Goal: Task Accomplishment & Management: Complete application form

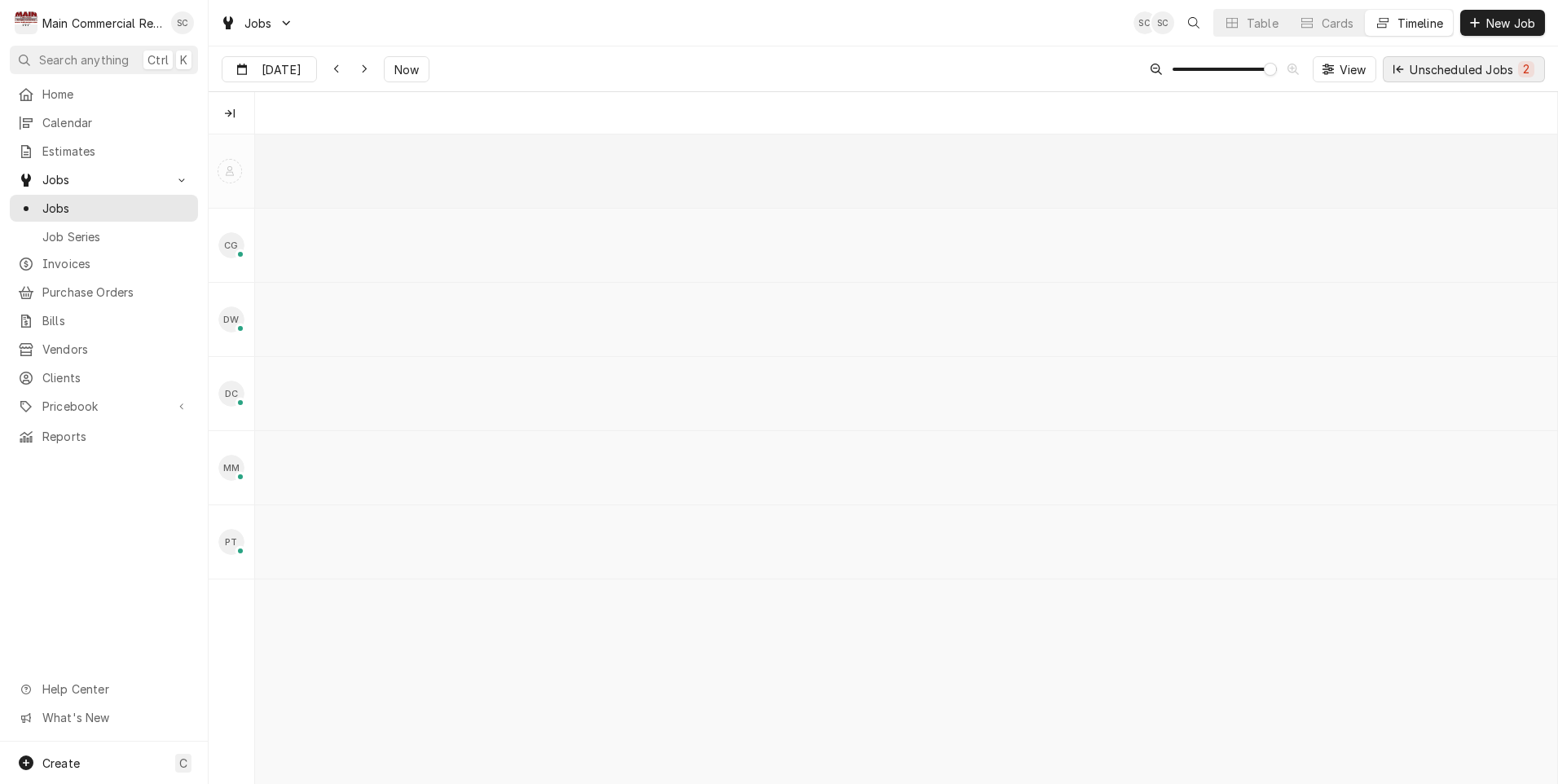
scroll to position [0, 25836]
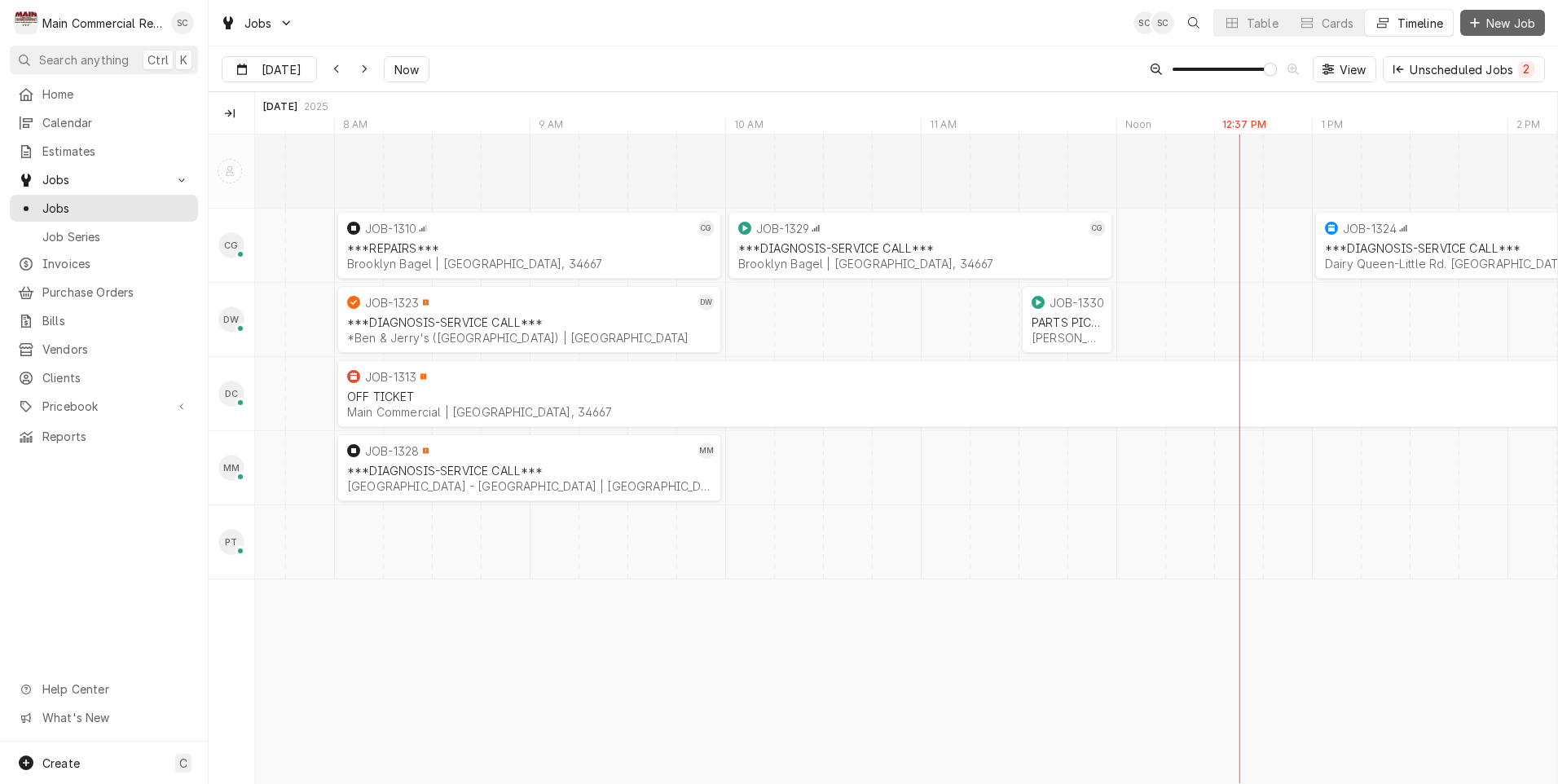
click at [1517, 24] on span "New Job" at bounding box center [1510, 24] width 55 height 17
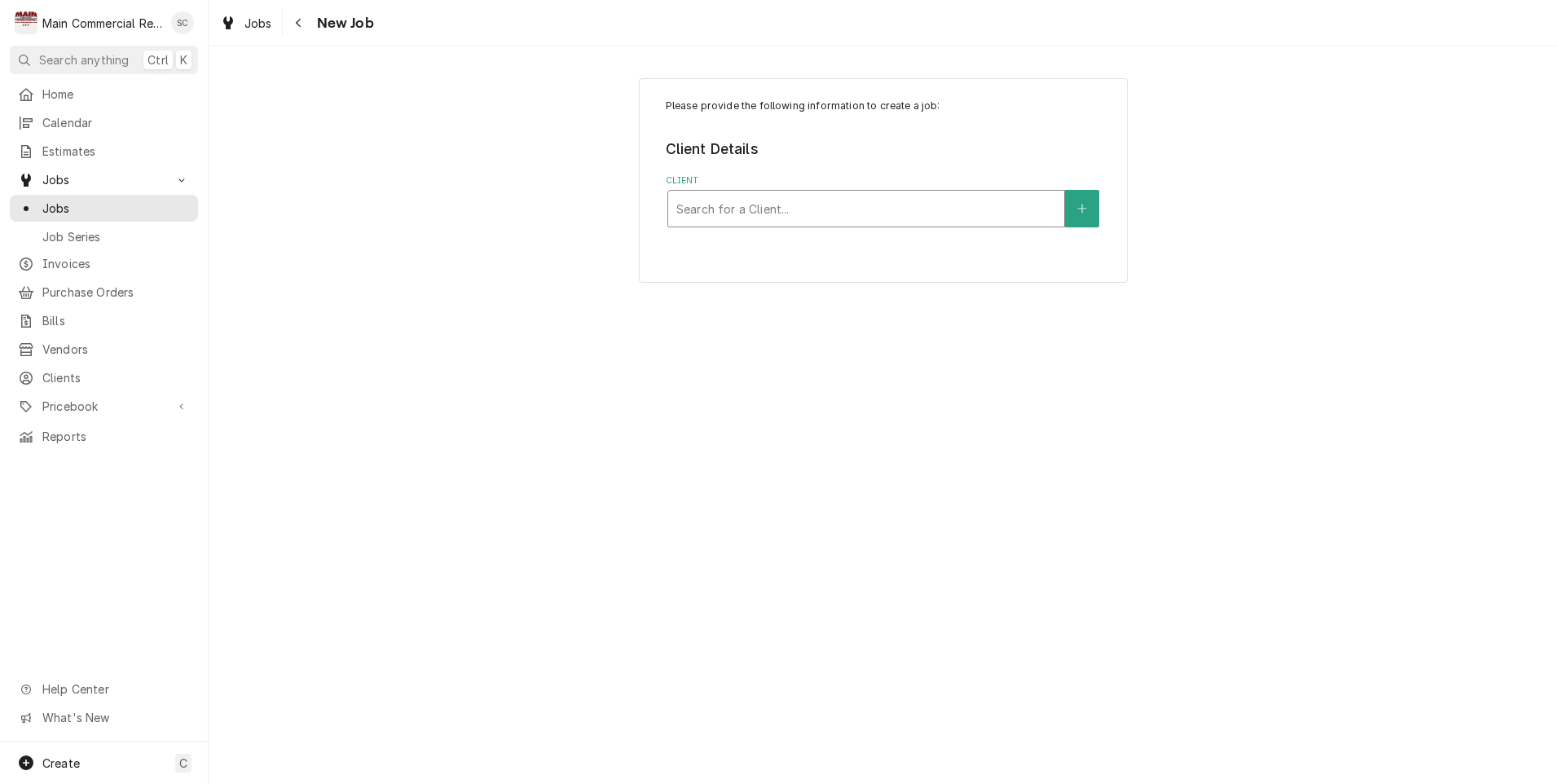
click at [810, 210] on div "Client" at bounding box center [866, 209] width 379 height 30
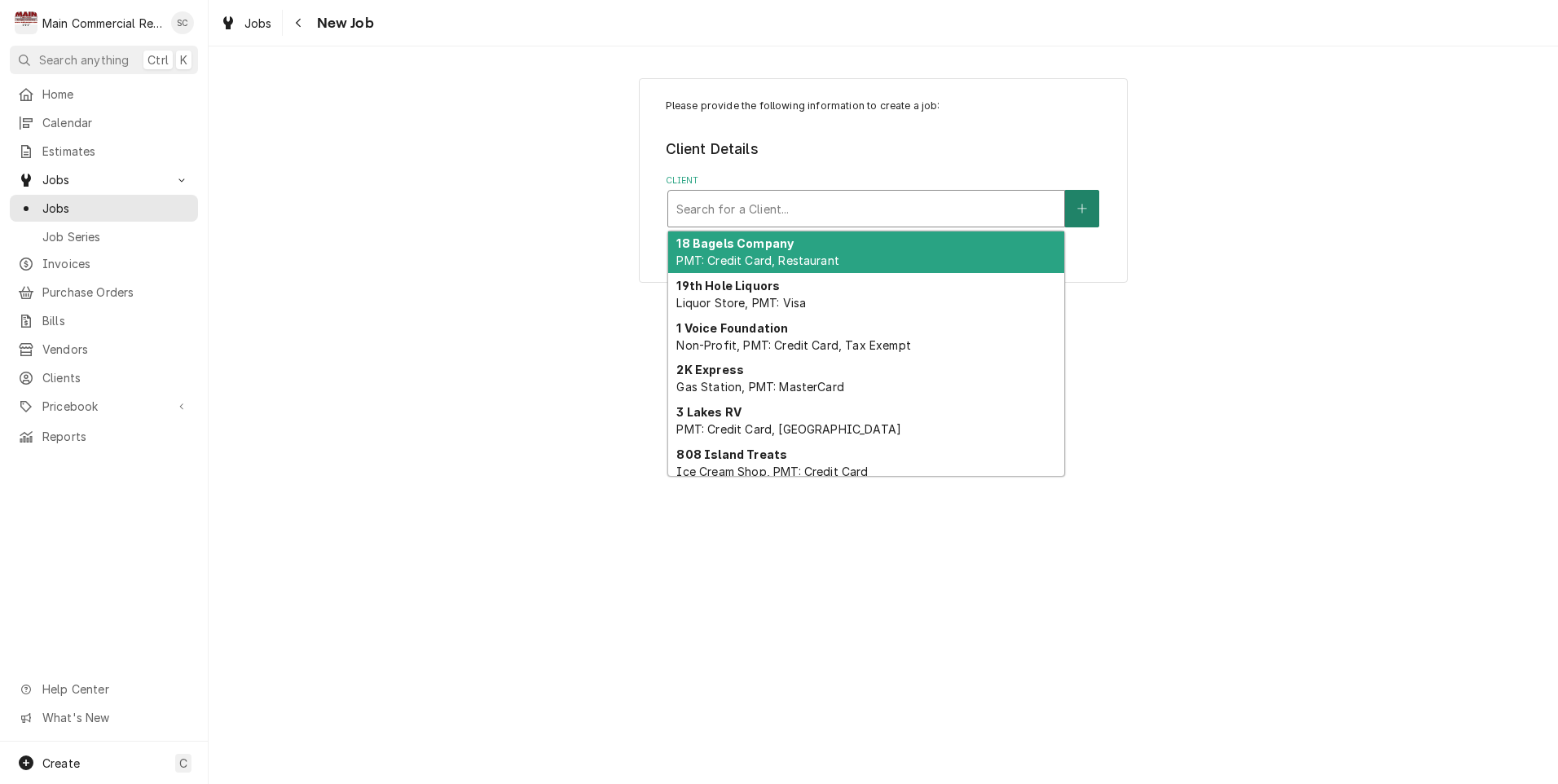
click at [1079, 212] on icon "Create New Client" at bounding box center [1082, 208] width 10 height 11
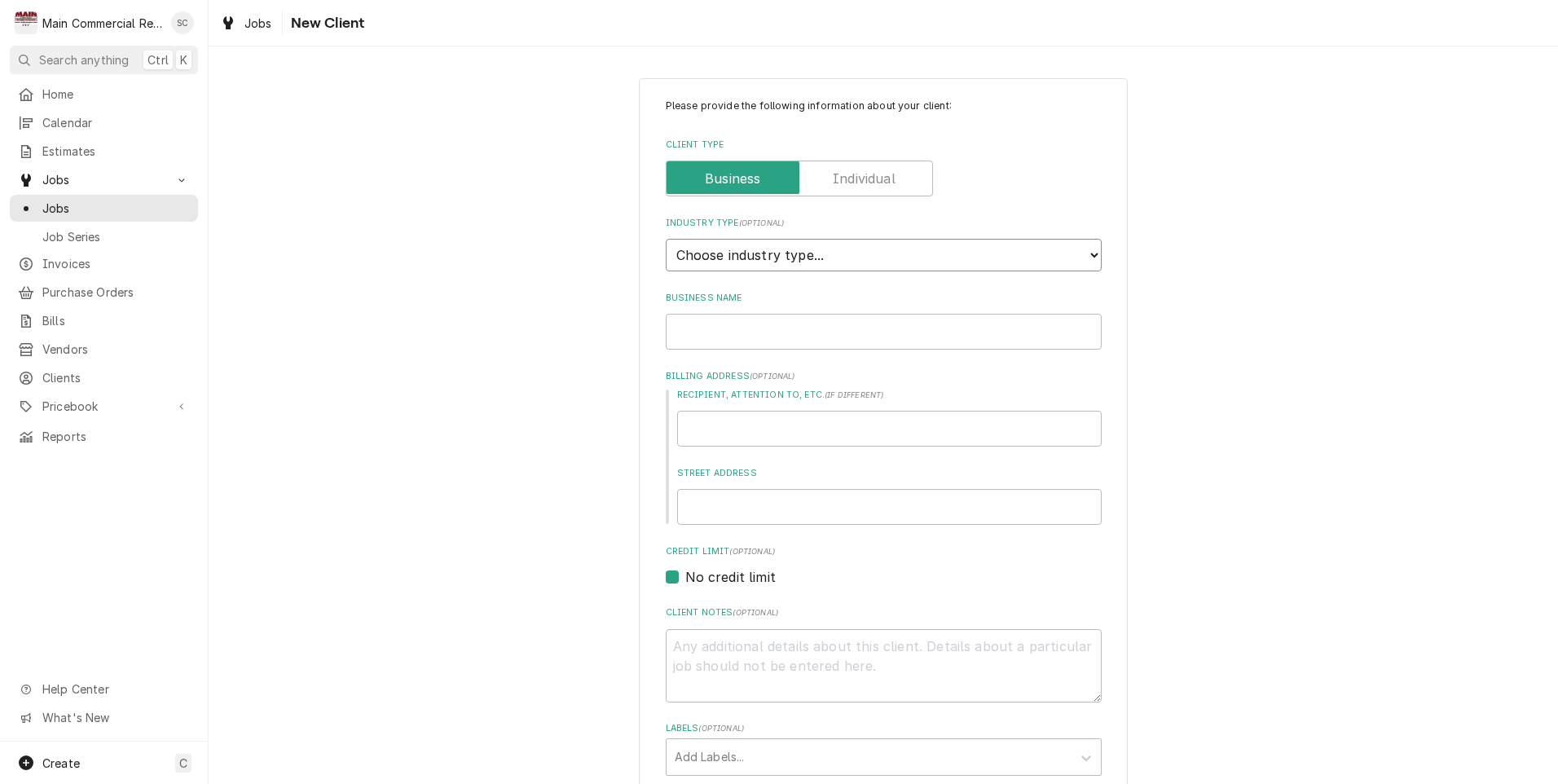
click at [726, 249] on select "Choose industry type... Residential Commercial Industrial Government" at bounding box center [884, 254] width 436 height 32
select select "2"
click at [666, 239] on select "Choose industry type... Residential Commercial Industrial Government" at bounding box center [884, 254] width 436 height 32
click at [703, 330] on input "Business Name" at bounding box center [884, 331] width 436 height 36
type textarea "x"
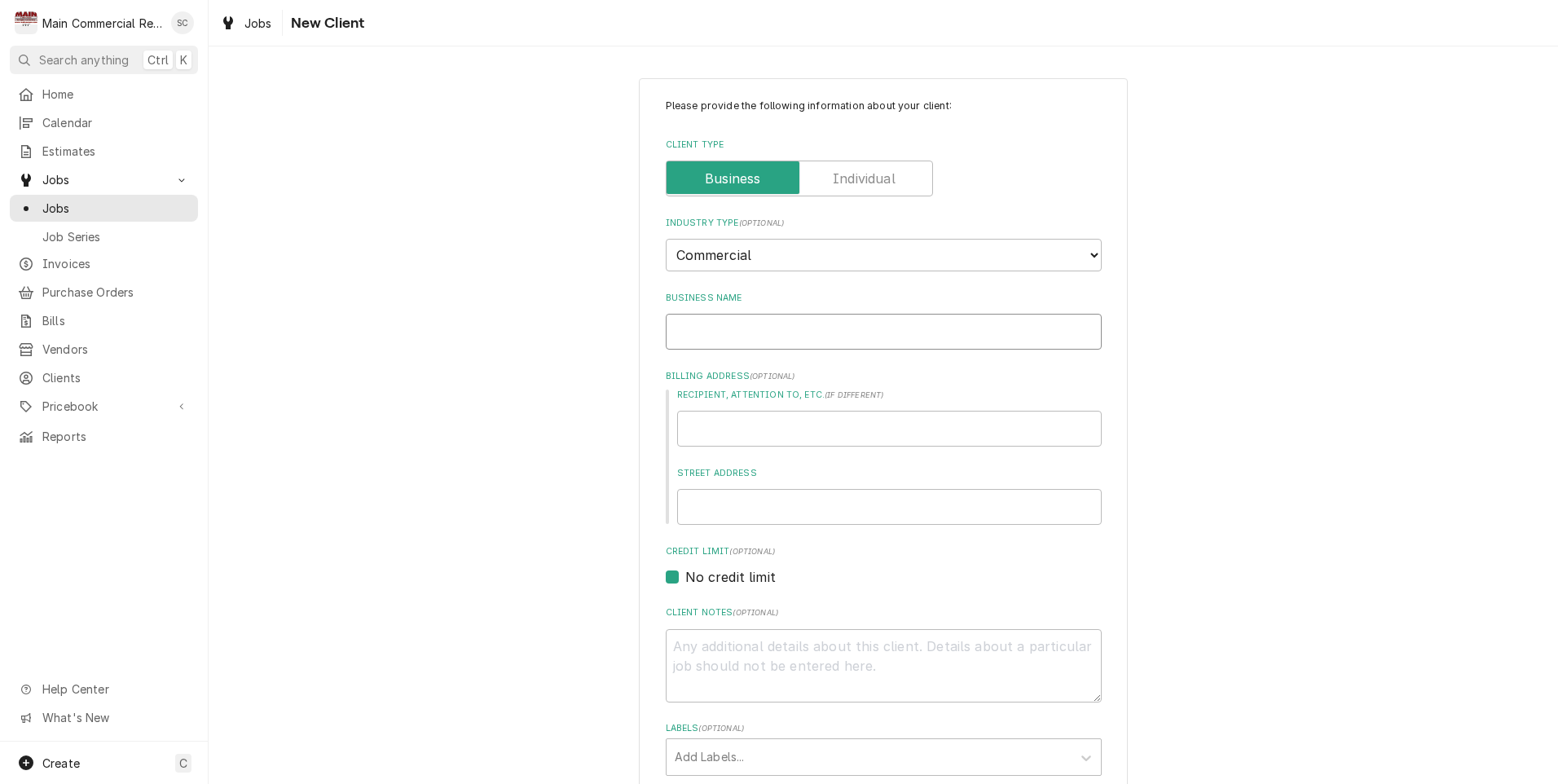
type input "E"
type textarea "x"
type input "En"
type textarea "x"
type input "Enc"
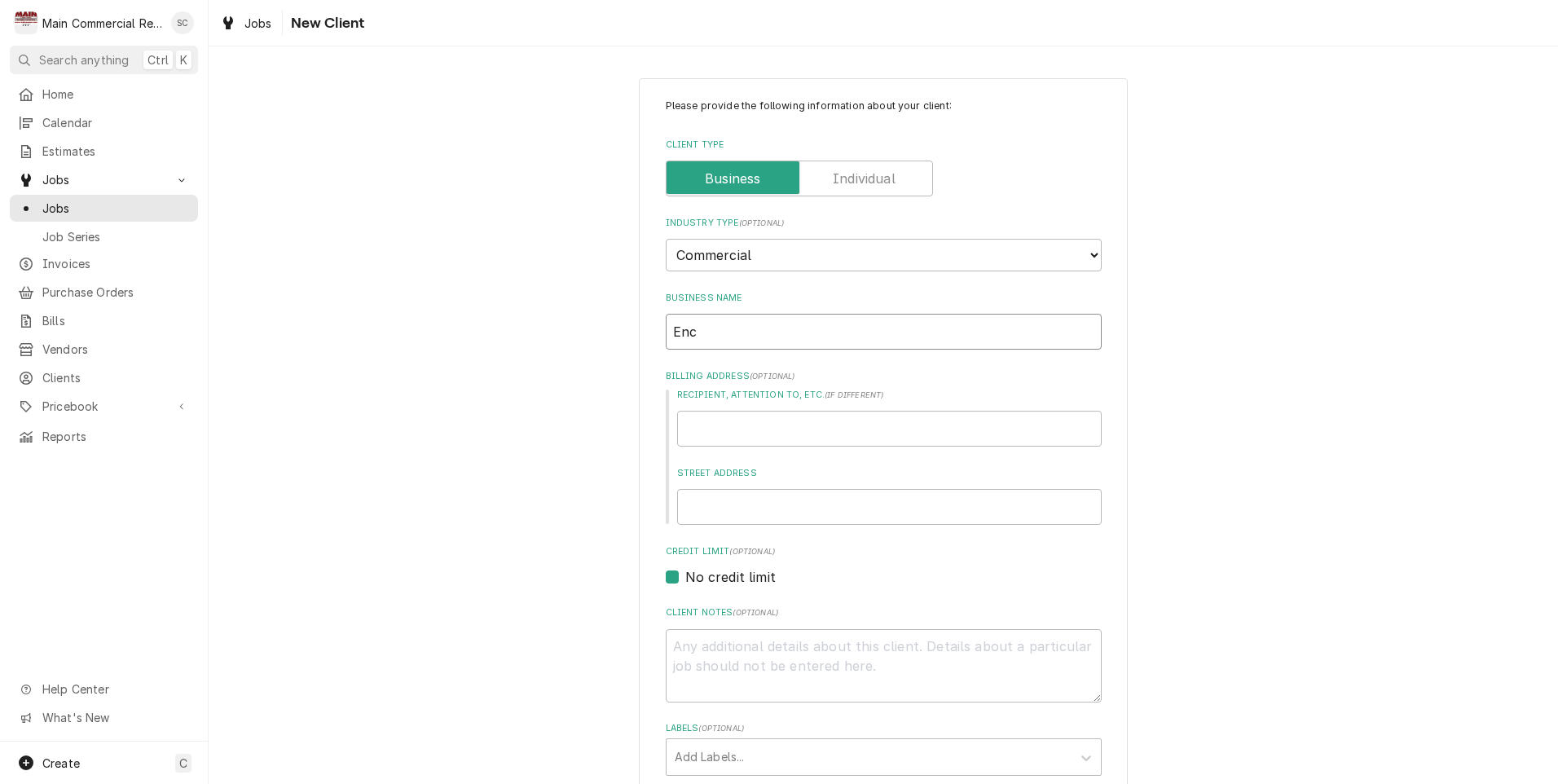
type textarea "x"
type input "Enco"
type textarea "x"
type input "Encom"
type textarea "x"
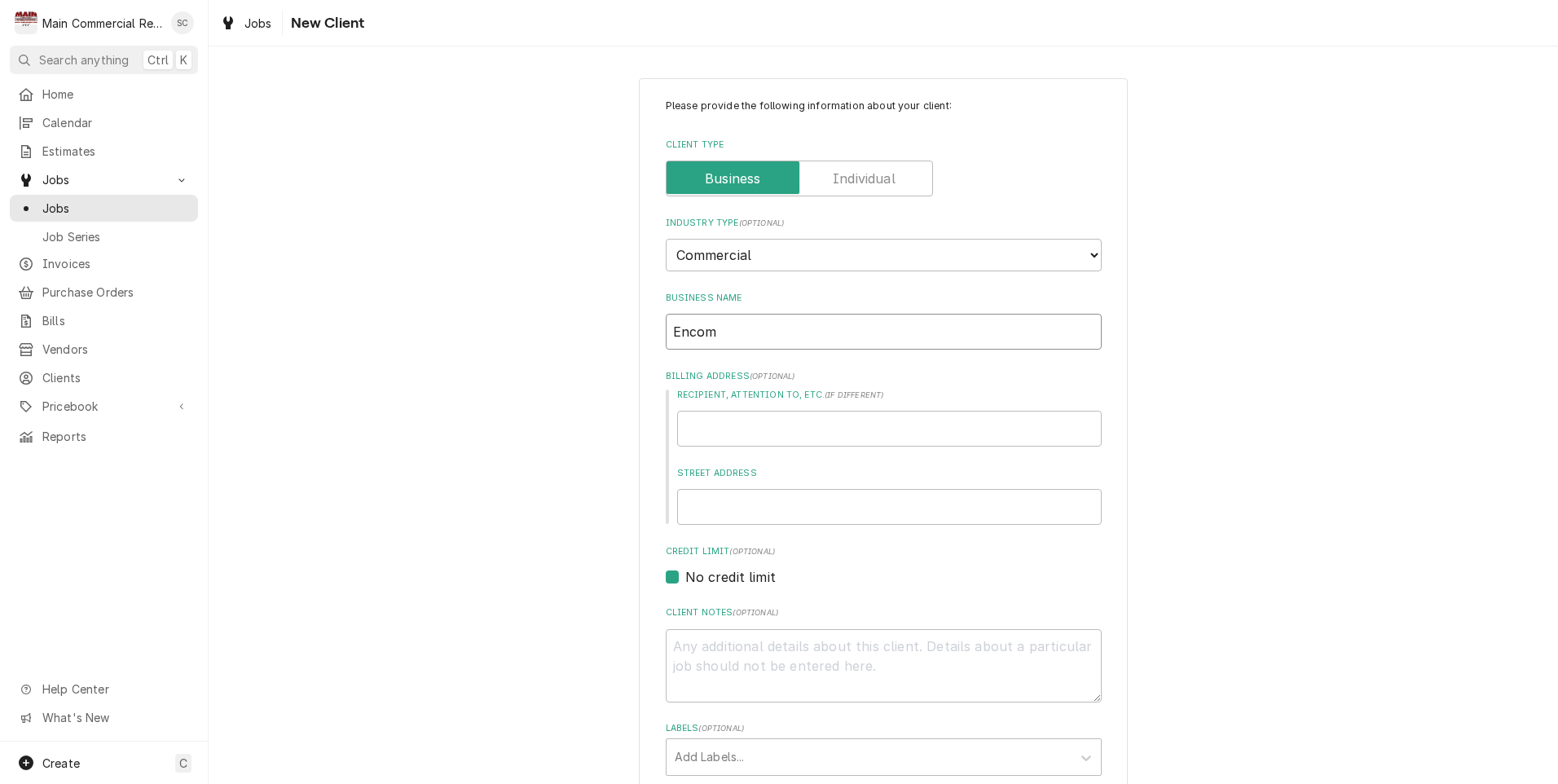
type input "Encomp"
type textarea "x"
type input "Encompa"
type textarea "x"
type input "Encompas"
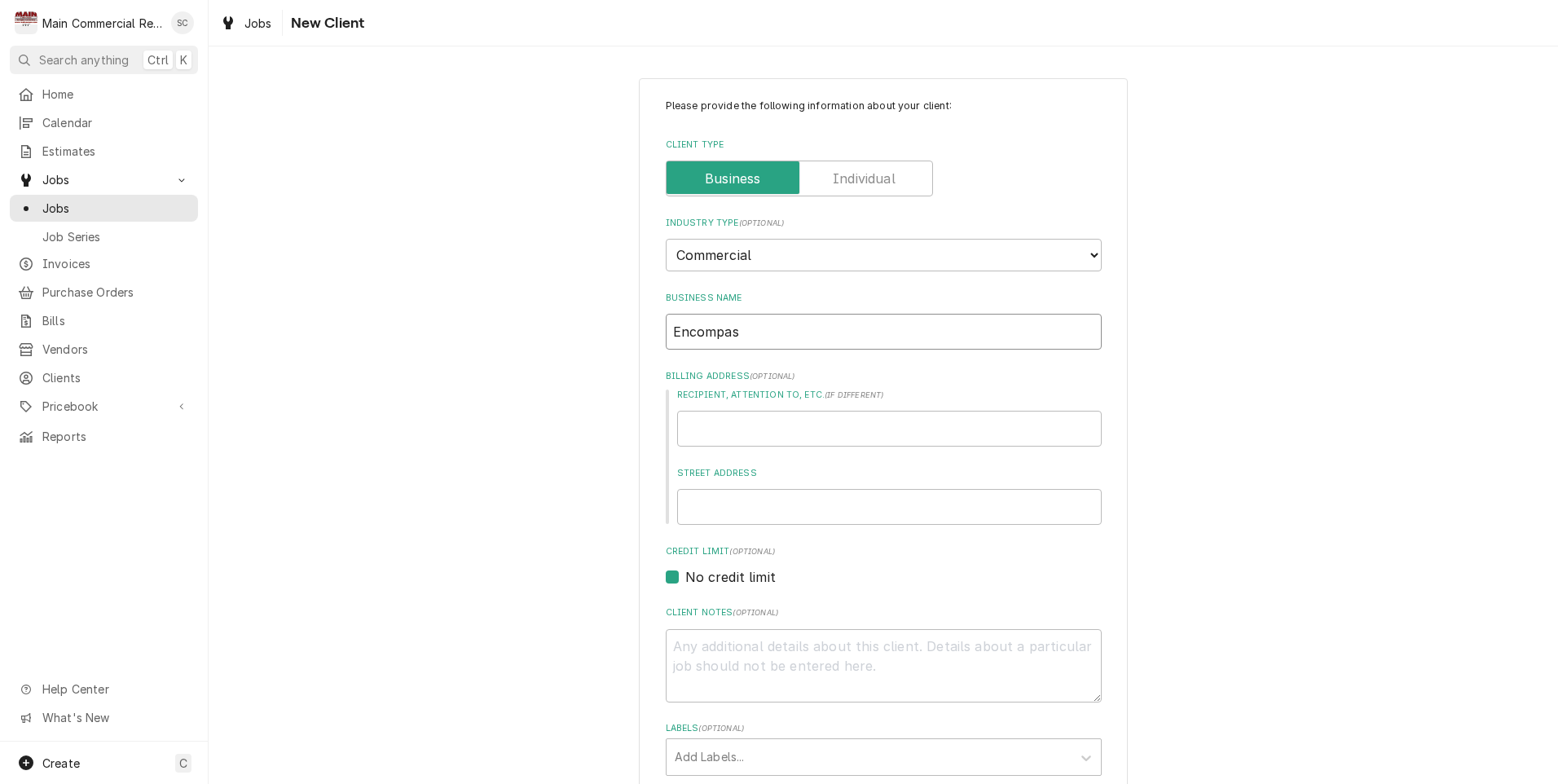
type textarea "x"
type input "Encompass"
type textarea "x"
type input "Encompass"
type textarea "x"
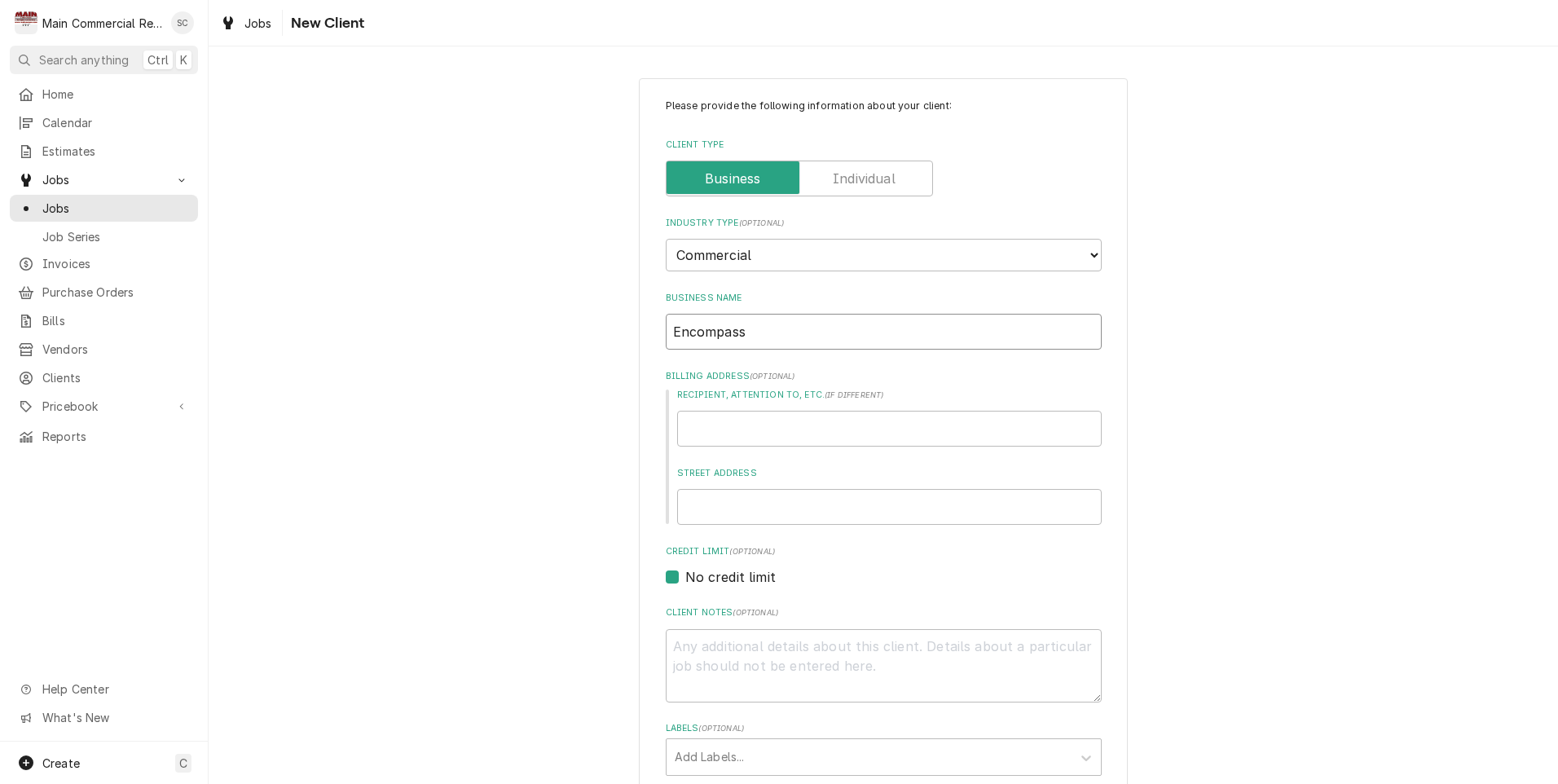
type input "Encompass H"
type textarea "x"
type input "Encompass He"
type textarea "x"
type input "Encompass Heal"
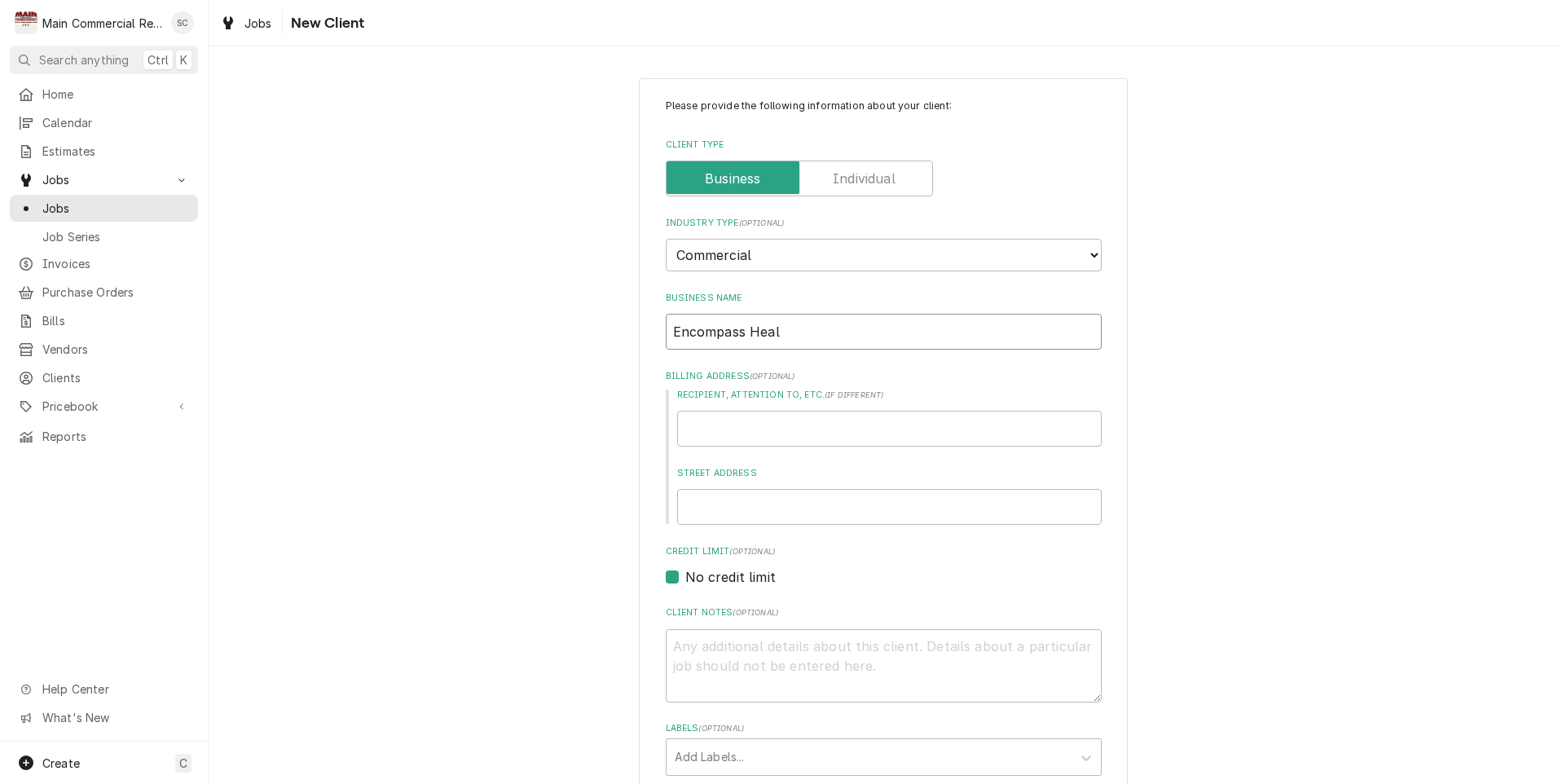
type textarea "x"
type input "Encompass Health"
type textarea "x"
type input "Encompass Health"
type textarea "x"
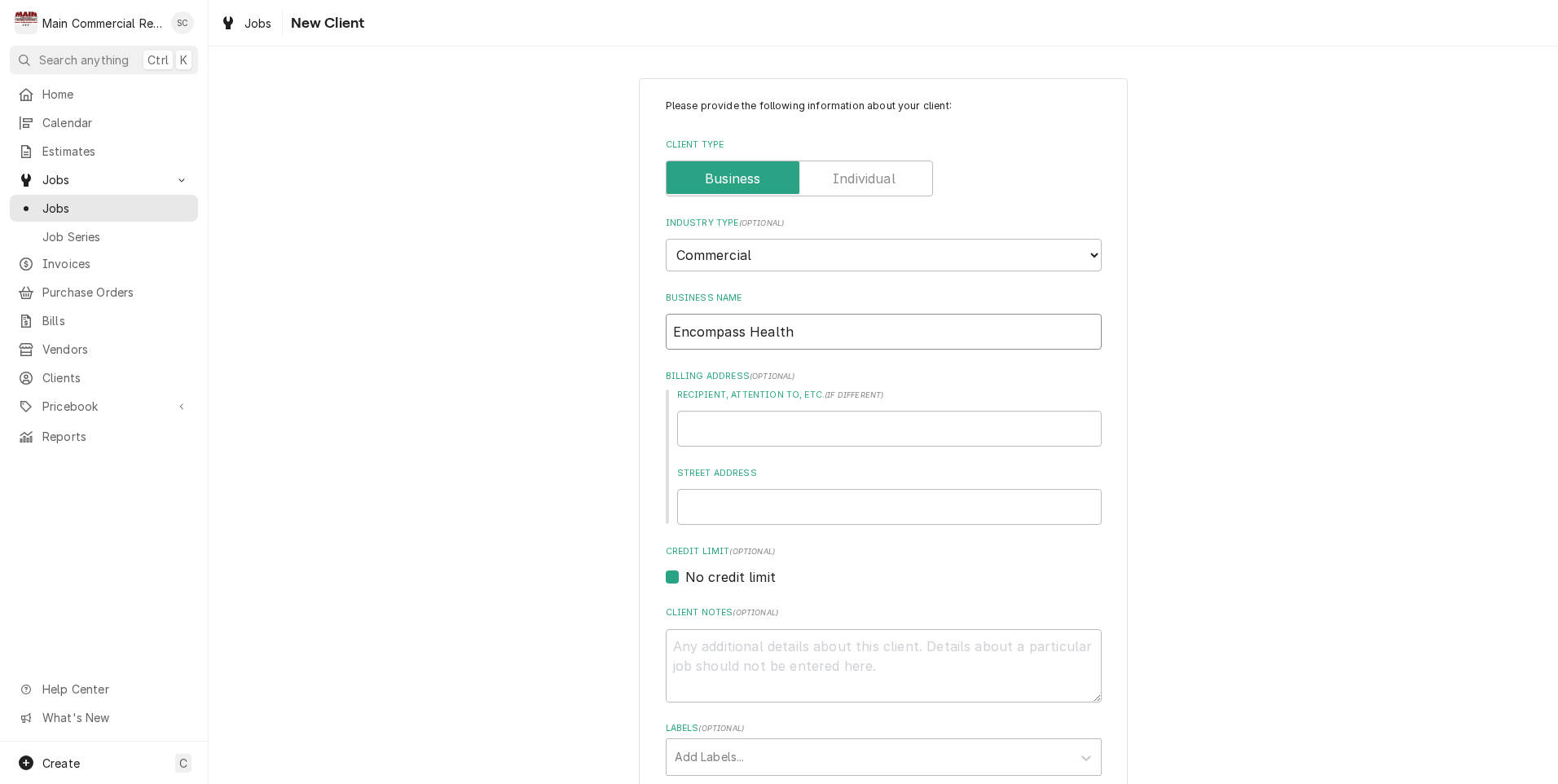
type input "Encompass Health R"
type textarea "x"
type input "Encompass Health Re"
type textarea "x"
type input "Encompass Health Reh"
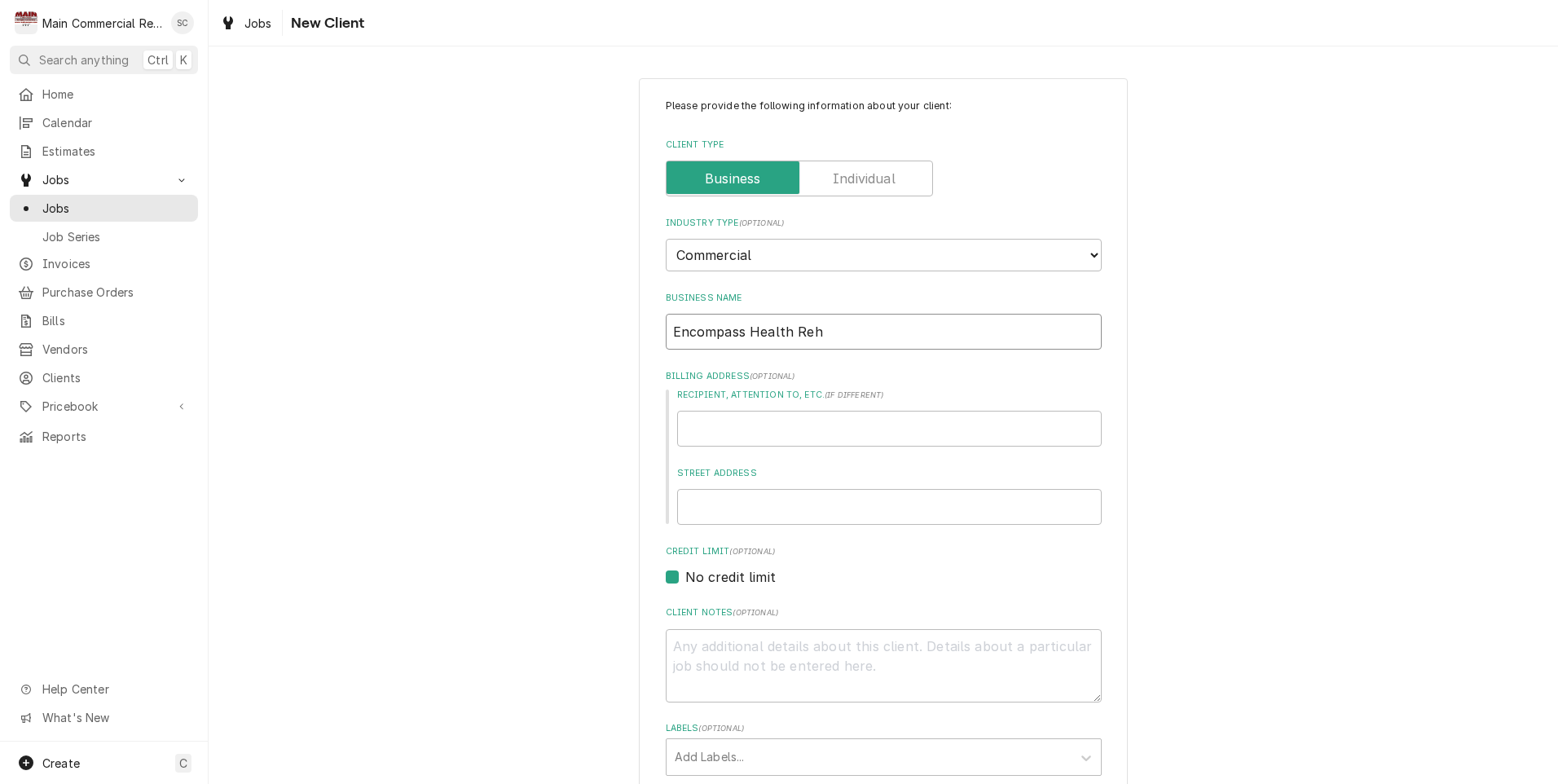
type textarea "x"
type input "Encompass Health Reha"
type textarea "x"
type input "Encompass Health Rehab"
type textarea "x"
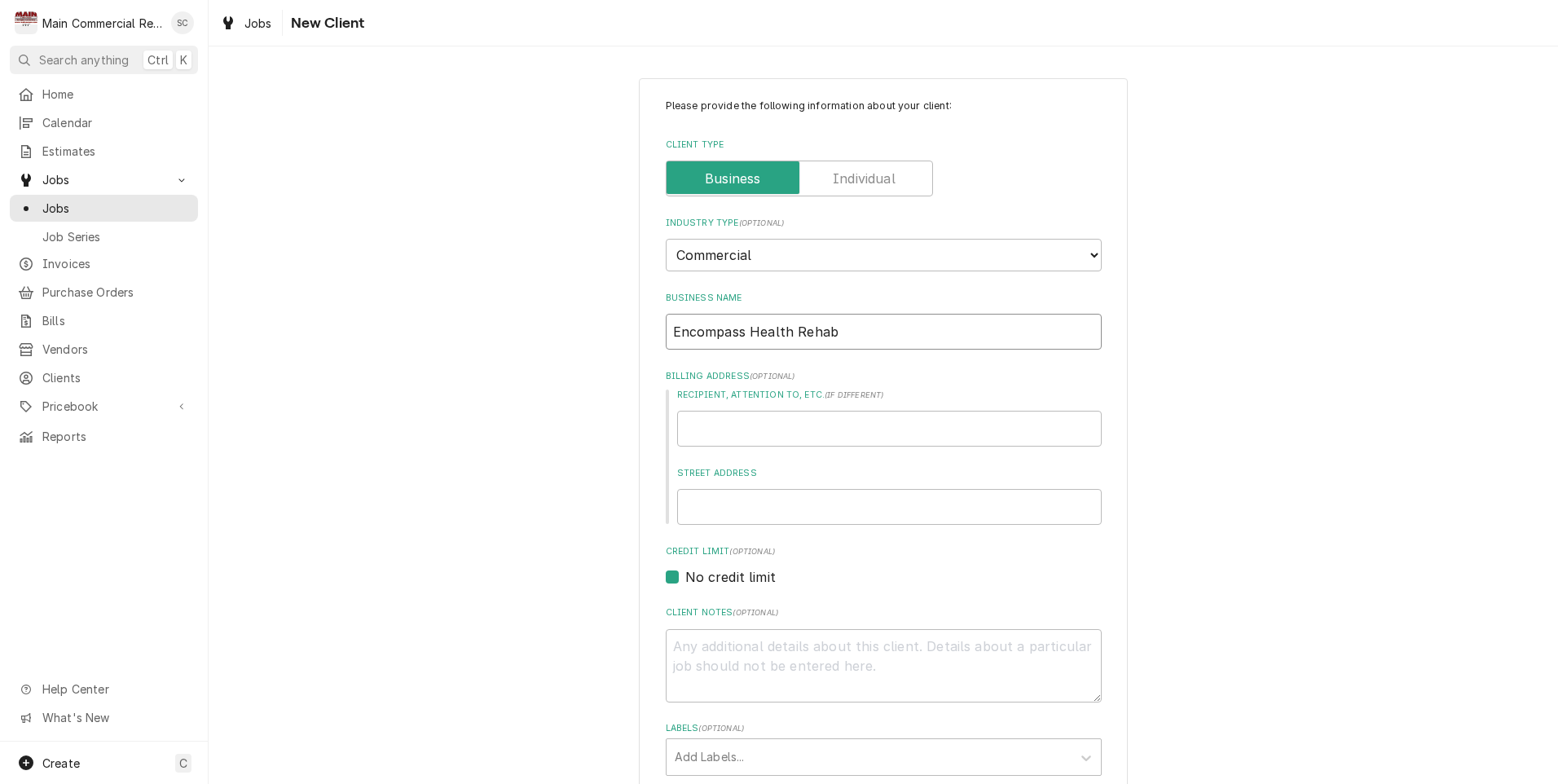
type input "Encompass Health Rehabl"
type textarea "x"
type input "Encompass Health Rehabli"
type textarea "x"
type input "Encompass Health Rehablit"
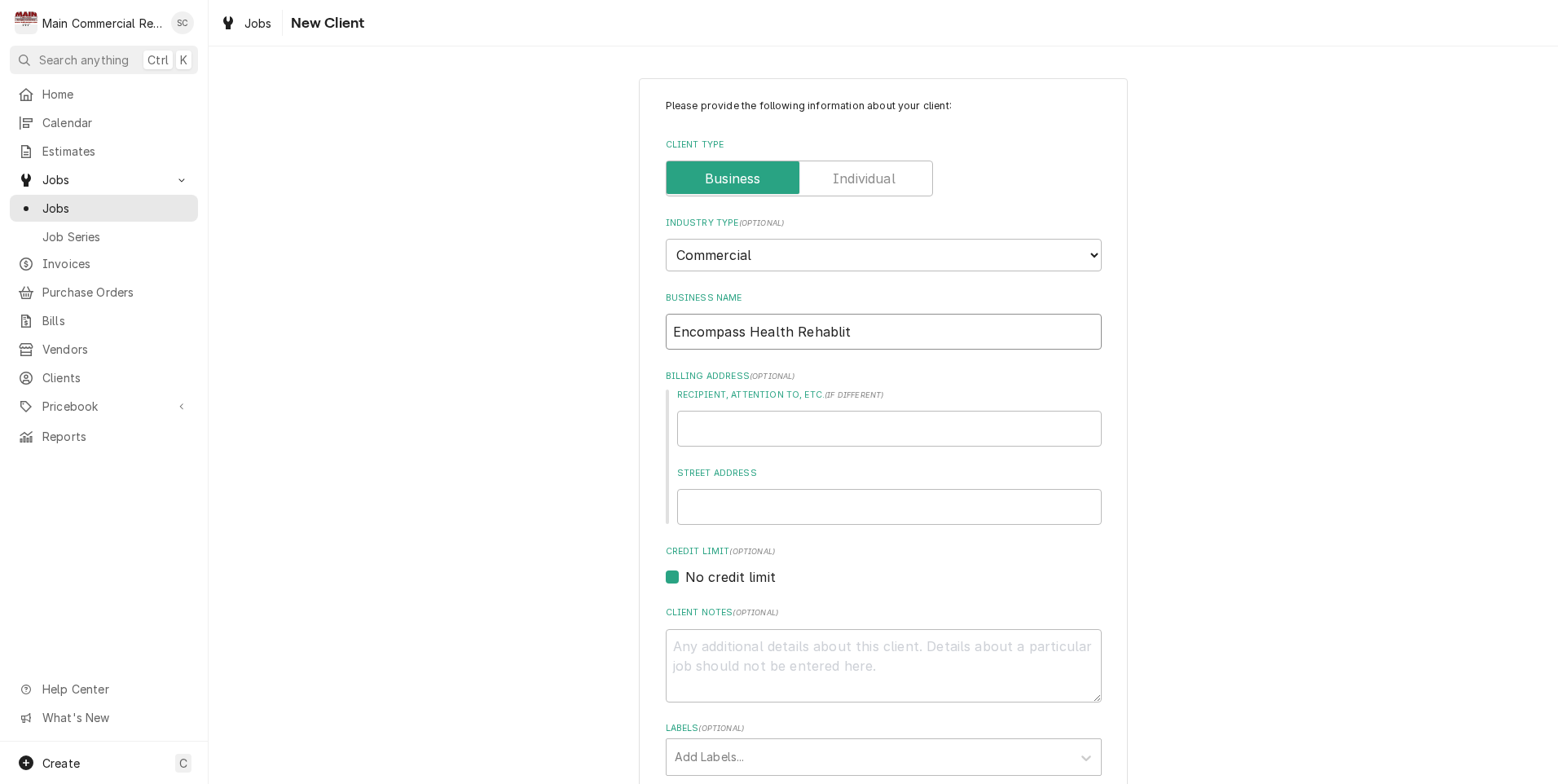
type textarea "x"
type input "Encompass Health Rehablita"
type textarea "x"
type input "Encompass Health Rehablitat"
type textarea "x"
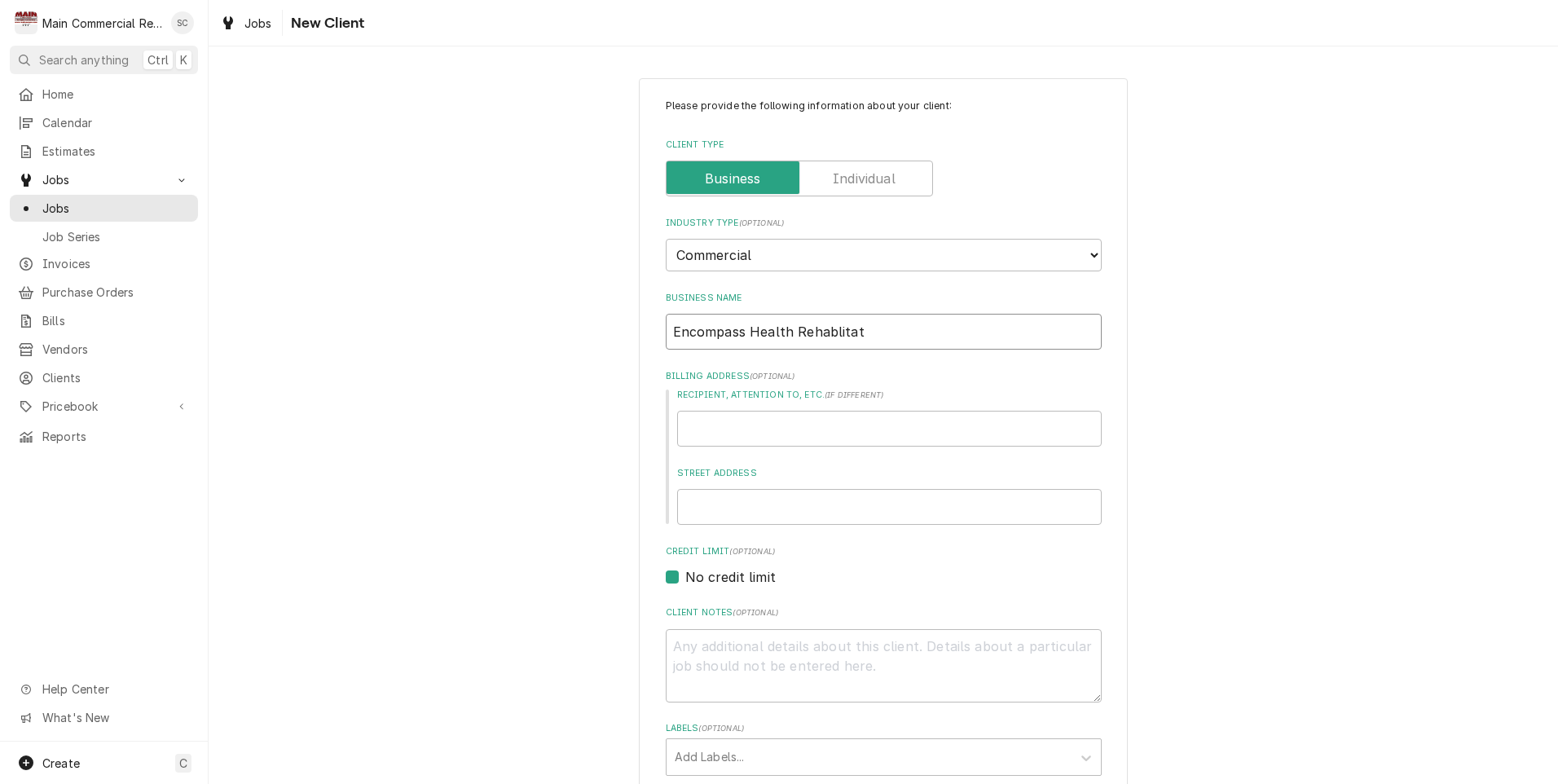
type input "Encompass Health Rehablitati"
type textarea "x"
type input "Encompass Health Rehablitatio"
type textarea "x"
type input "Encompass Health Rehablitation"
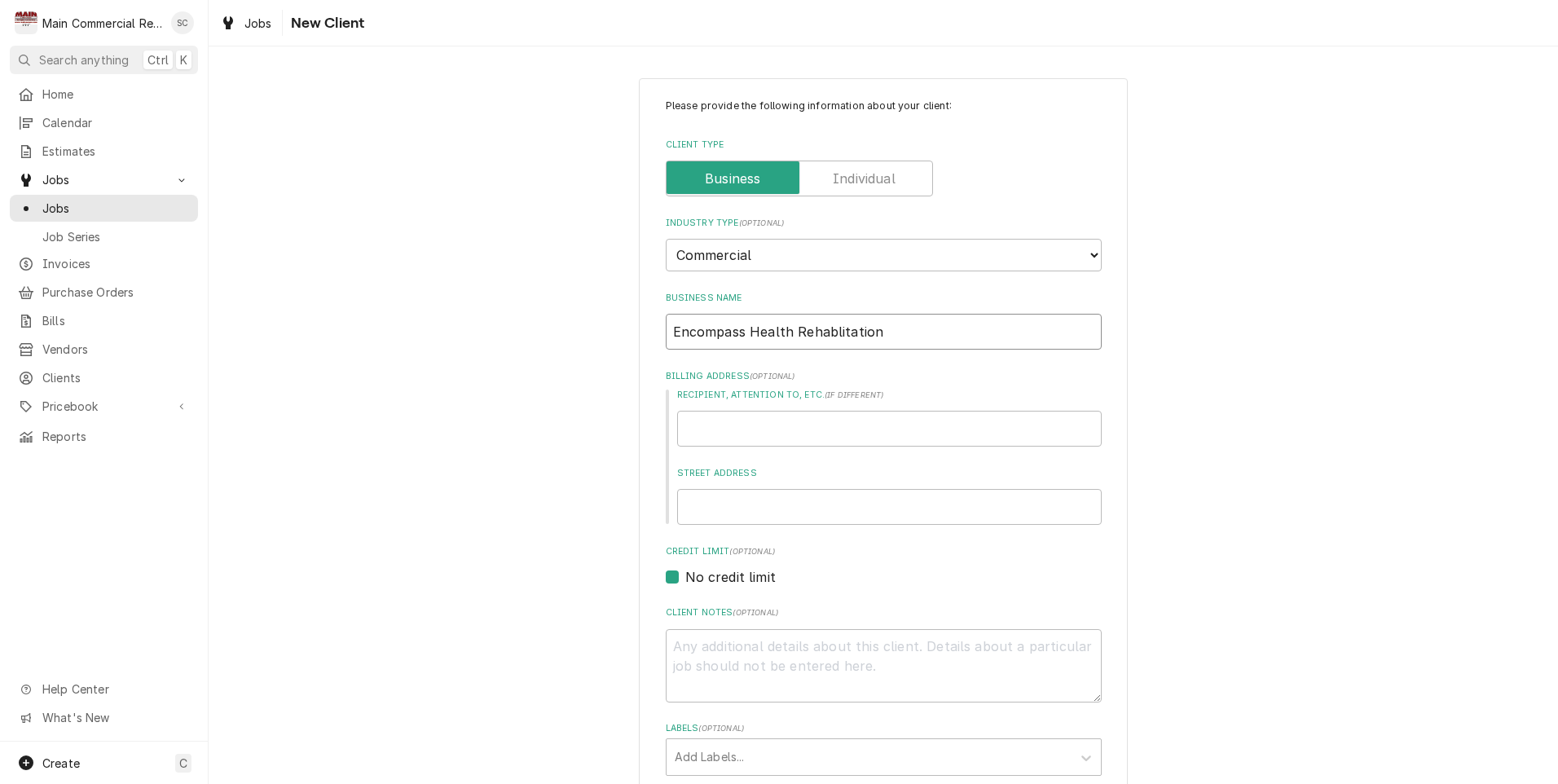
type textarea "x"
type input "Encompass Health Rehablitation"
type textarea "x"
type input "1"
type textarea "x"
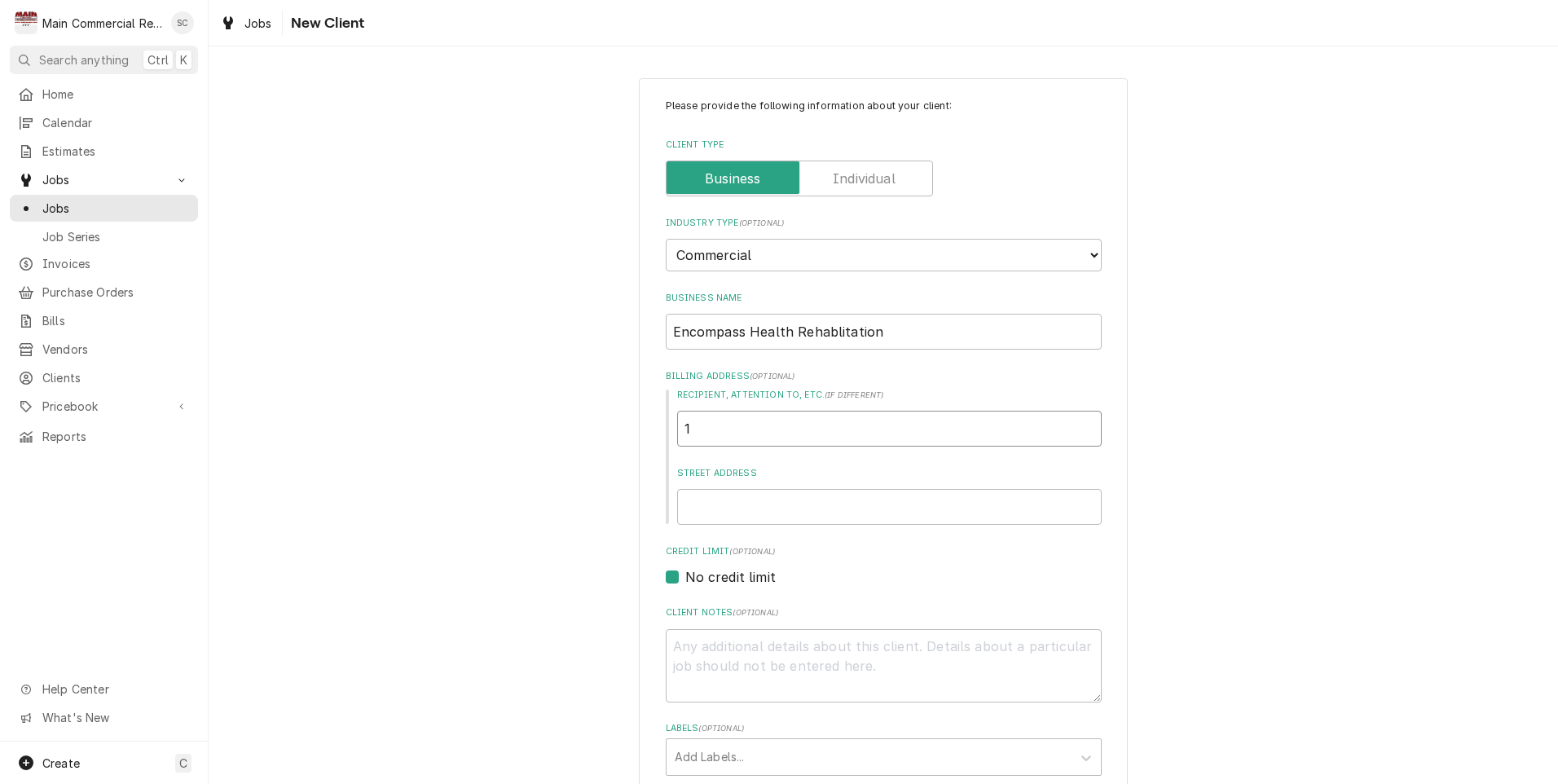
type input "12"
type textarea "x"
type input "124"
type textarea "x"
type input "1244"
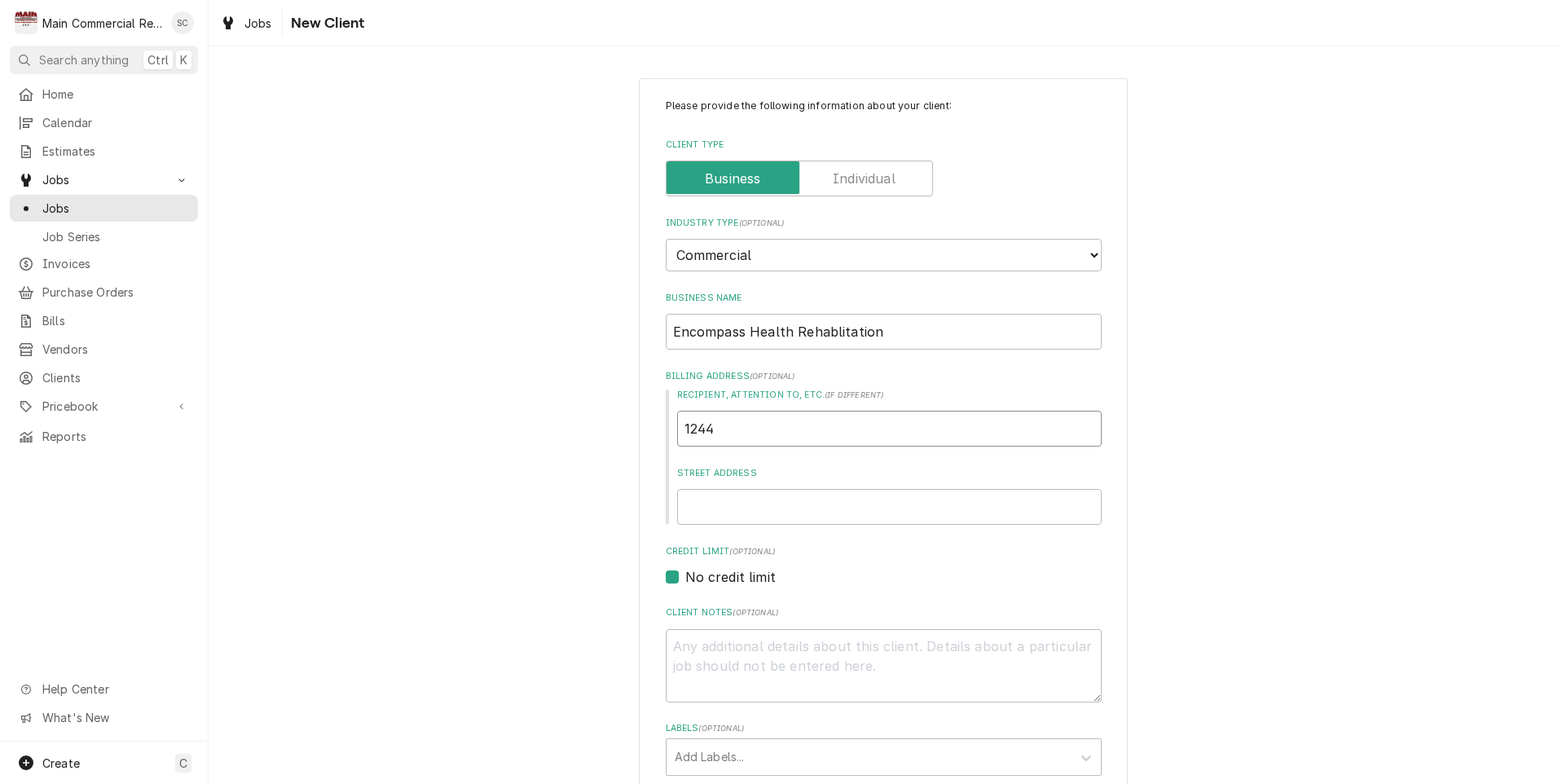
type textarea "x"
type input "12440"
type textarea "x"
type input "12440"
type textarea "x"
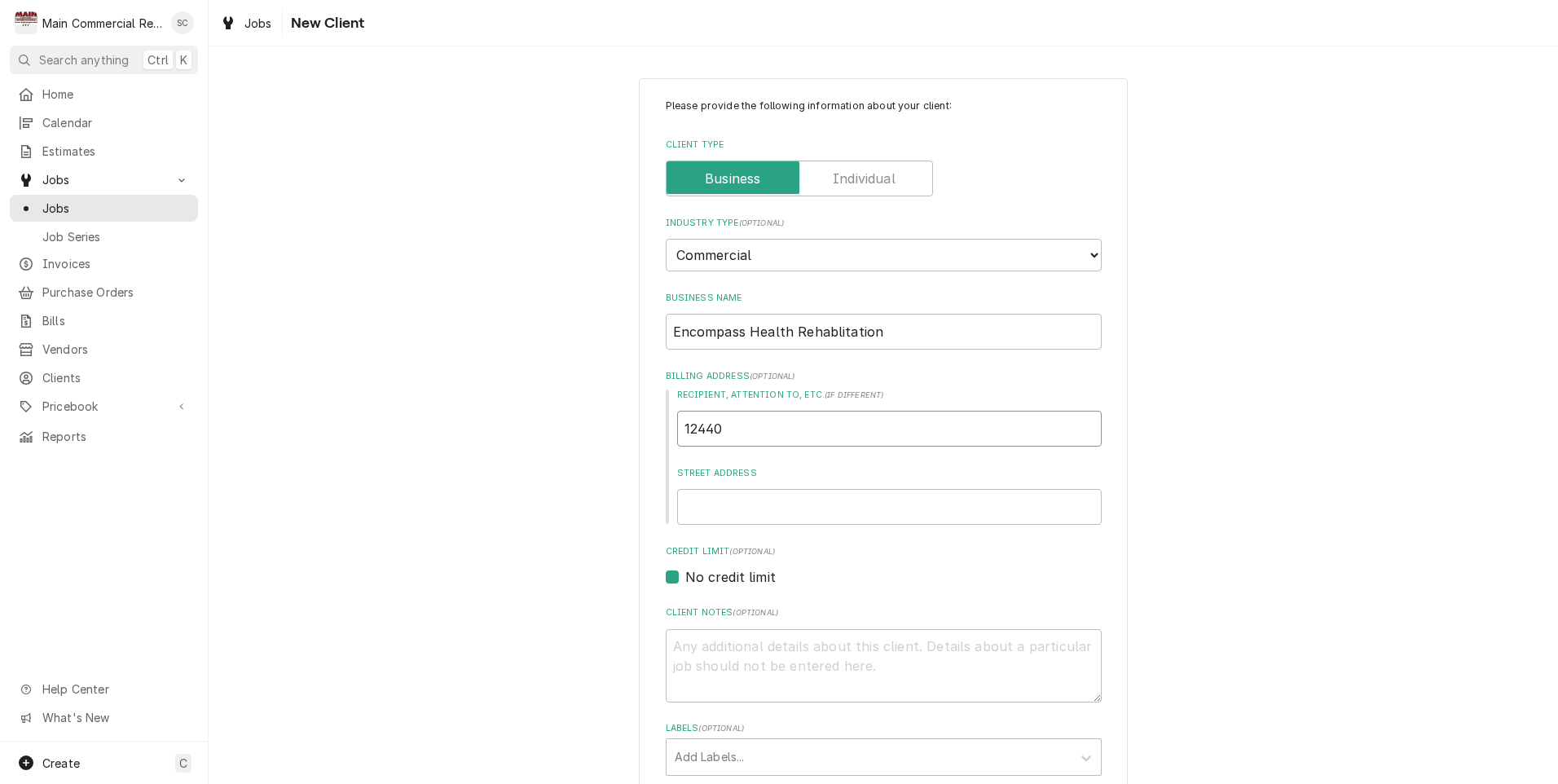
type input "12440"
type textarea "x"
type input "12440"
type textarea "x"
type input "12440 C"
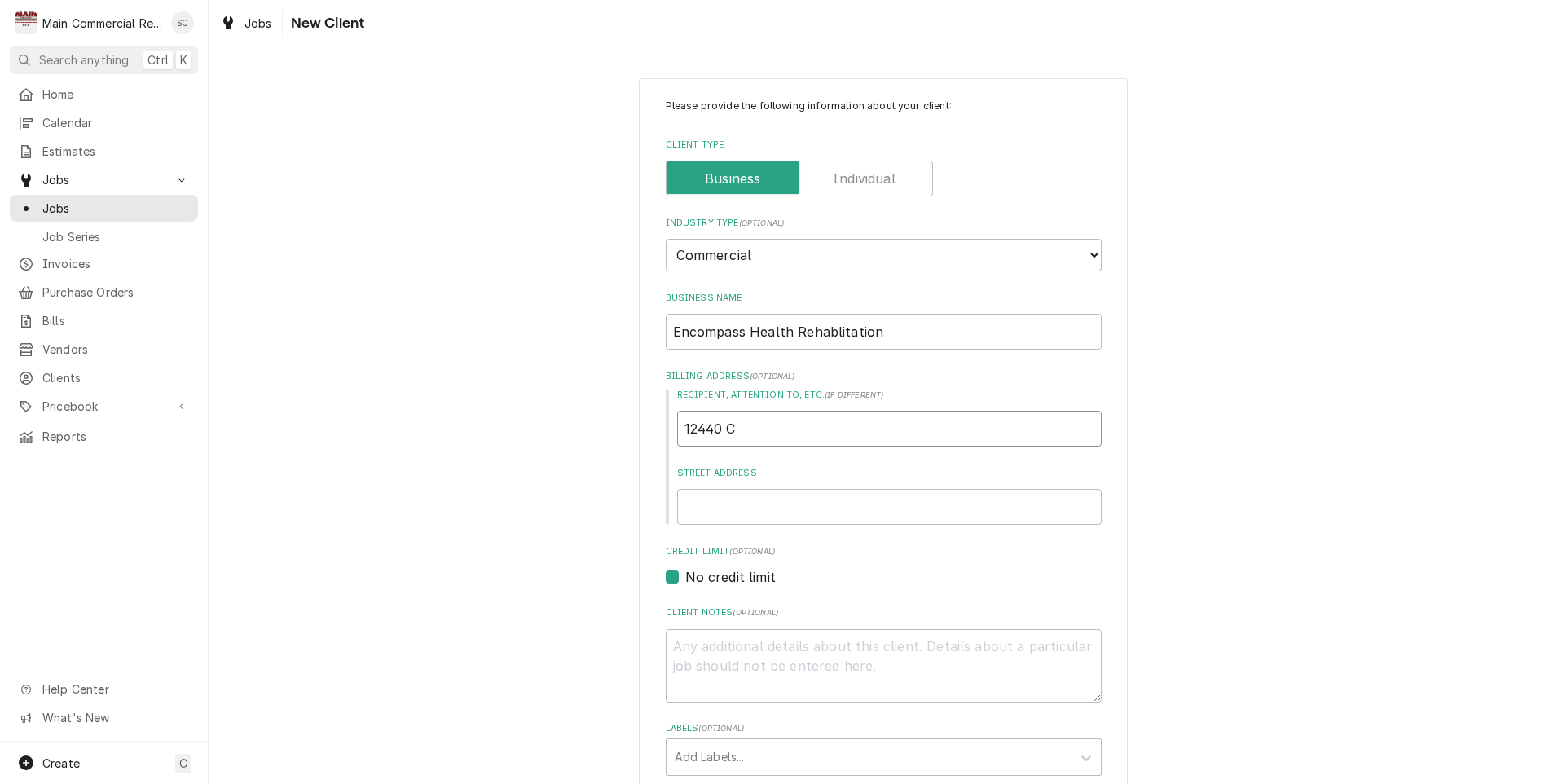
type textarea "x"
type input "12440 Co"
type textarea "x"
type input "12440 Cor"
type textarea "x"
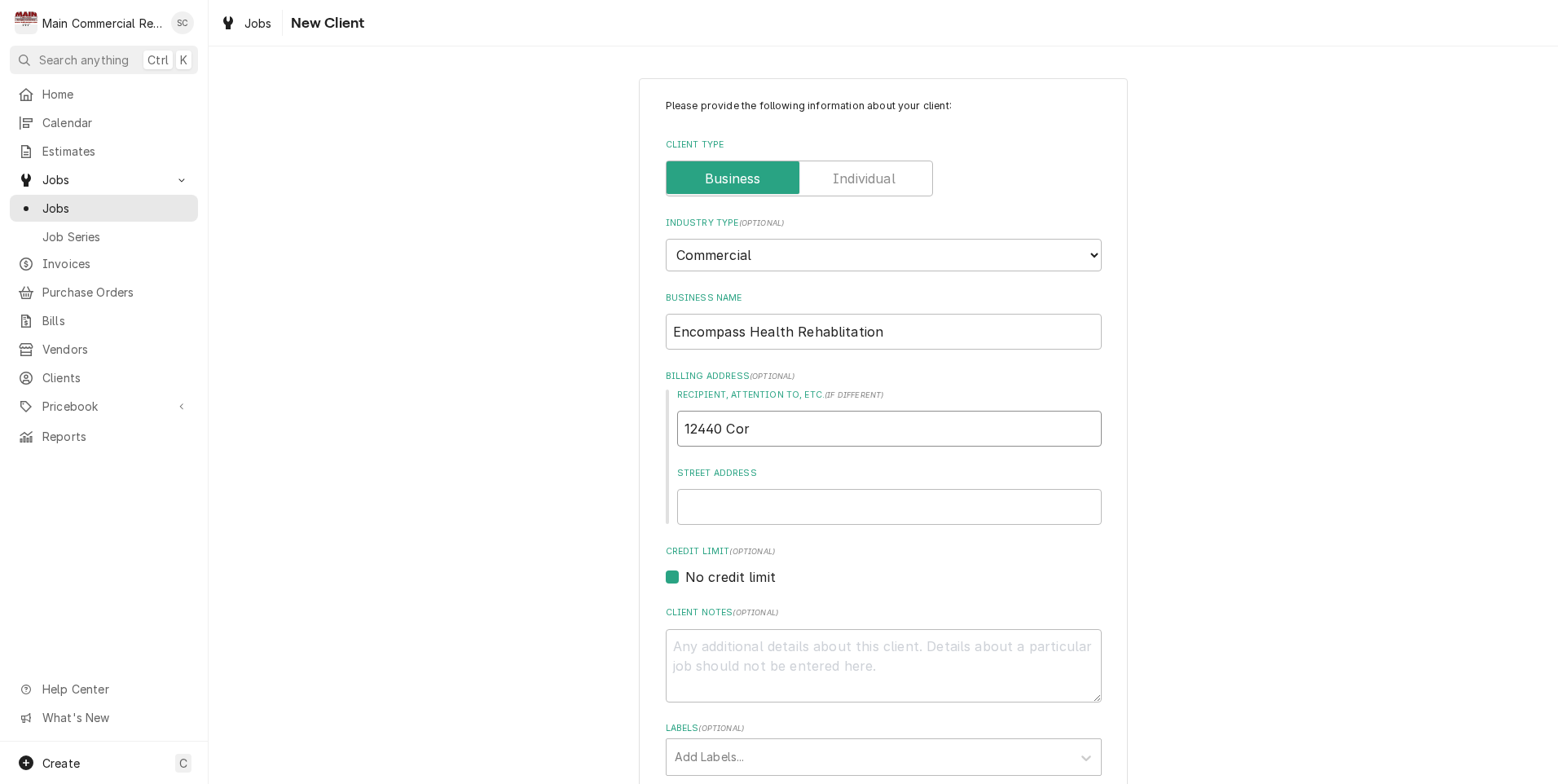
type input "12440 Cort"
type textarea "x"
type input "12440 Corte"
type textarea "x"
type input "12440 [PERSON_NAME]"
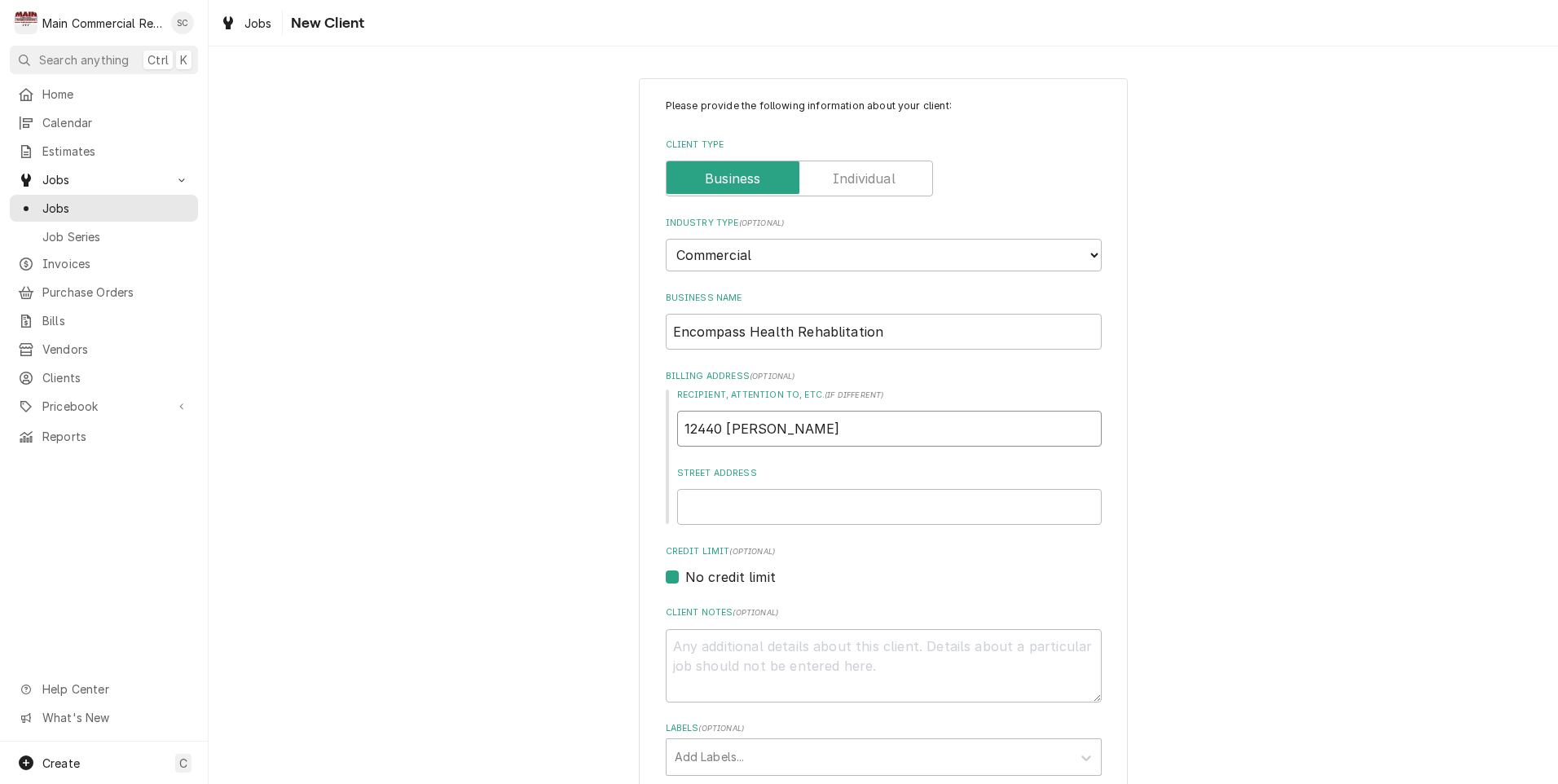
type textarea "x"
type input "12440 Corte"
type textarea "x"
type input "12440 Cort"
type textarea "x"
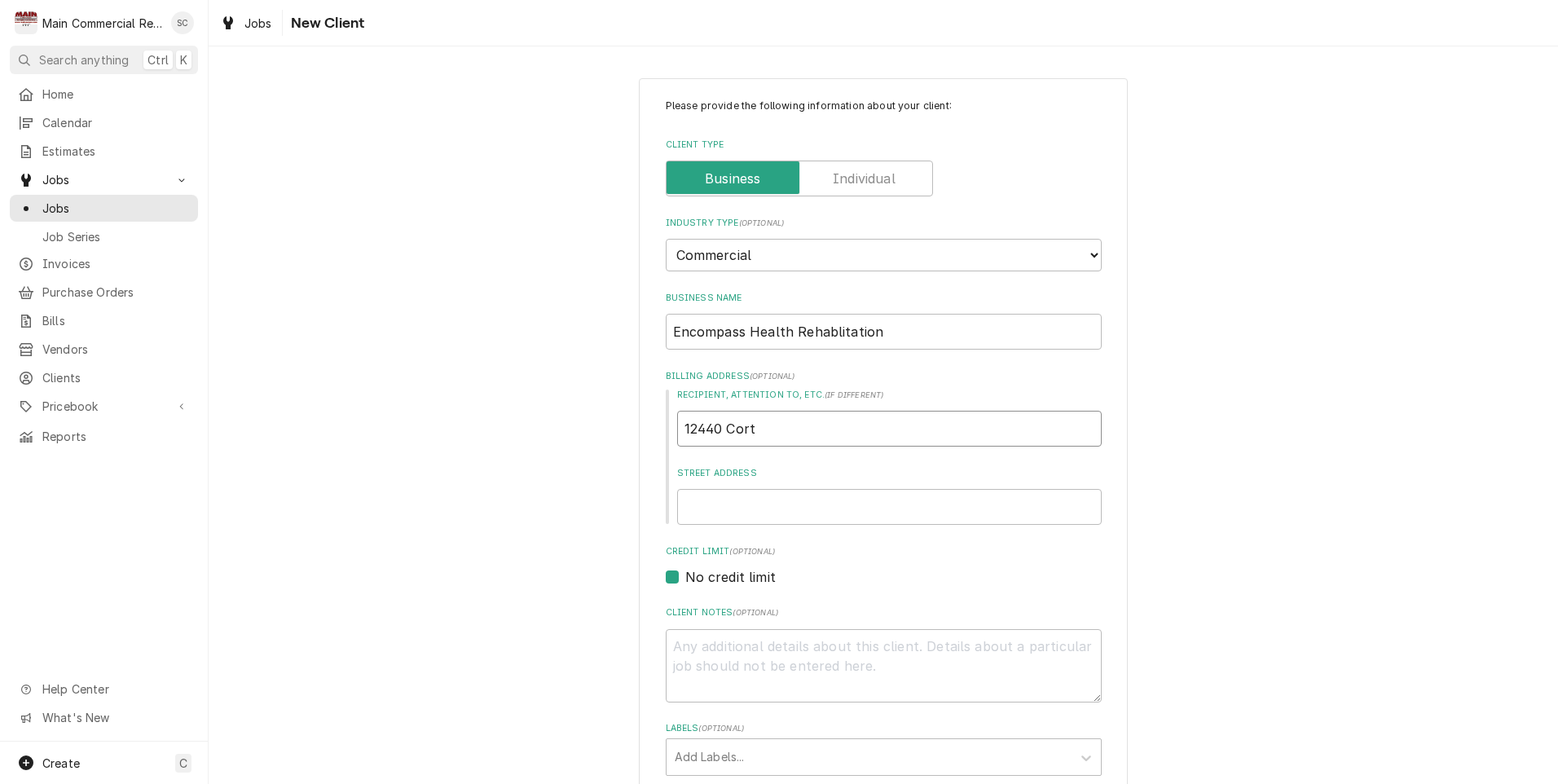
type input "12440 Cor"
type textarea "x"
type input "12440 Co"
type textarea "x"
type input "12440 C"
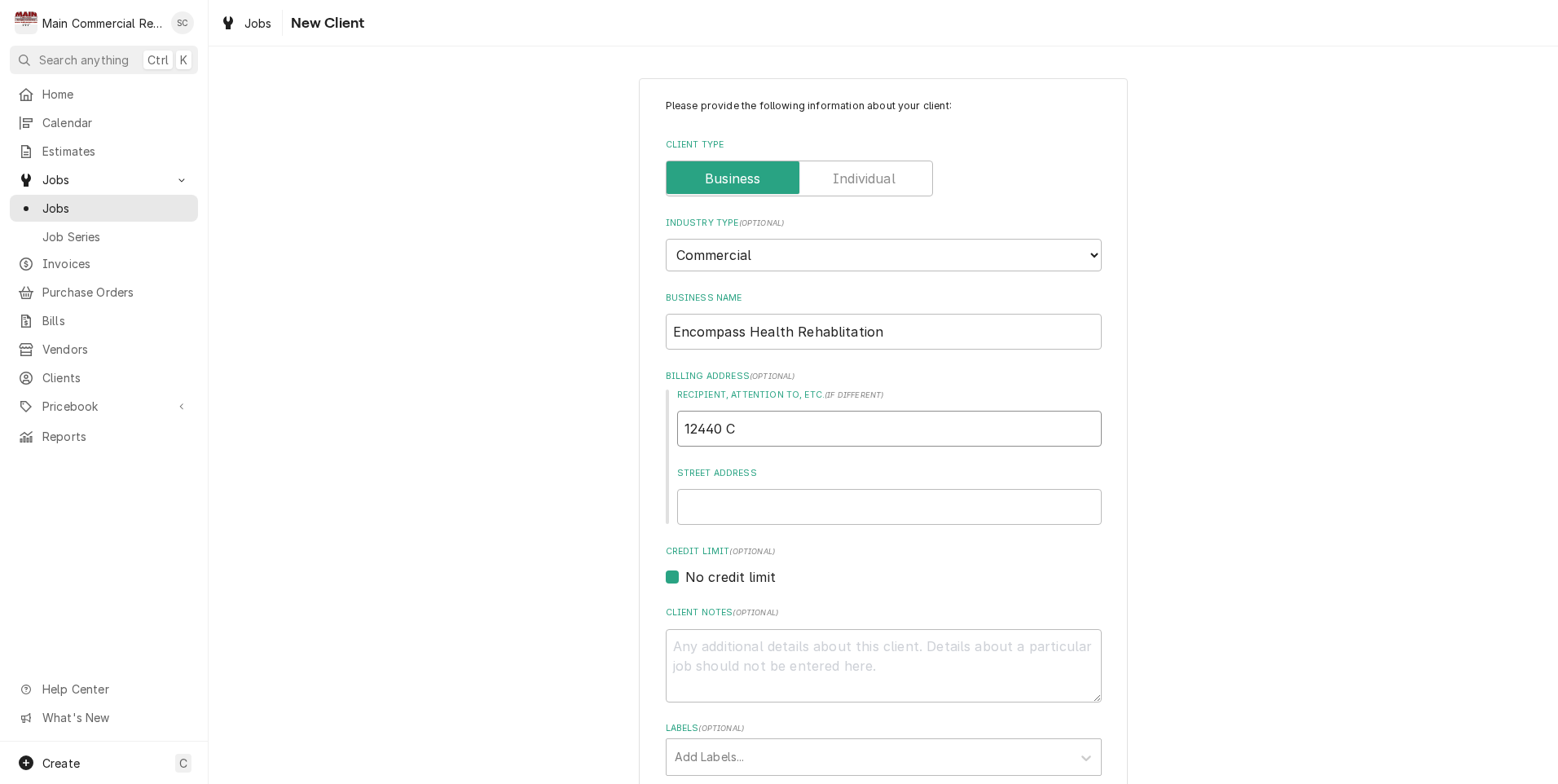
type textarea "x"
type input "12440"
type textarea "x"
type input "12440"
type textarea "x"
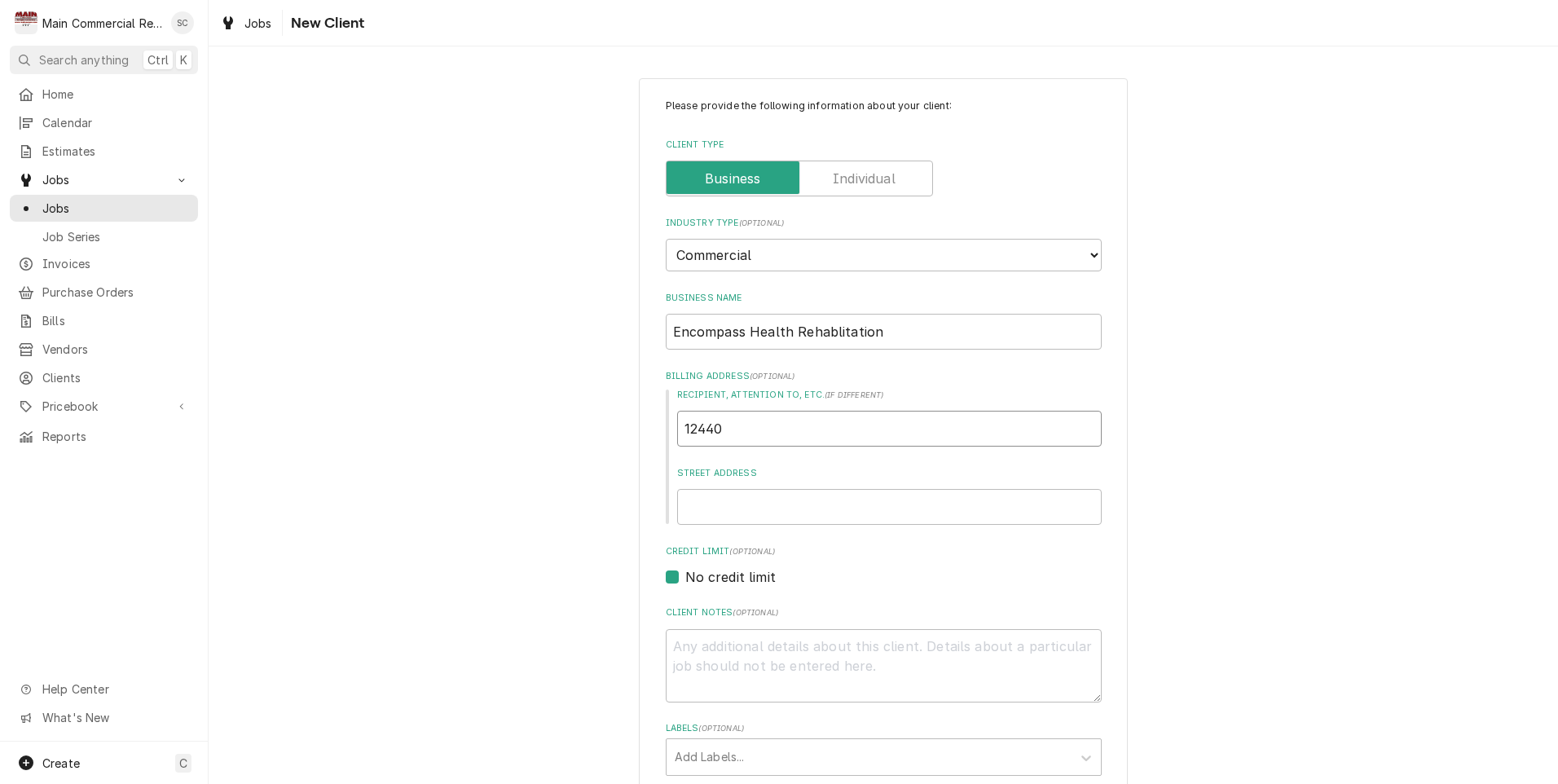
type input "1244"
type textarea "x"
type input "124"
type textarea "x"
type input "12"
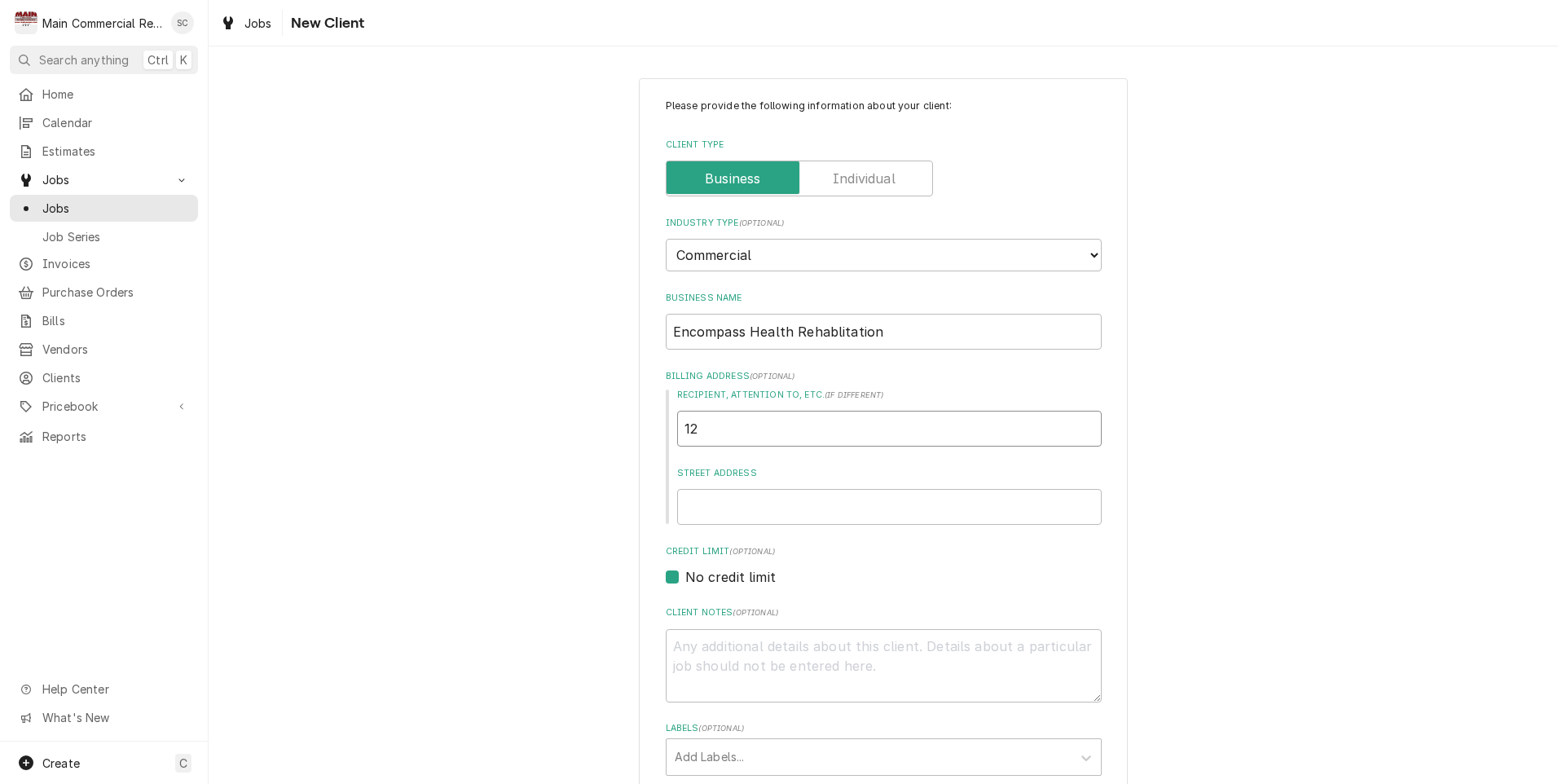
type textarea "x"
type input "1"
type textarea "x"
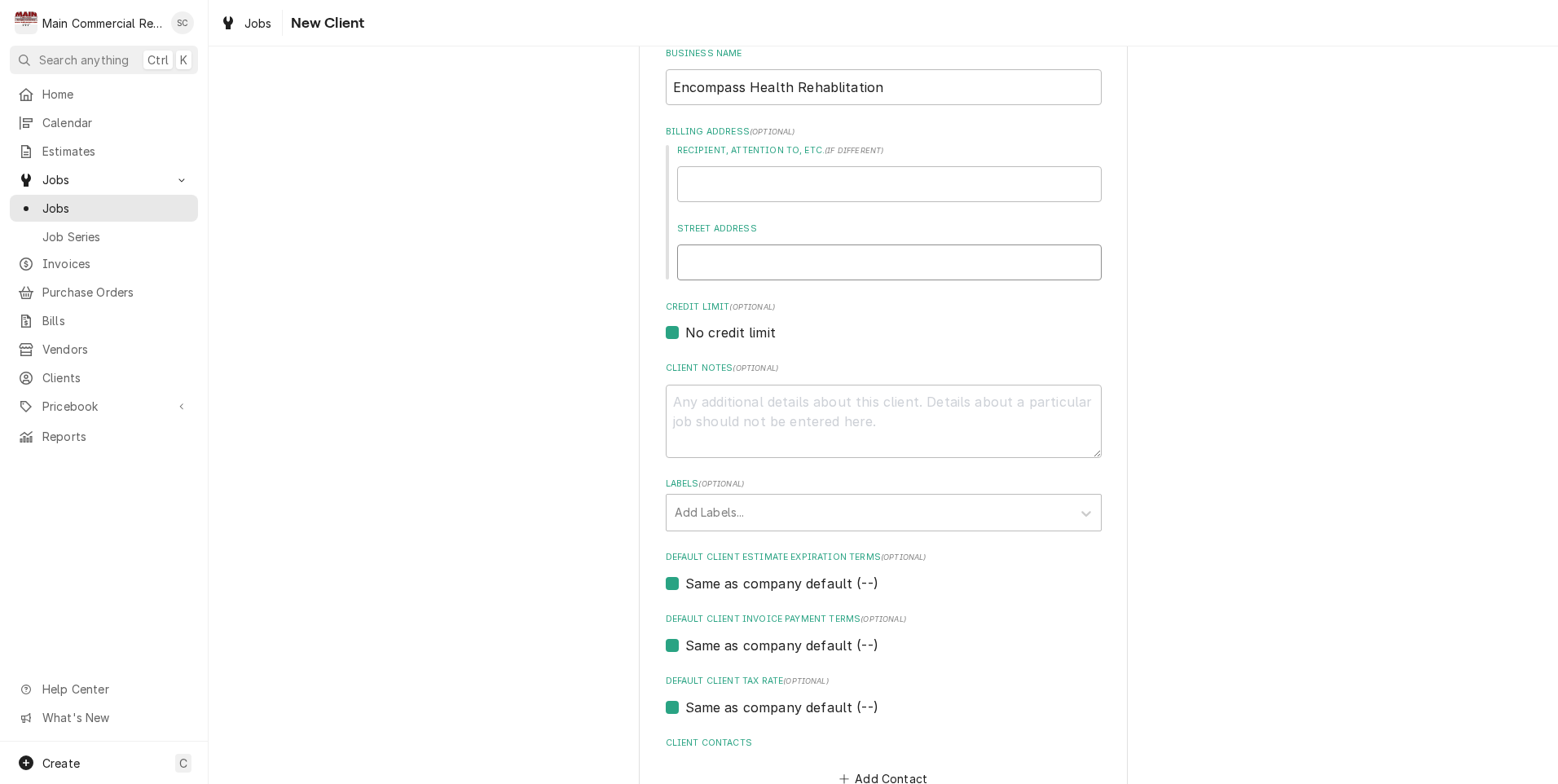
click at [706, 261] on input "Street Address" at bounding box center [890, 262] width 425 height 36
type input "1"
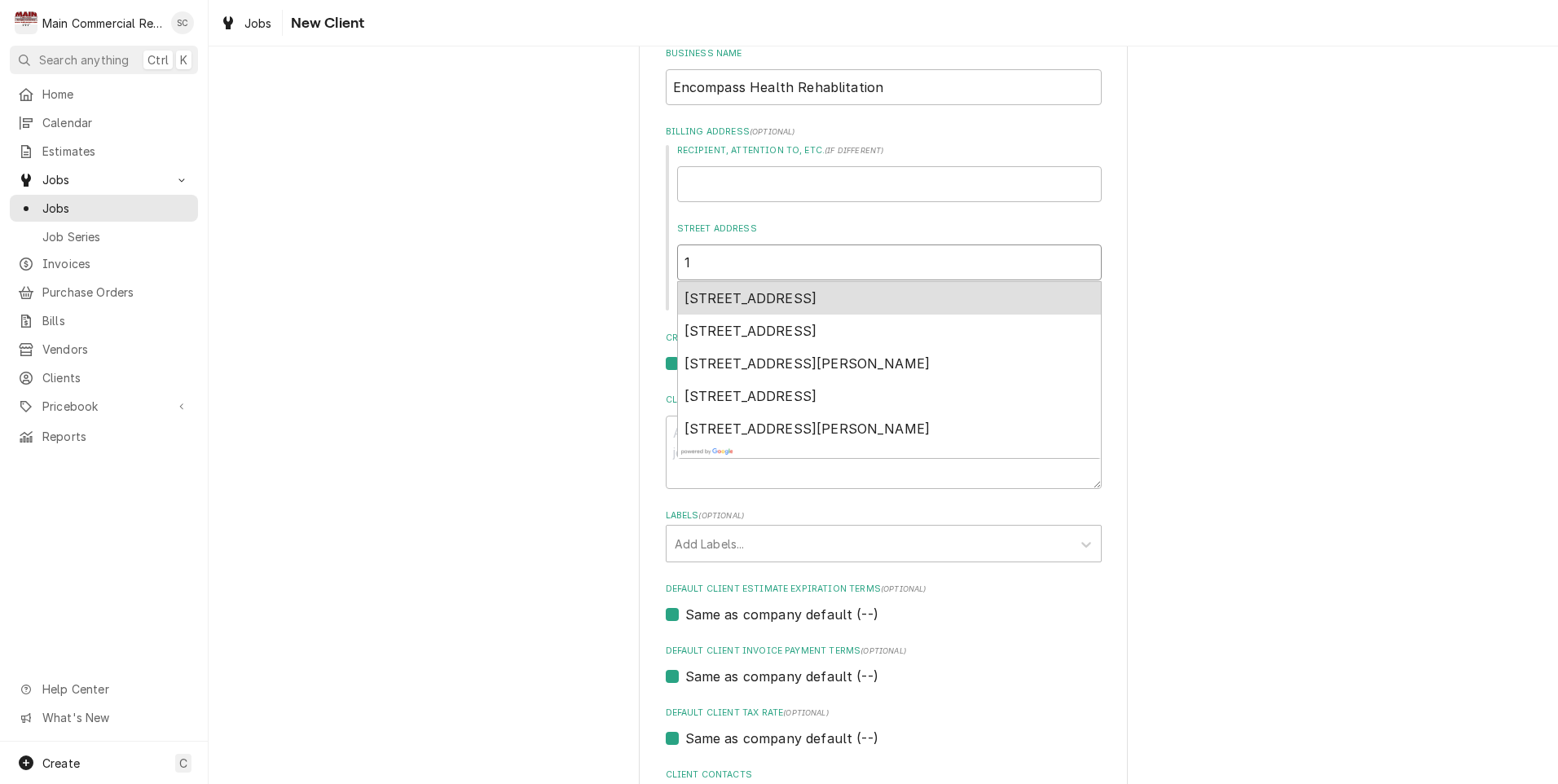
type textarea "x"
type input "12"
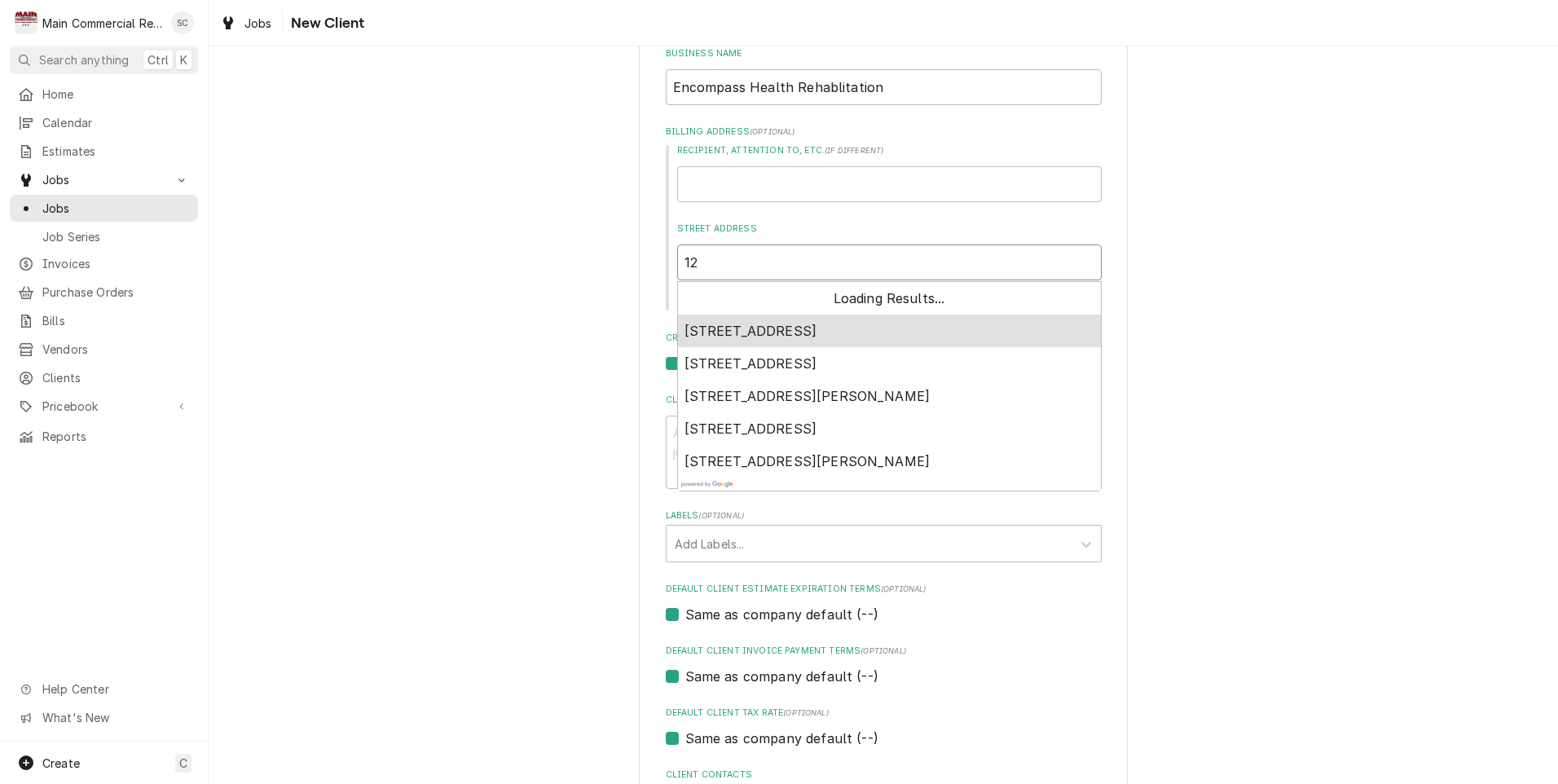
type textarea "x"
type input "124"
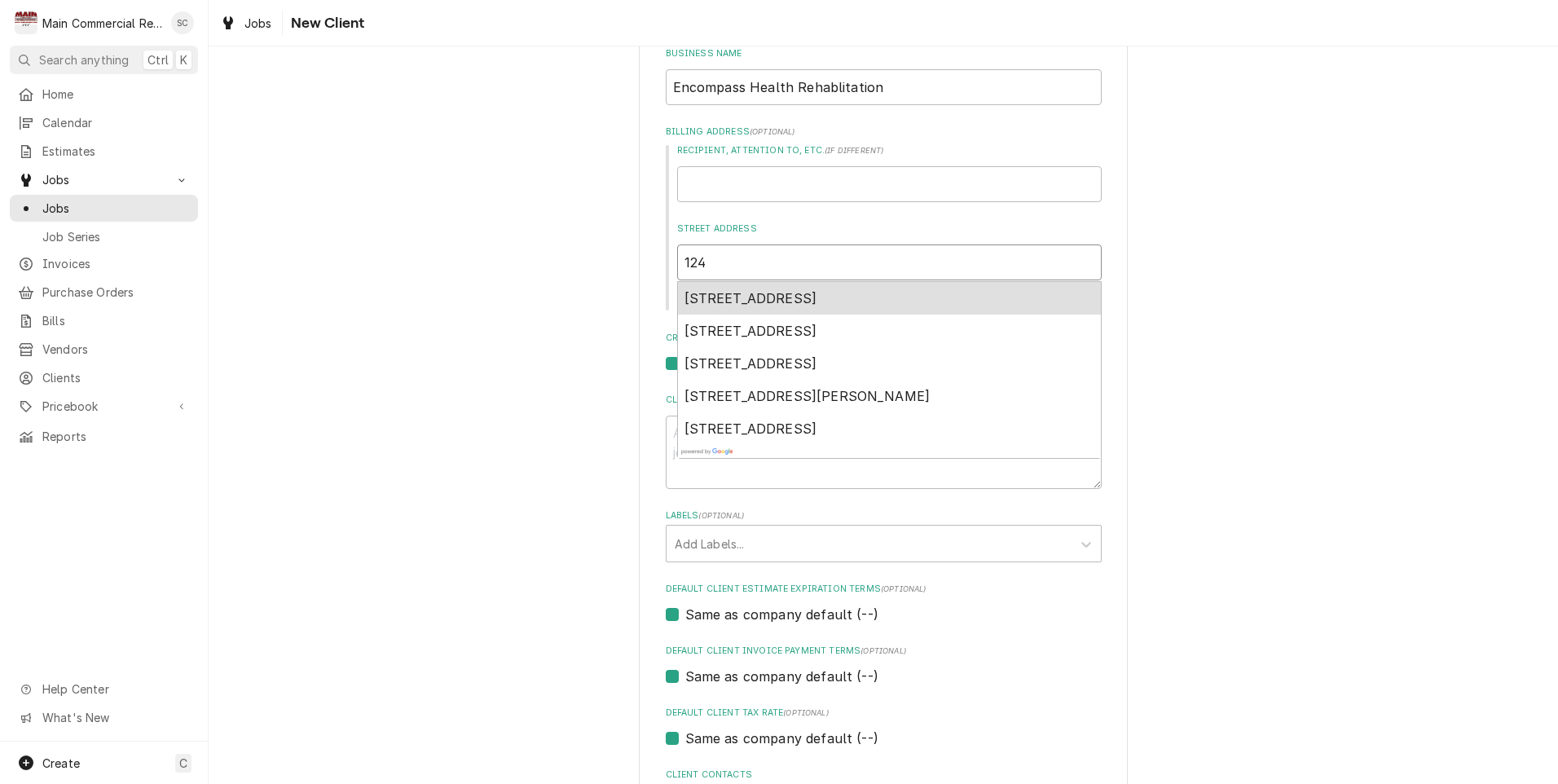
type textarea "x"
type input "1244"
type textarea "x"
type input "12440"
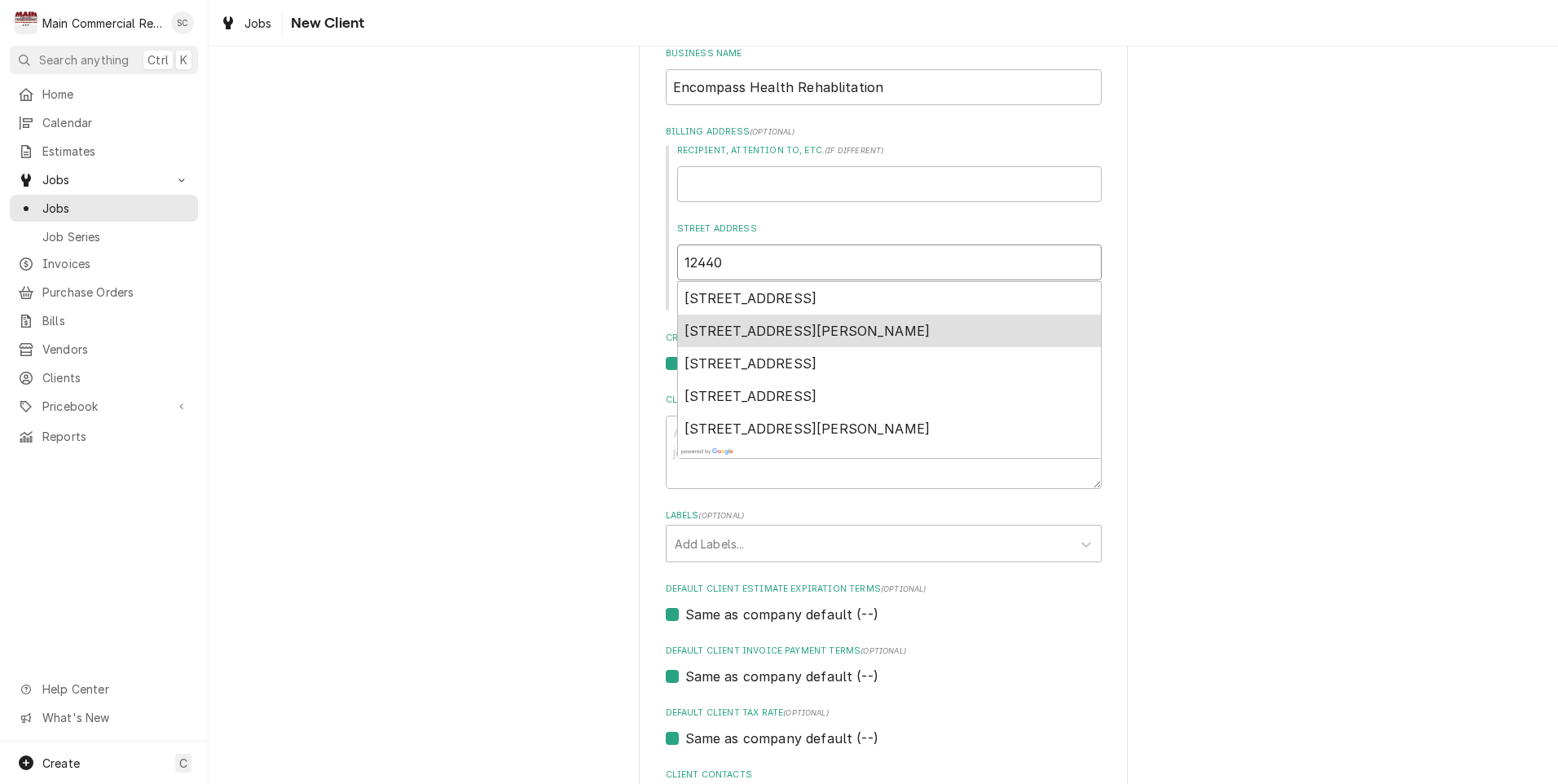
click at [730, 334] on span "[STREET_ADDRESS][PERSON_NAME]" at bounding box center [807, 330] width 246 height 17
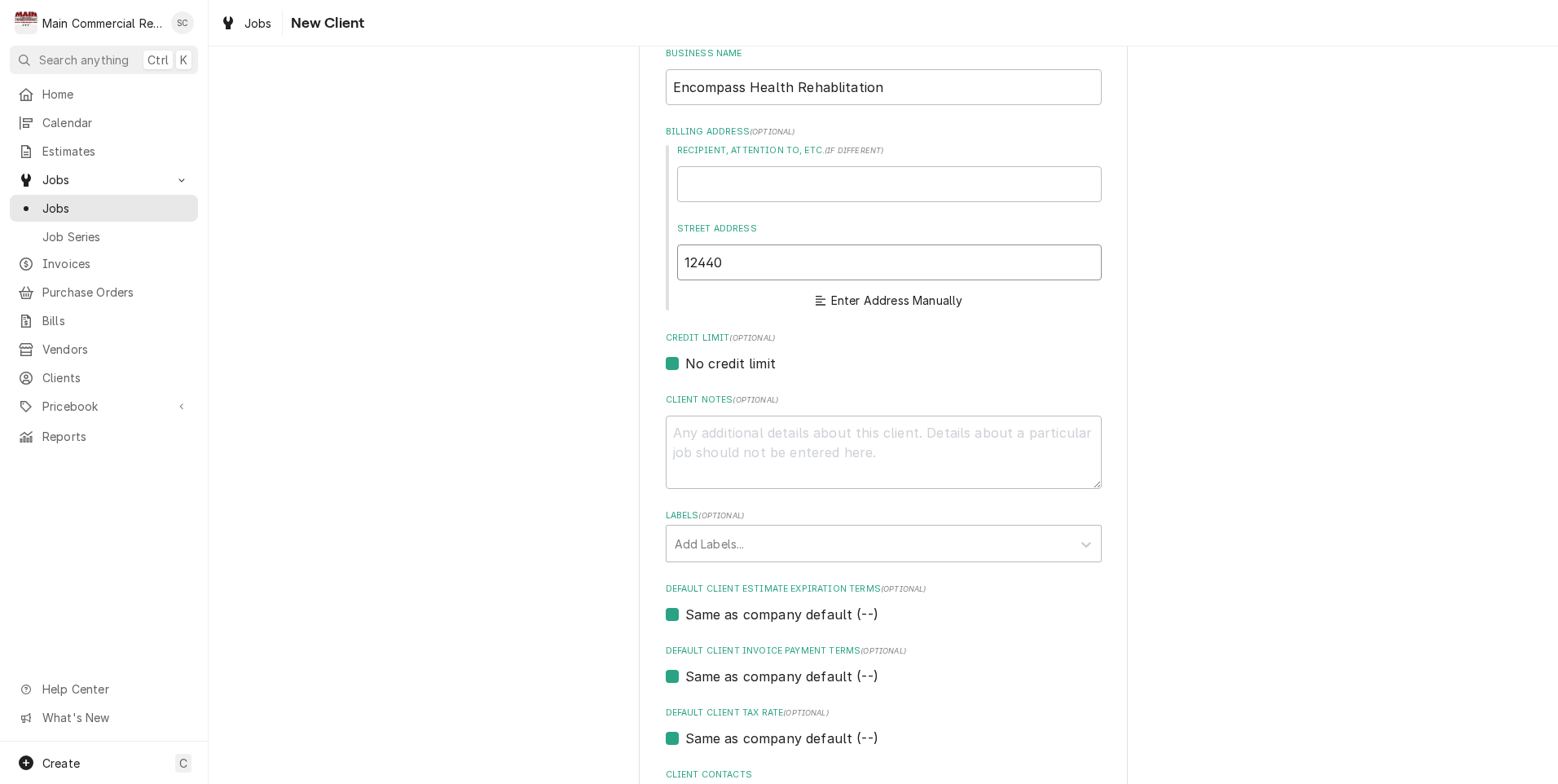
type textarea "x"
type input "[STREET_ADDRESS][PERSON_NAME]"
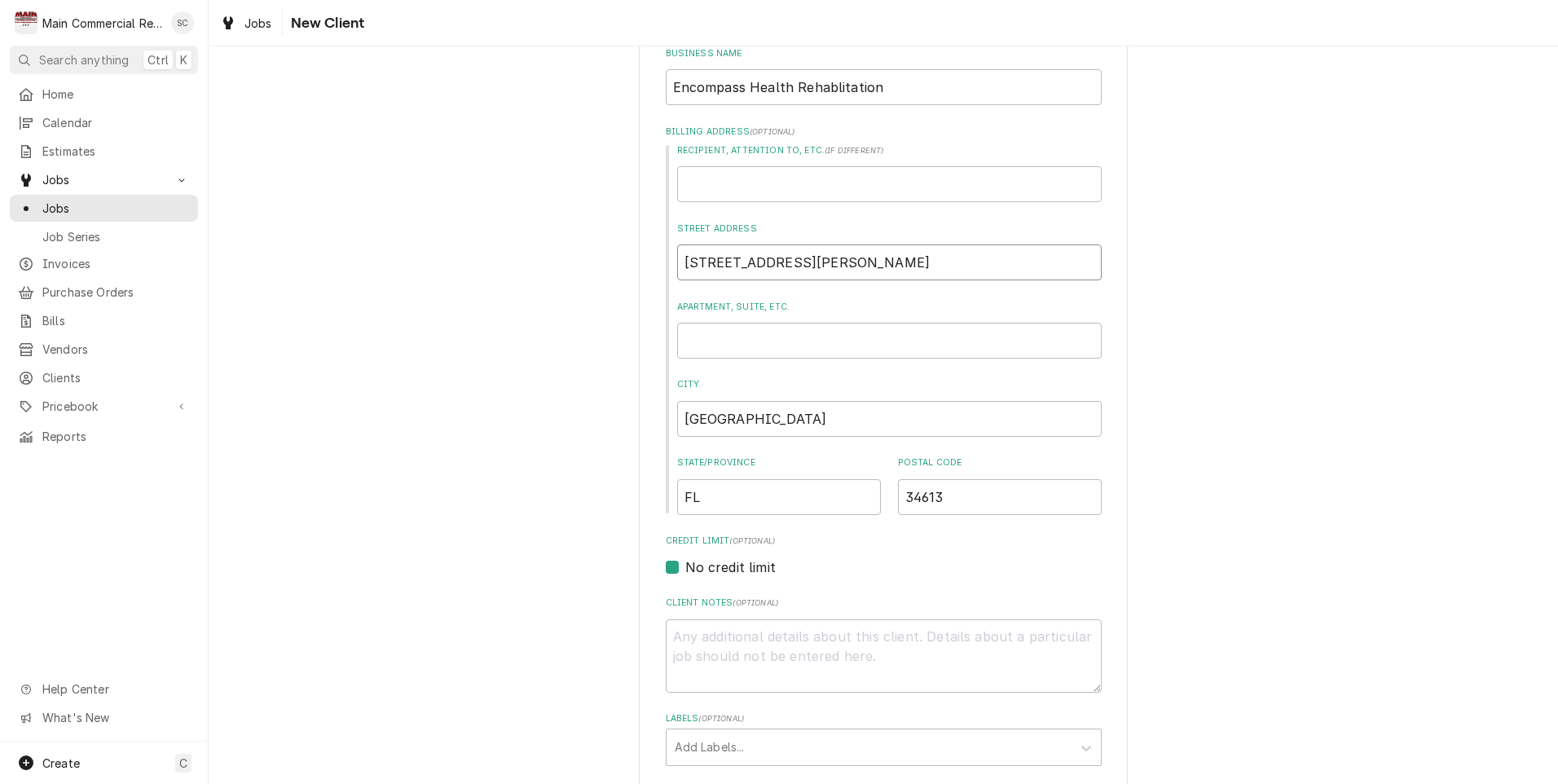
type textarea "x"
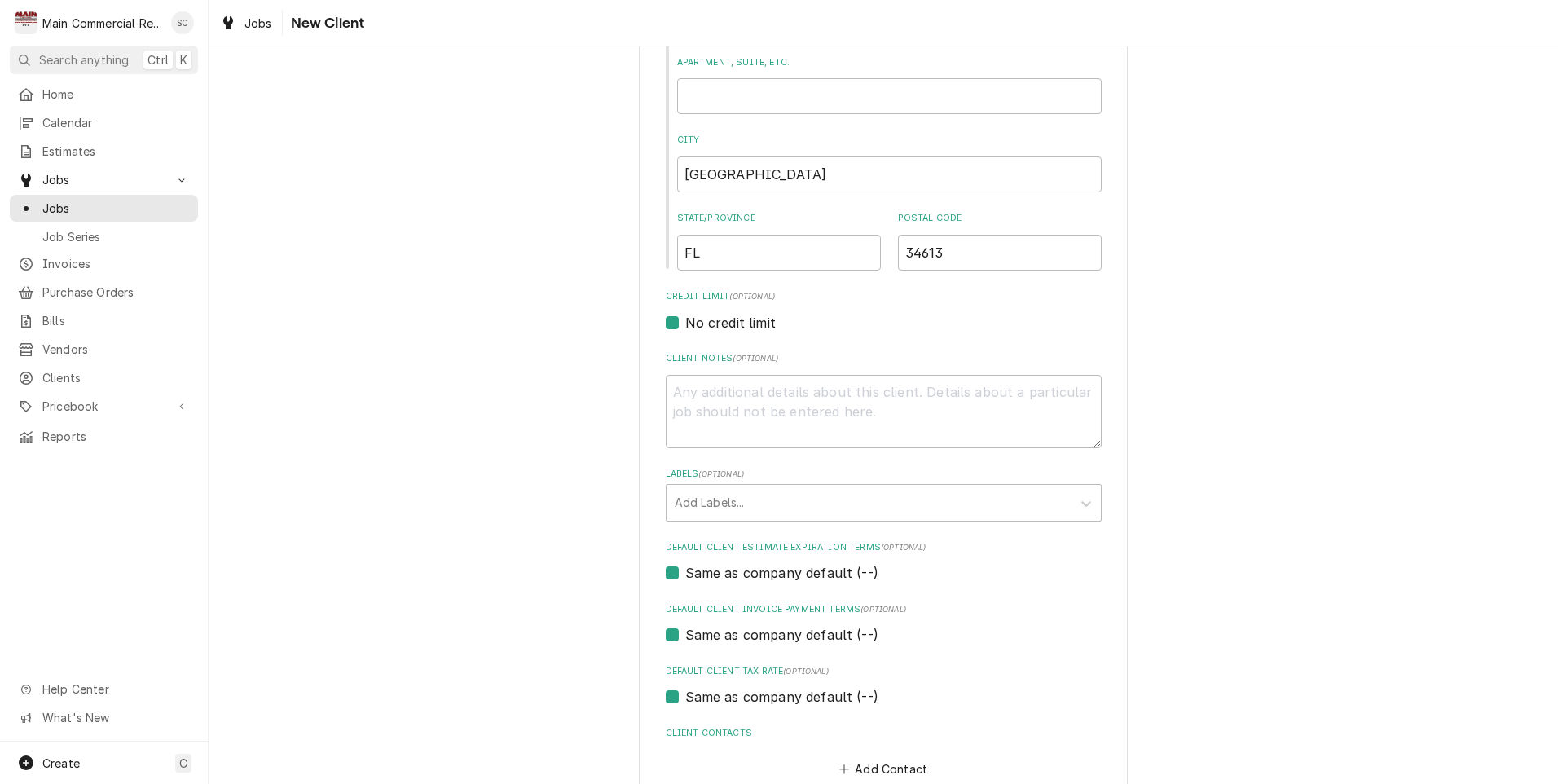
scroll to position [570, 0]
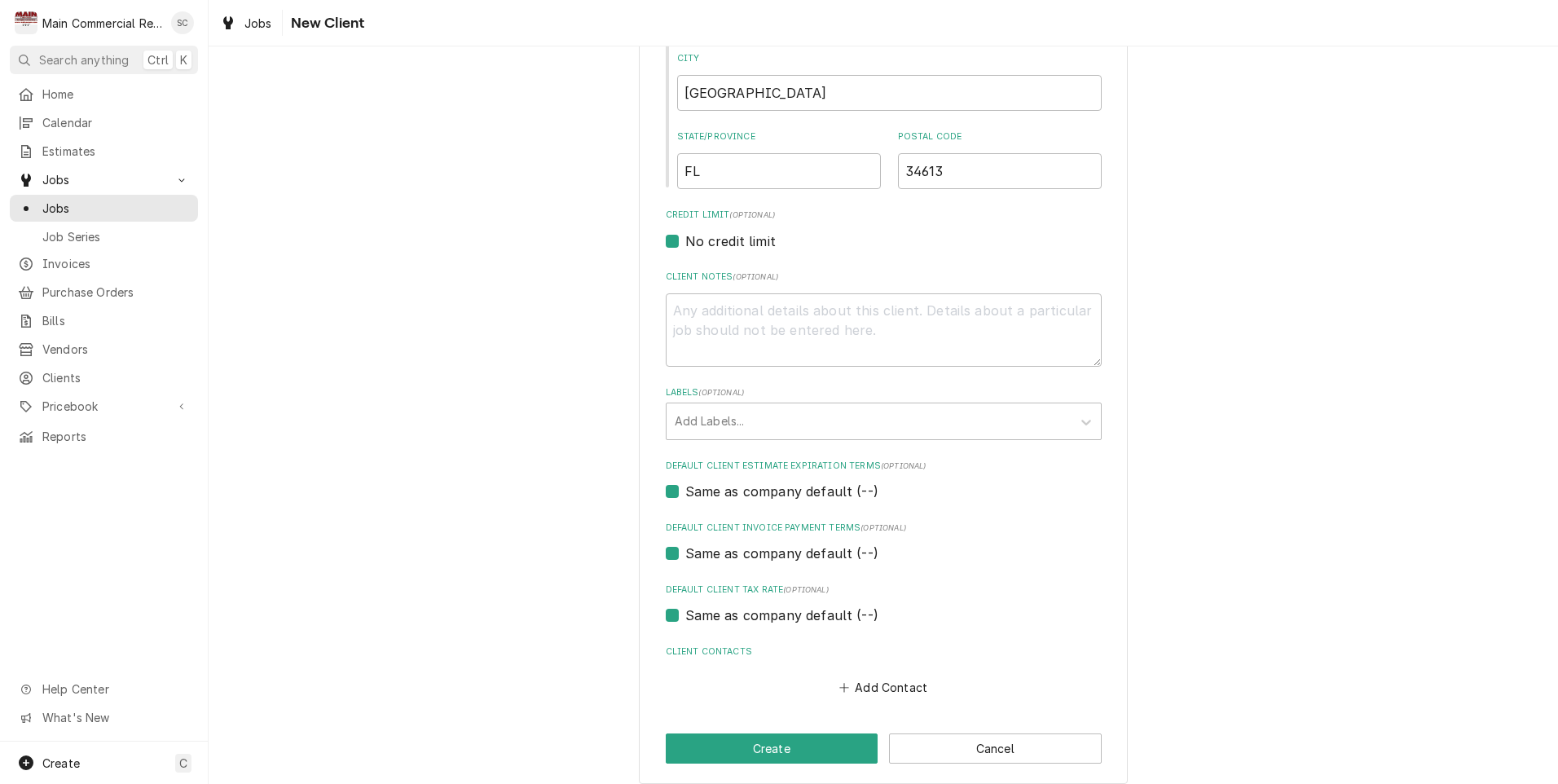
type input "[STREET_ADDRESS][PERSON_NAME]"
click at [685, 245] on label "No credit limit" at bounding box center [730, 241] width 90 height 19
click at [685, 245] on input "No credit limit" at bounding box center [903, 249] width 436 height 36
checkbox input "false"
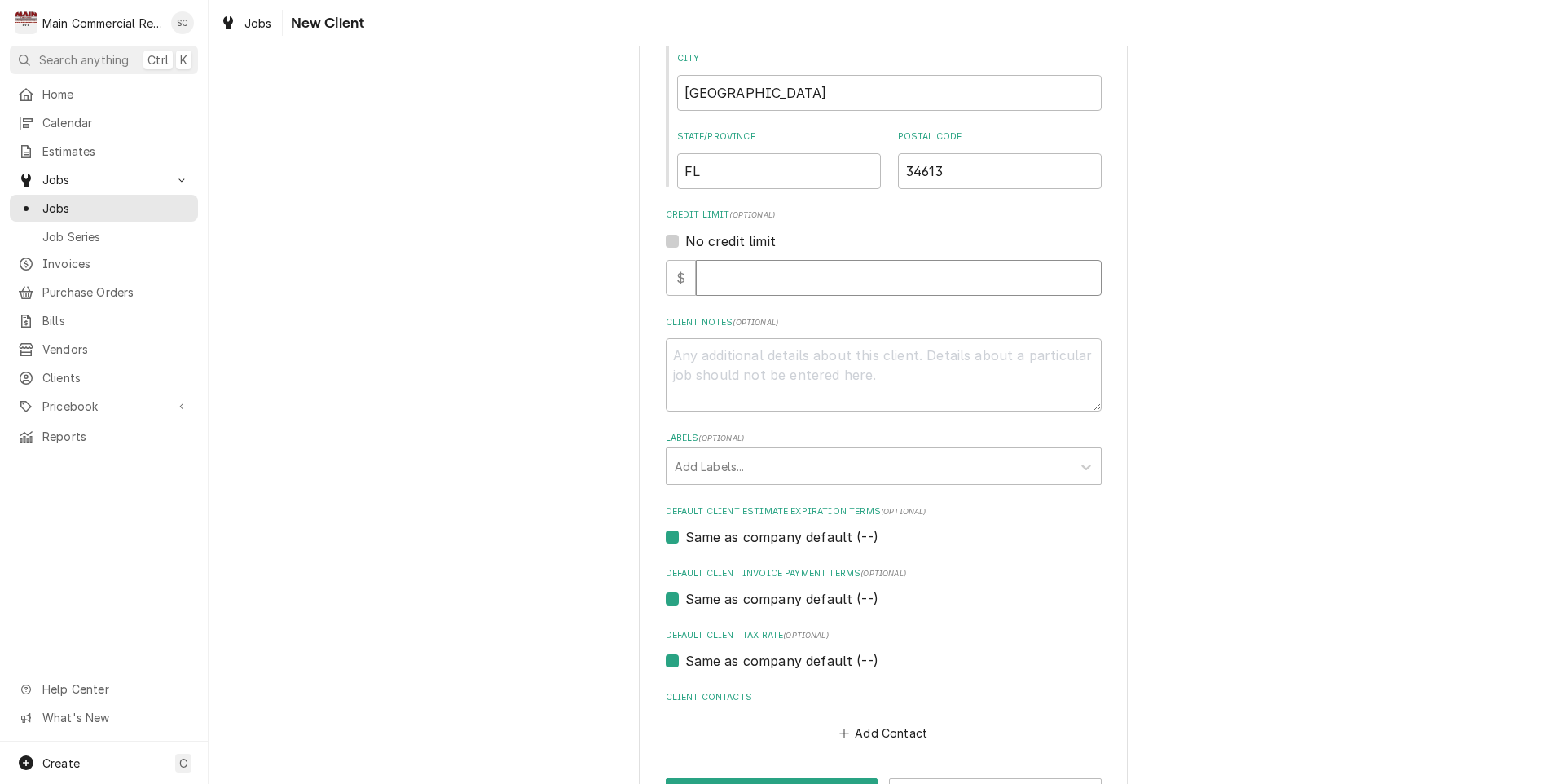
click at [724, 281] on input "Credit Limit" at bounding box center [899, 277] width 406 height 36
type textarea "x"
type input "5"
type textarea "x"
type input "50"
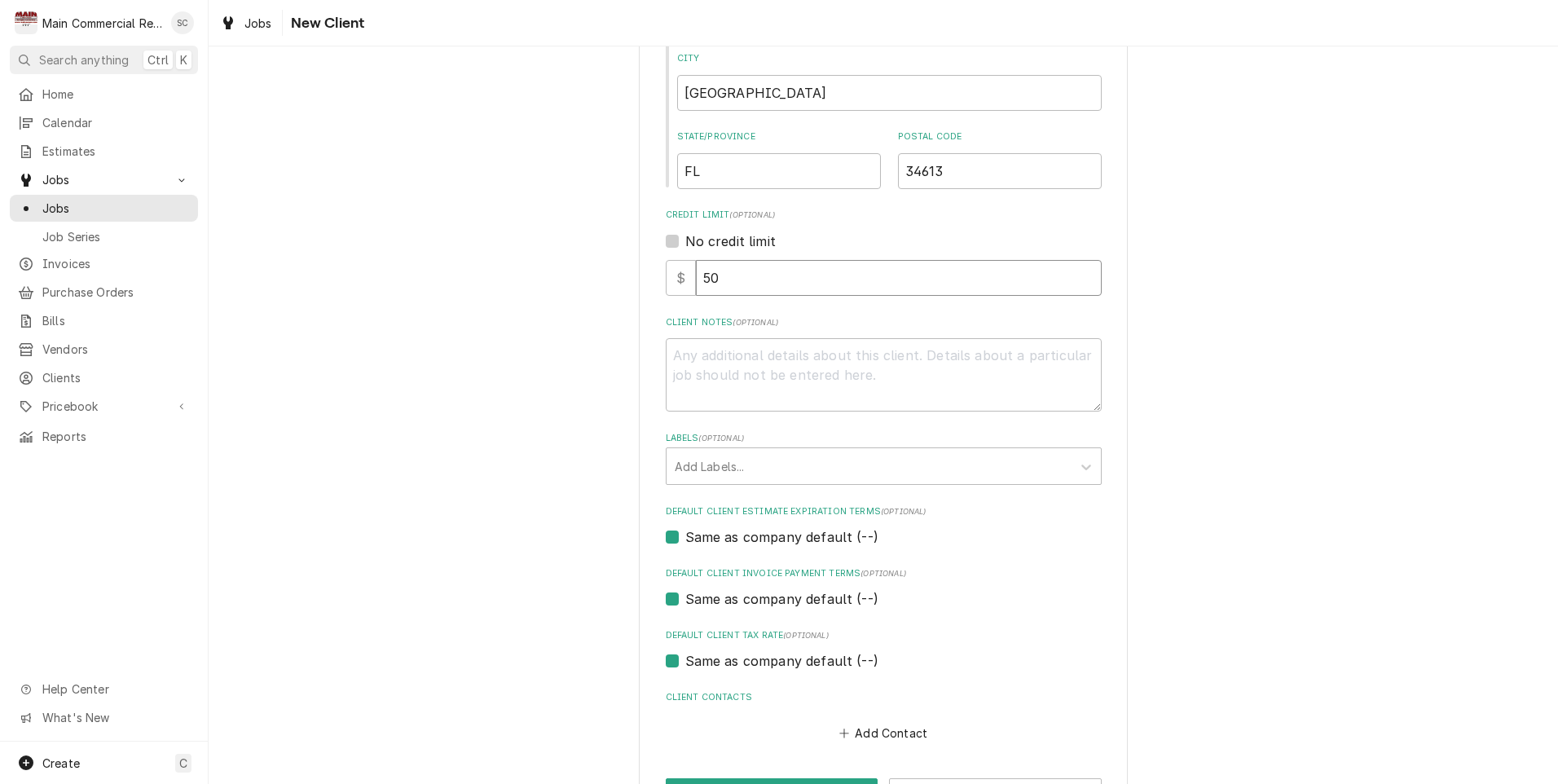
type textarea "x"
type input "500"
type textarea "x"
type input "5000"
type textarea "x"
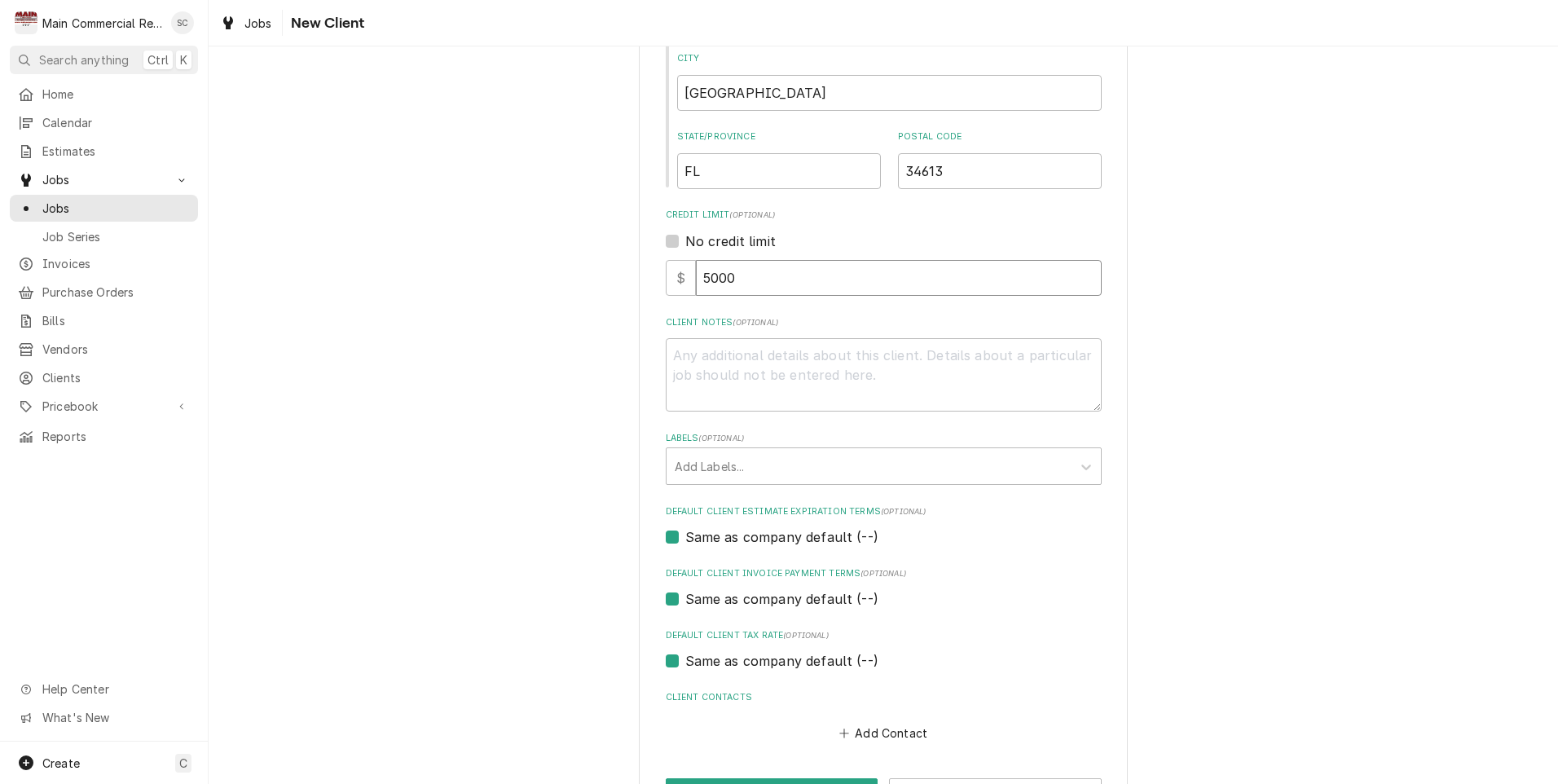
type input "5000.0"
type textarea "x"
type input "5000.00"
type textarea "x"
type input "5000.00"
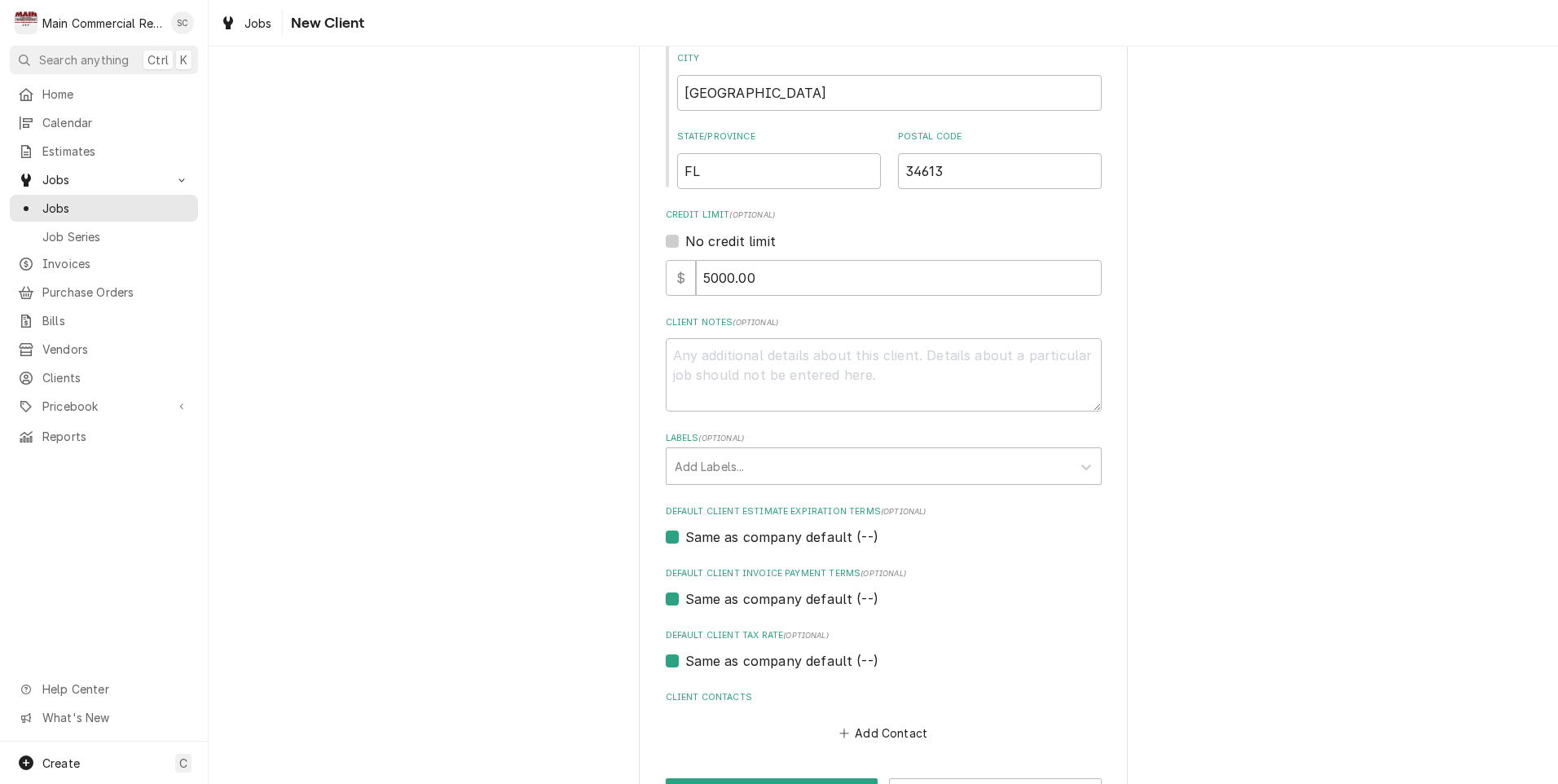
scroll to position [629, 0]
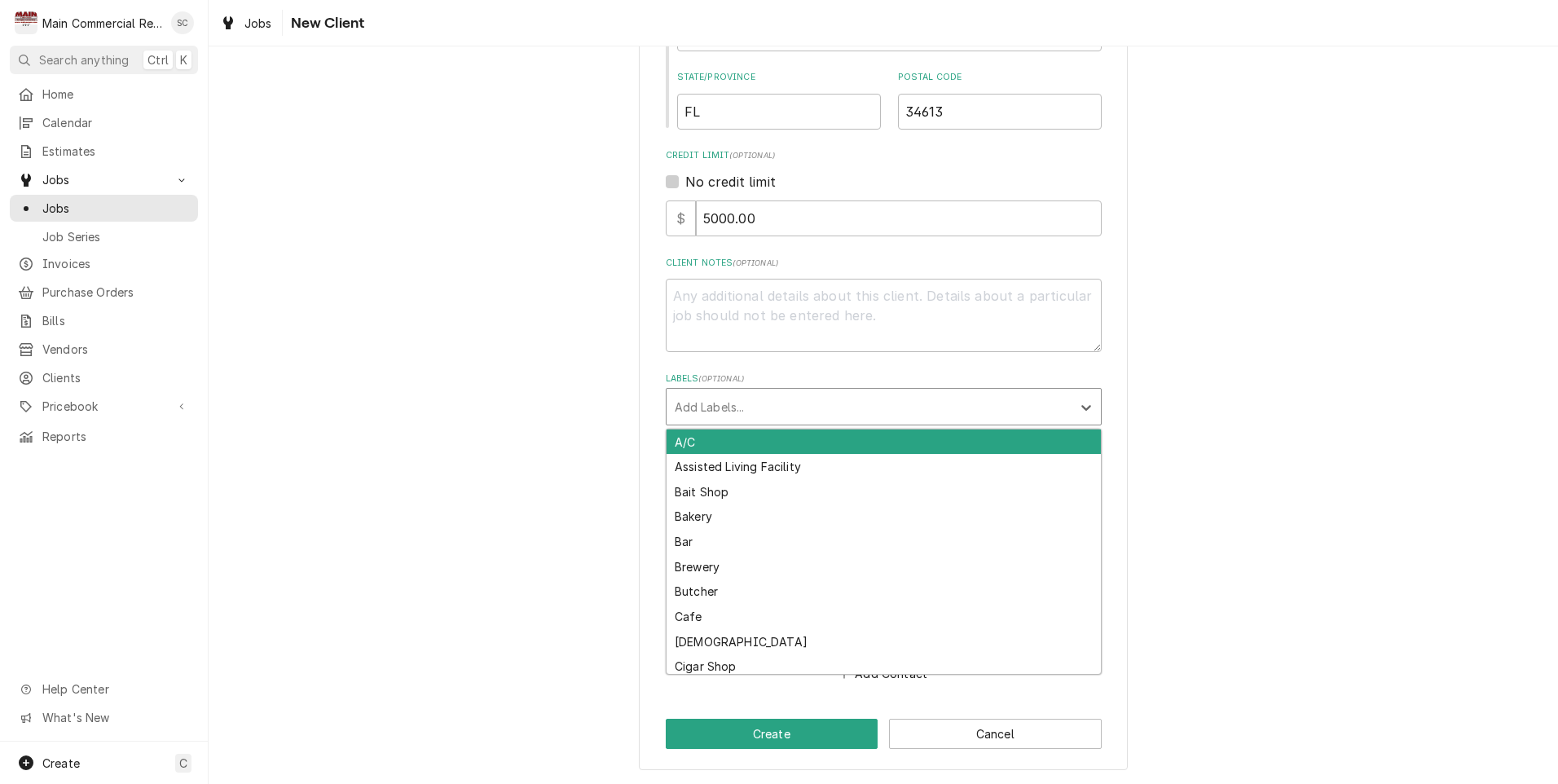
click at [729, 406] on div "Labels" at bounding box center [869, 406] width 389 height 30
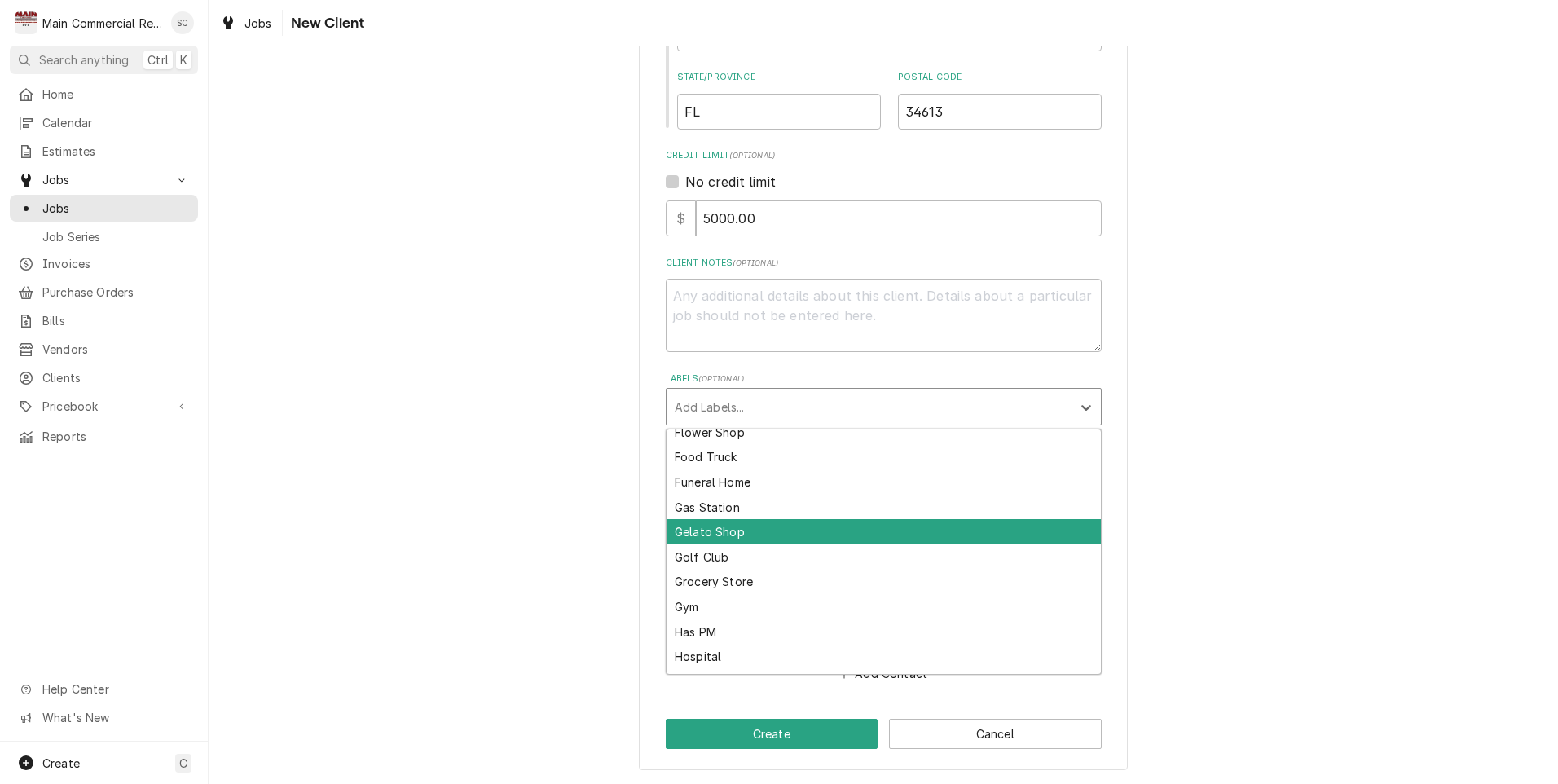
scroll to position [815, 0]
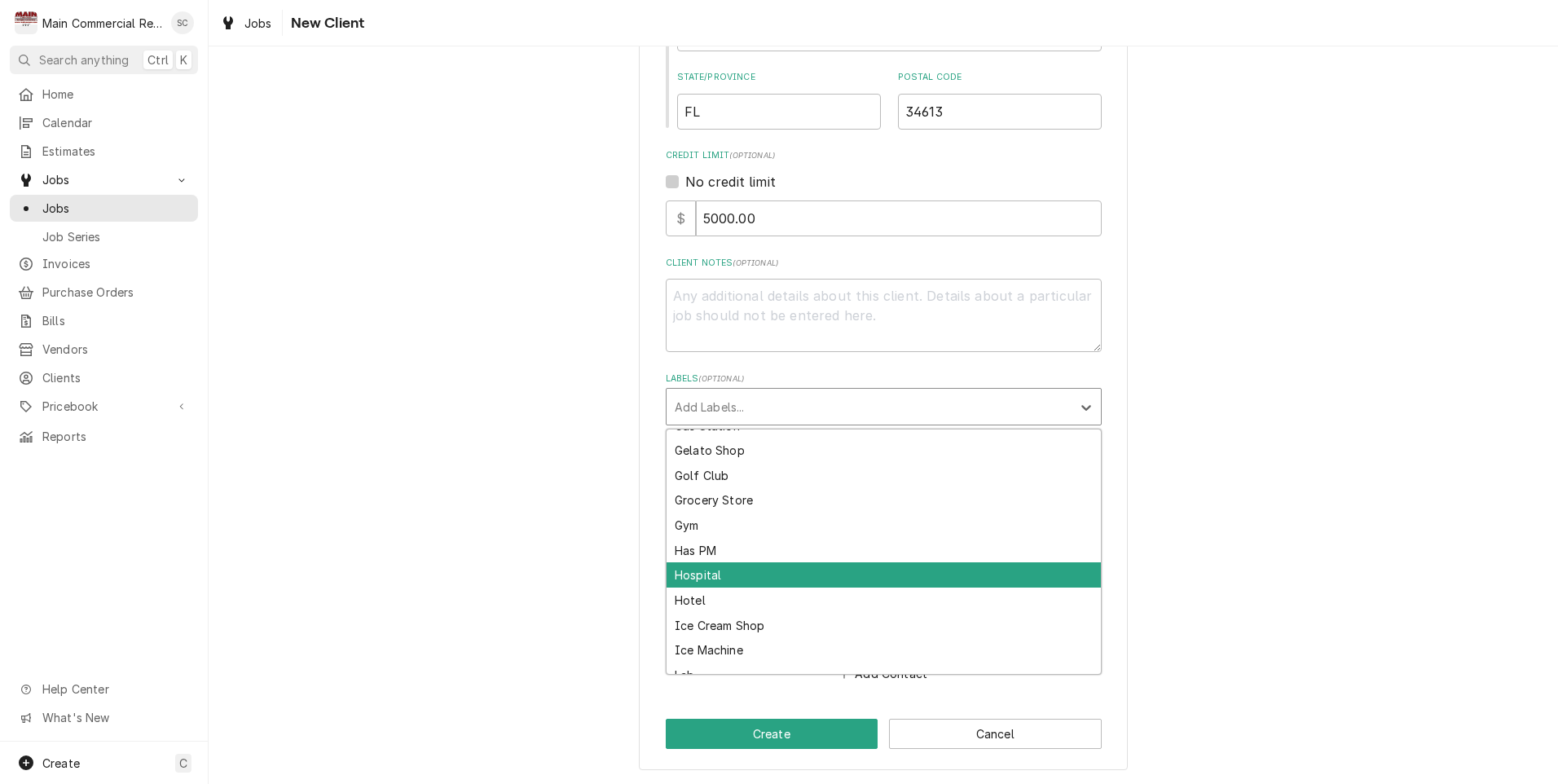
click at [693, 576] on div "Hospital" at bounding box center [883, 574] width 435 height 25
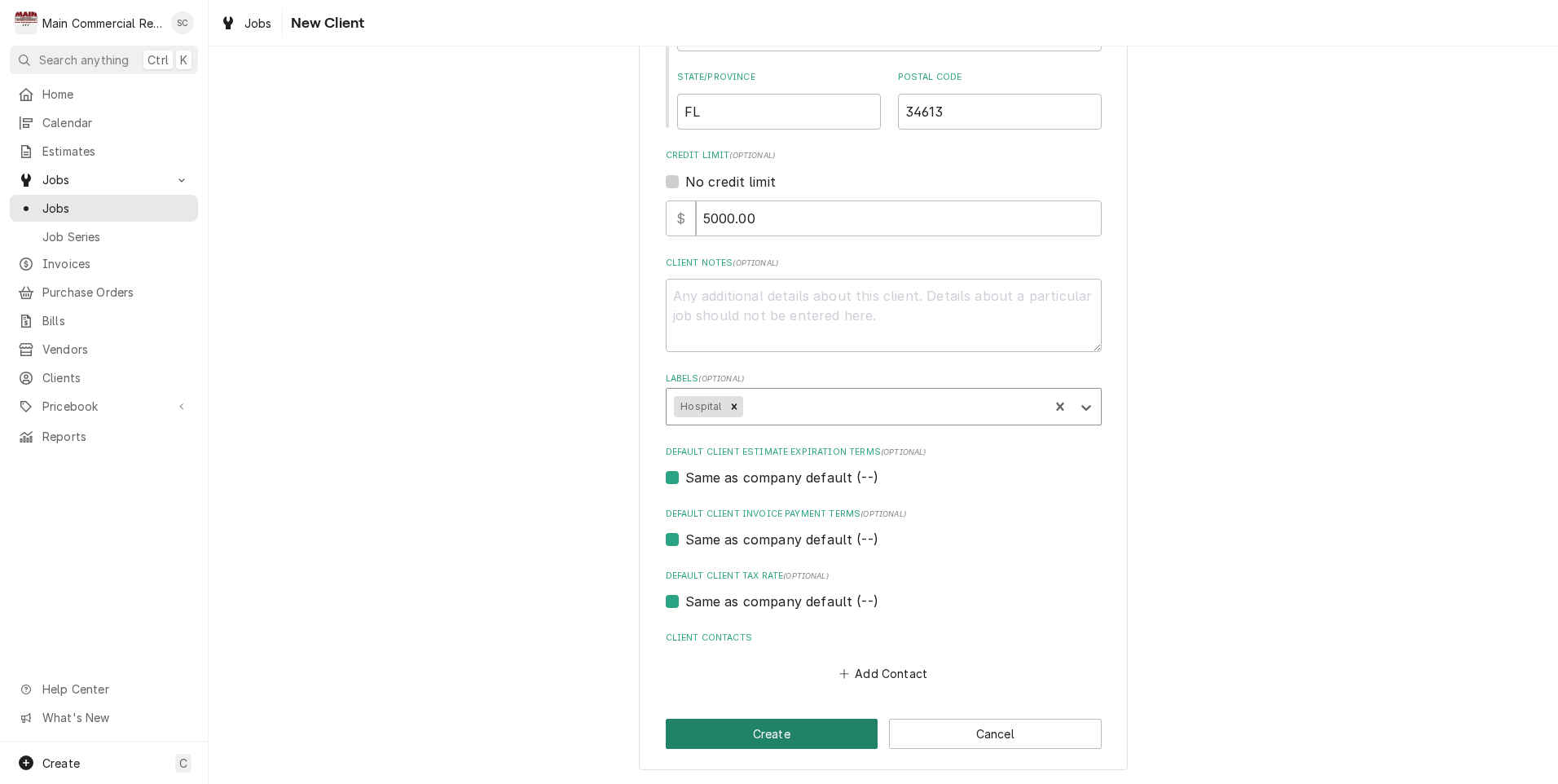
click at [762, 728] on button "Create" at bounding box center [772, 733] width 212 height 30
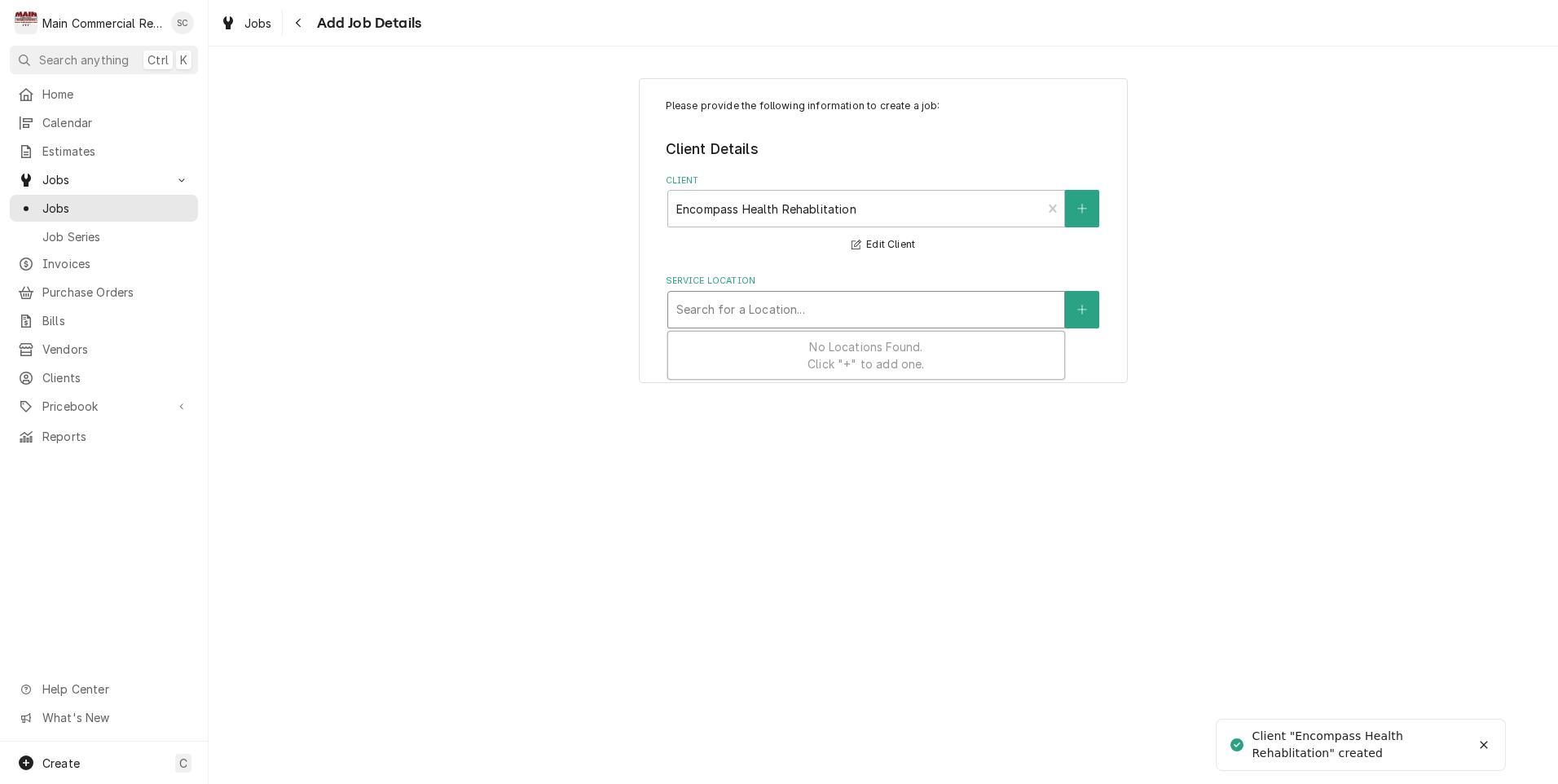
click at [714, 309] on div "Service Location" at bounding box center [866, 309] width 379 height 30
click at [1091, 310] on button "Service Location" at bounding box center [1082, 309] width 34 height 38
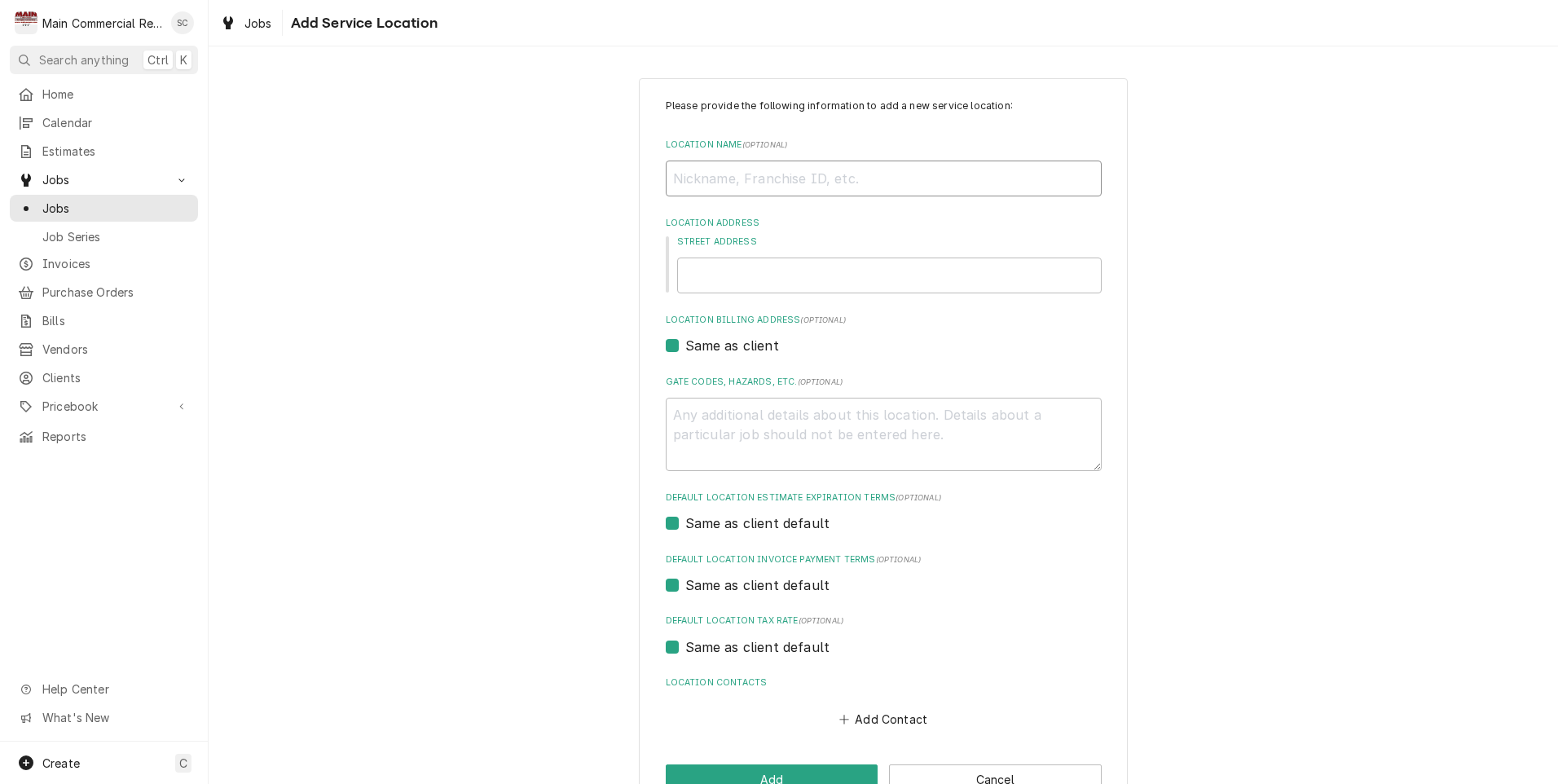
click at [709, 180] on input "Location Name ( optional )" at bounding box center [884, 178] width 436 height 36
type textarea "x"
type input "E"
type textarea "x"
type input "En"
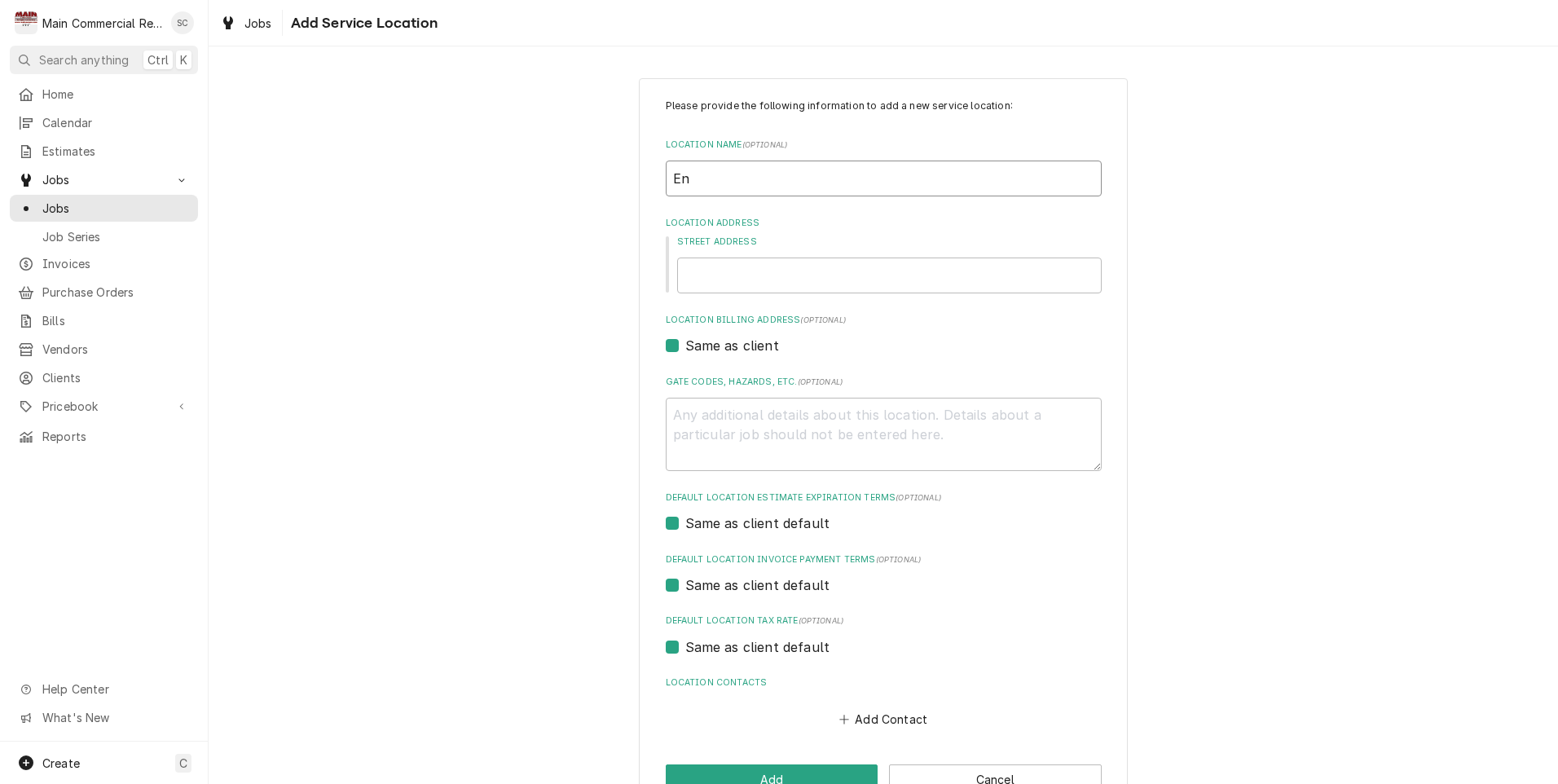
type textarea "x"
type input "Enc"
type textarea "x"
type input "Enco"
type textarea "x"
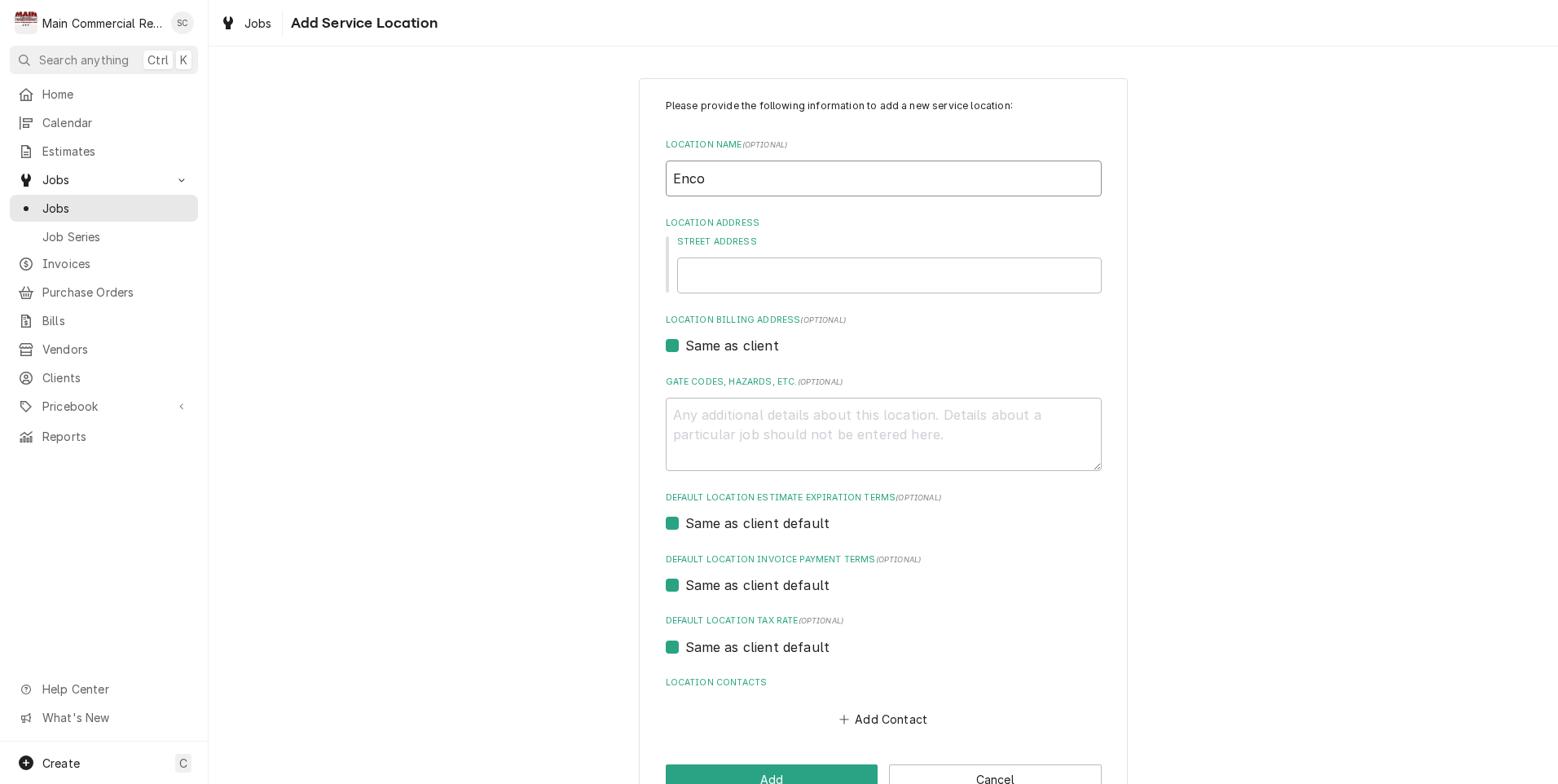
type input "Encop"
type textarea "x"
type input "Encopa"
type textarea "x"
type input "Encopas"
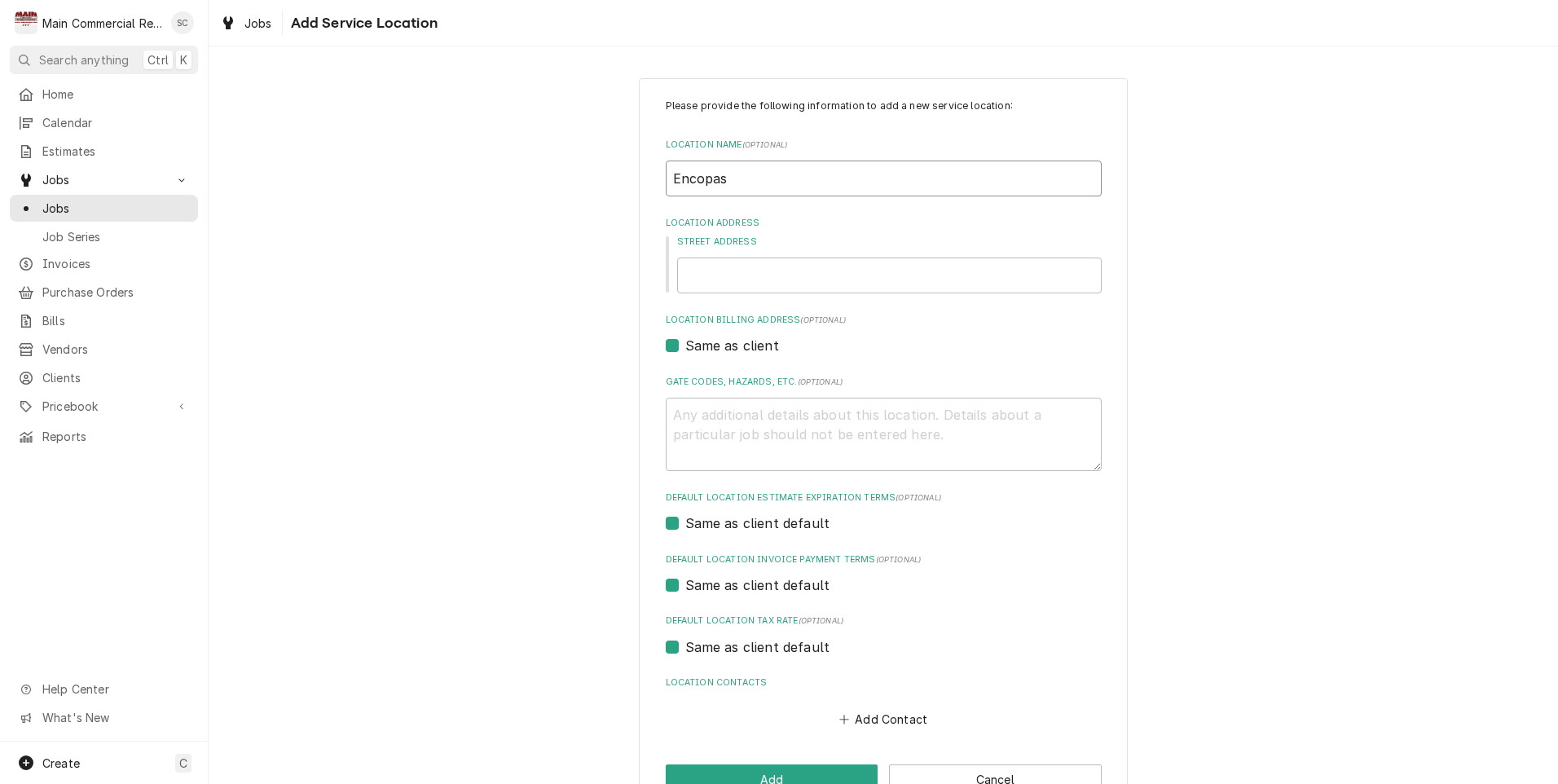
type textarea "x"
type input "Encopass"
type textarea "x"
type input "Encopas"
type textarea "x"
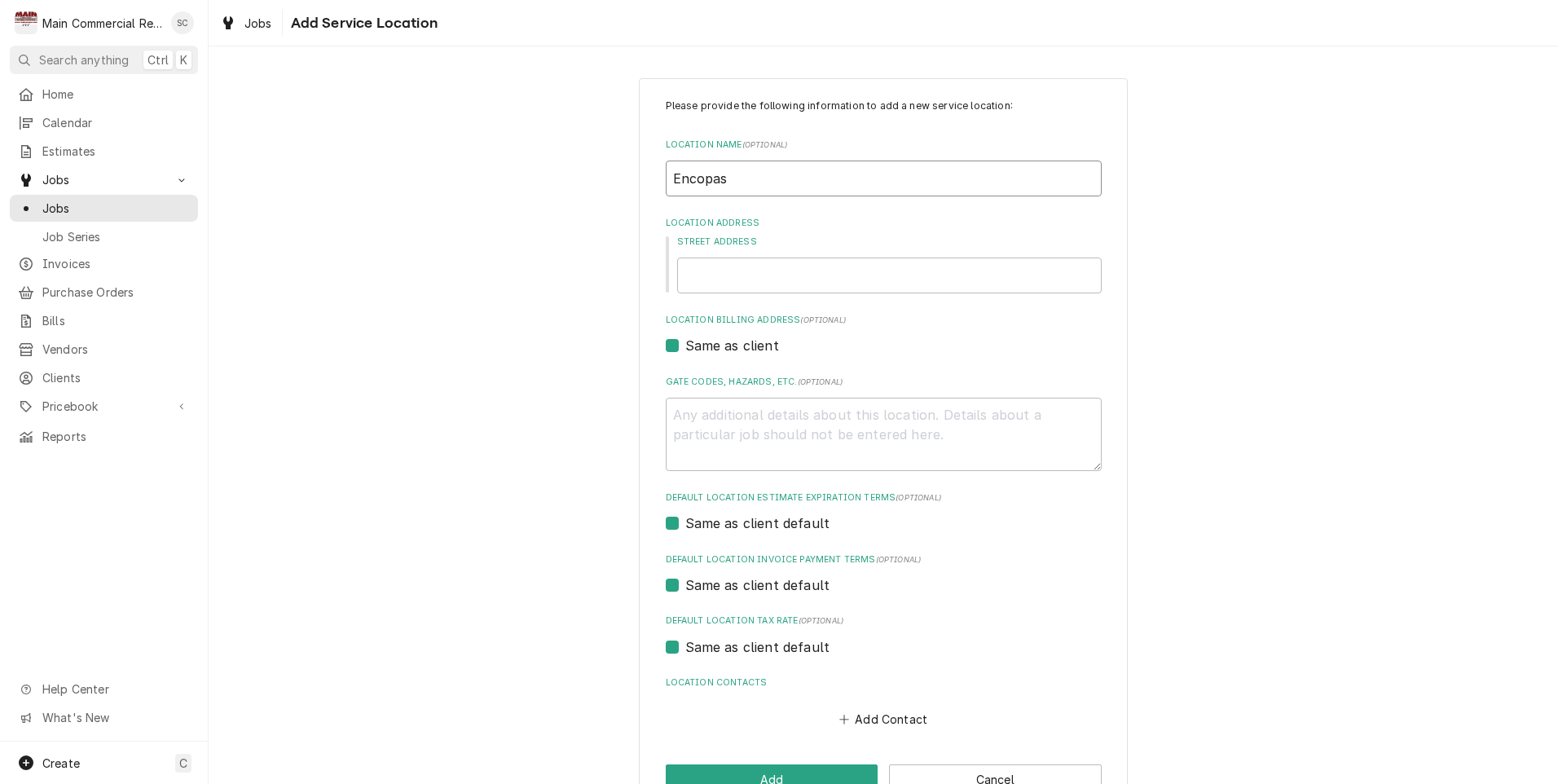
type input "Encopa"
type textarea "x"
type input "Encop"
type textarea "x"
type input "Enco"
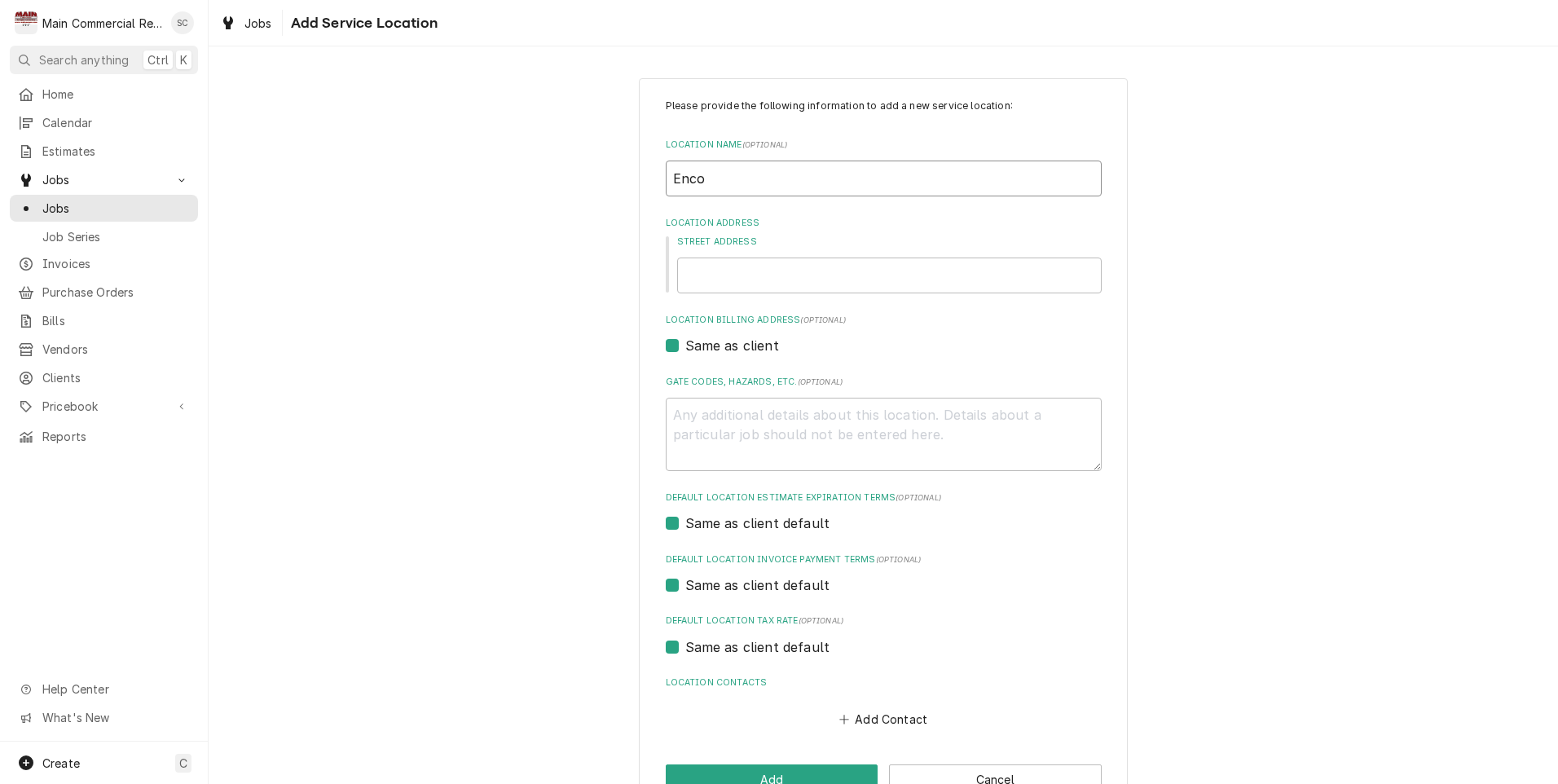
type textarea "x"
type input "Encom"
type textarea "x"
type input "Encomp"
type textarea "x"
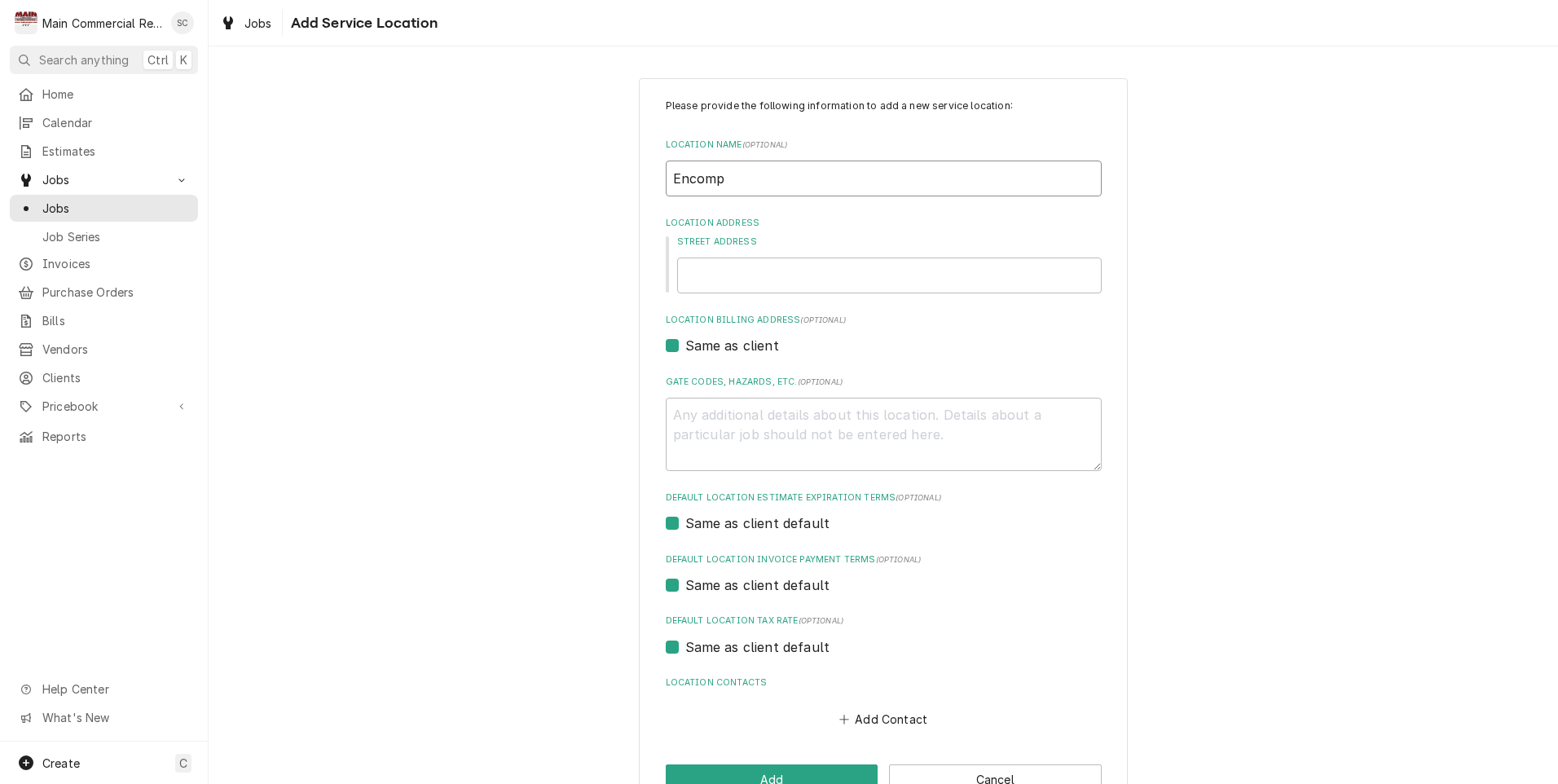
type input "Encompa"
type textarea "x"
type input "Encompas"
type textarea "x"
type input "Encompass"
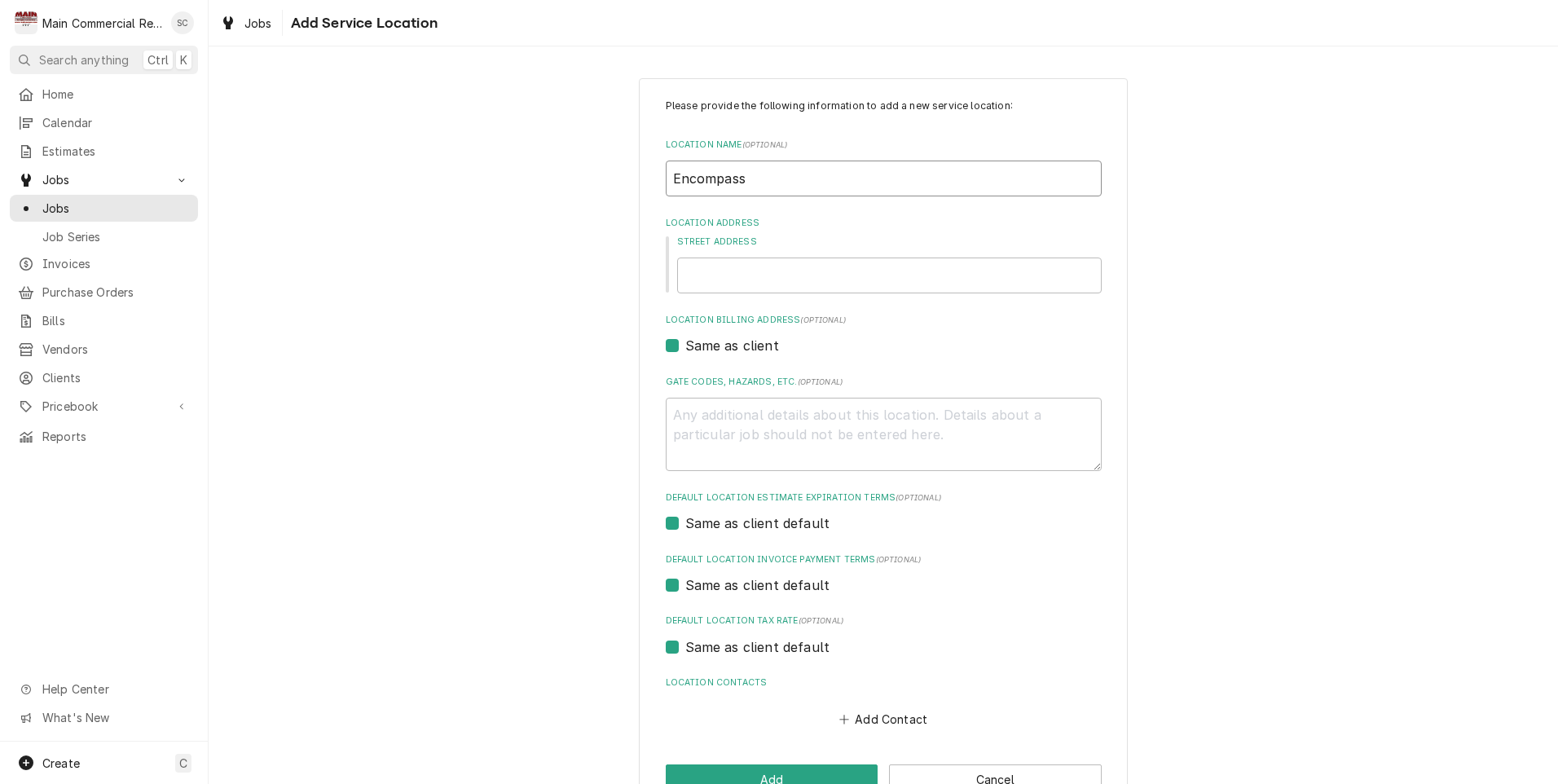
type textarea "x"
type input "Encompass"
type textarea "x"
type input "Encompass H"
type textarea "x"
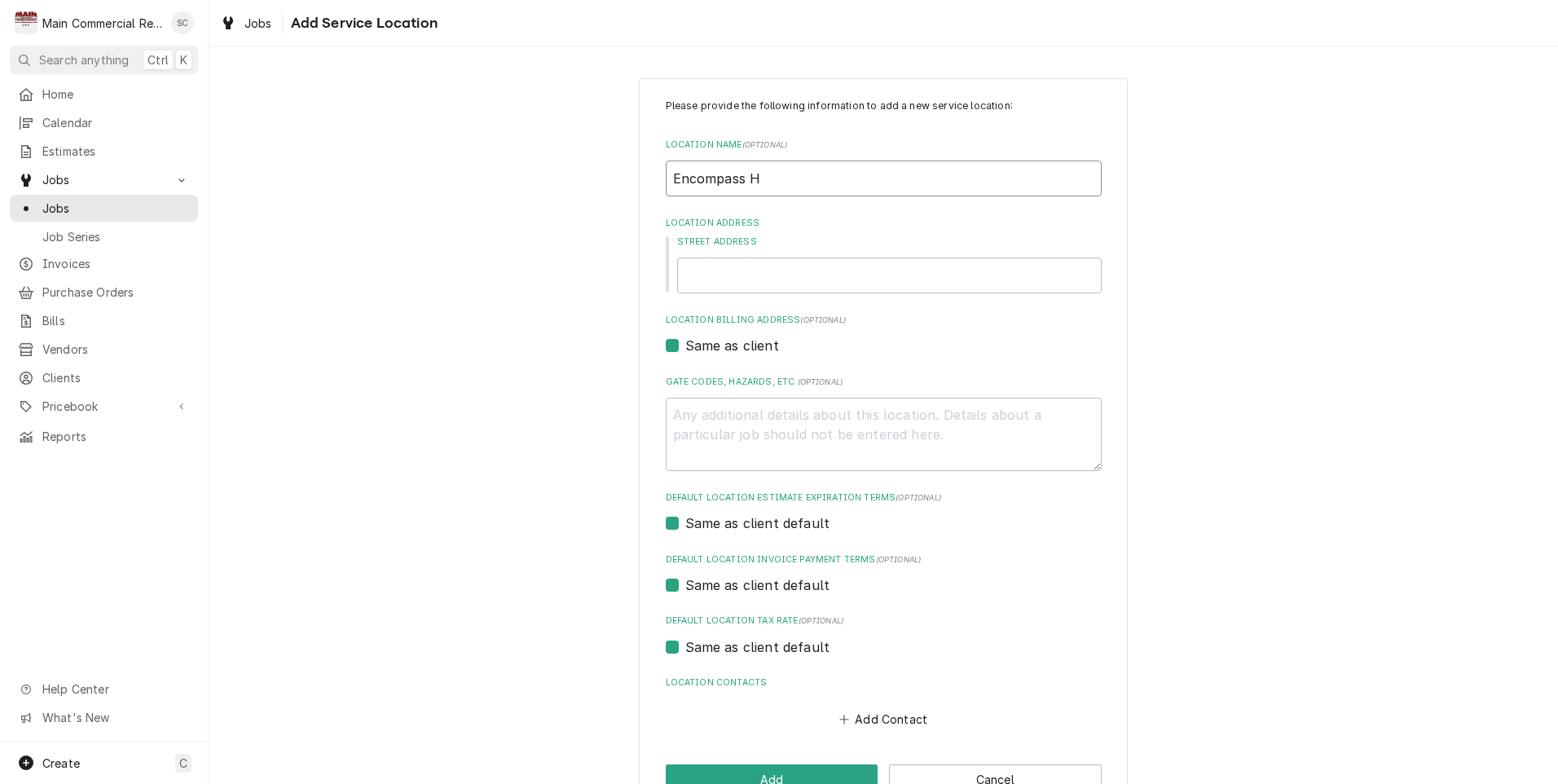
type input "Encompass He"
type textarea "x"
type input "Encompass Hel"
type textarea "x"
type input "Encompass He"
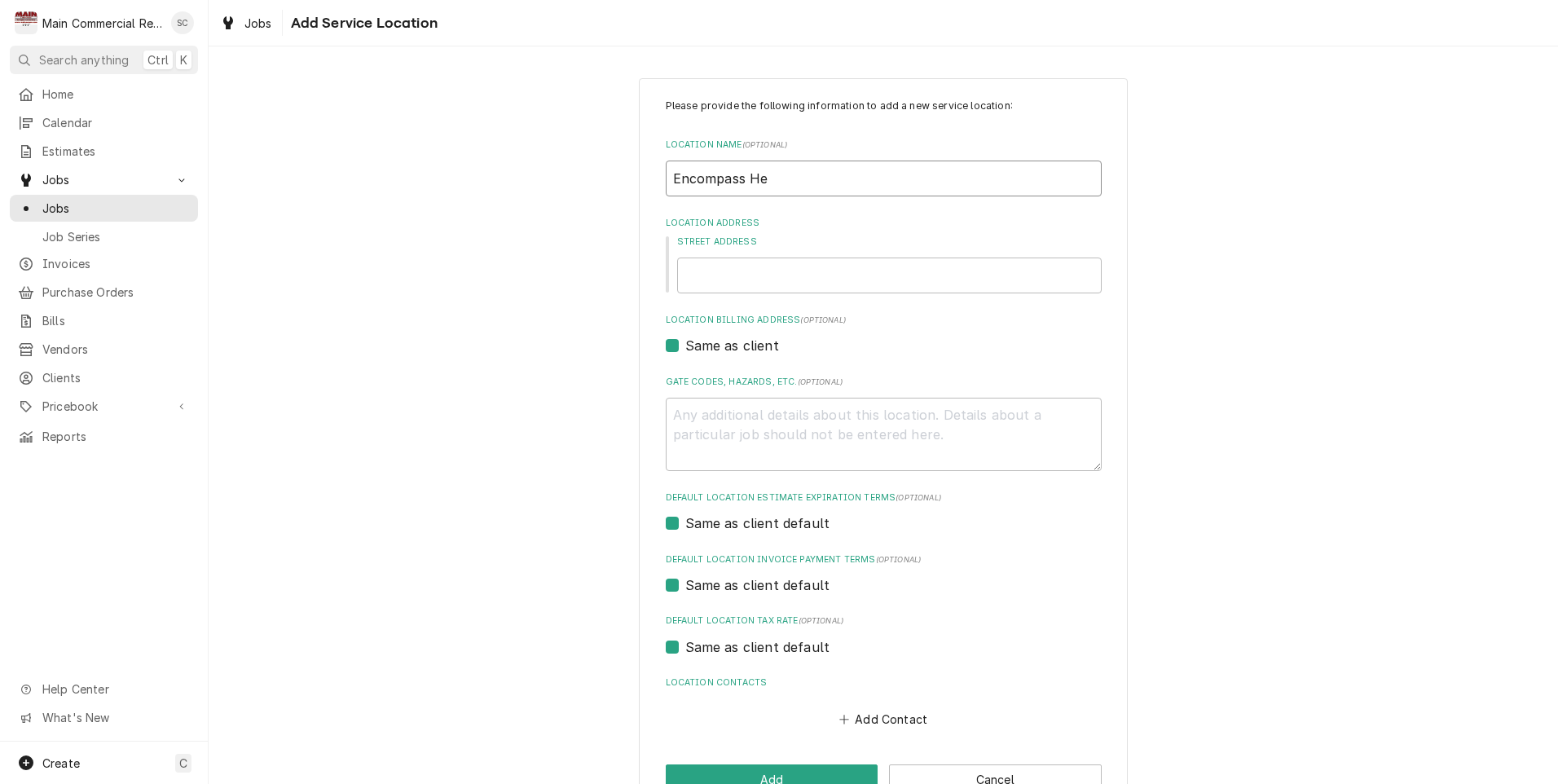
type textarea "x"
type input "Encompass Hea"
type textarea "x"
type input "Encompass Heat"
type textarea "x"
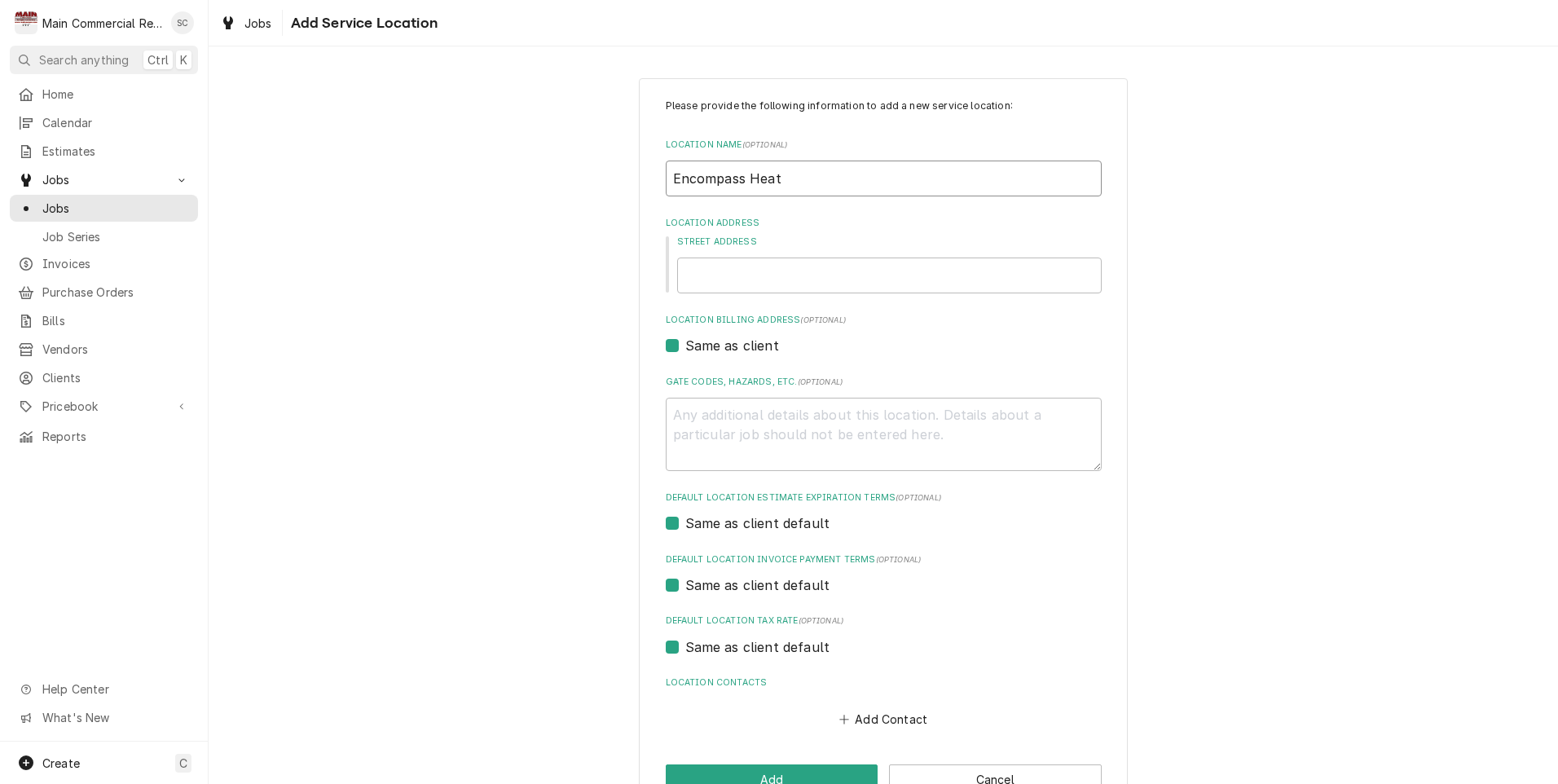
type input "Encompass Heatl"
type textarea "x"
type input "Encompass Heatlh"
type textarea "x"
type input "Encompass Heatlh"
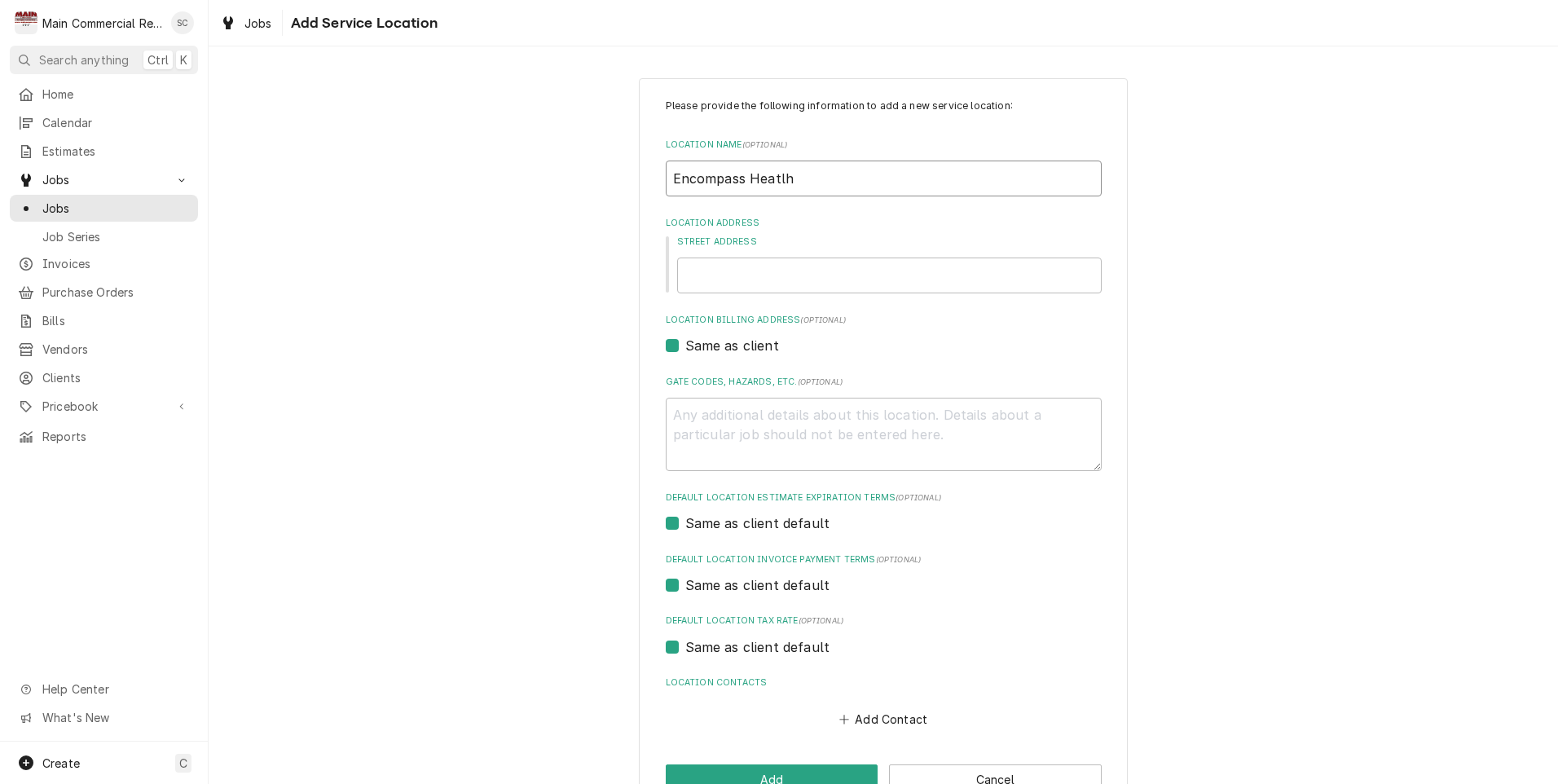
type textarea "x"
type input "Encompass Heatlh a"
type textarea "x"
type input "Encompass Heatlh an"
type textarea "x"
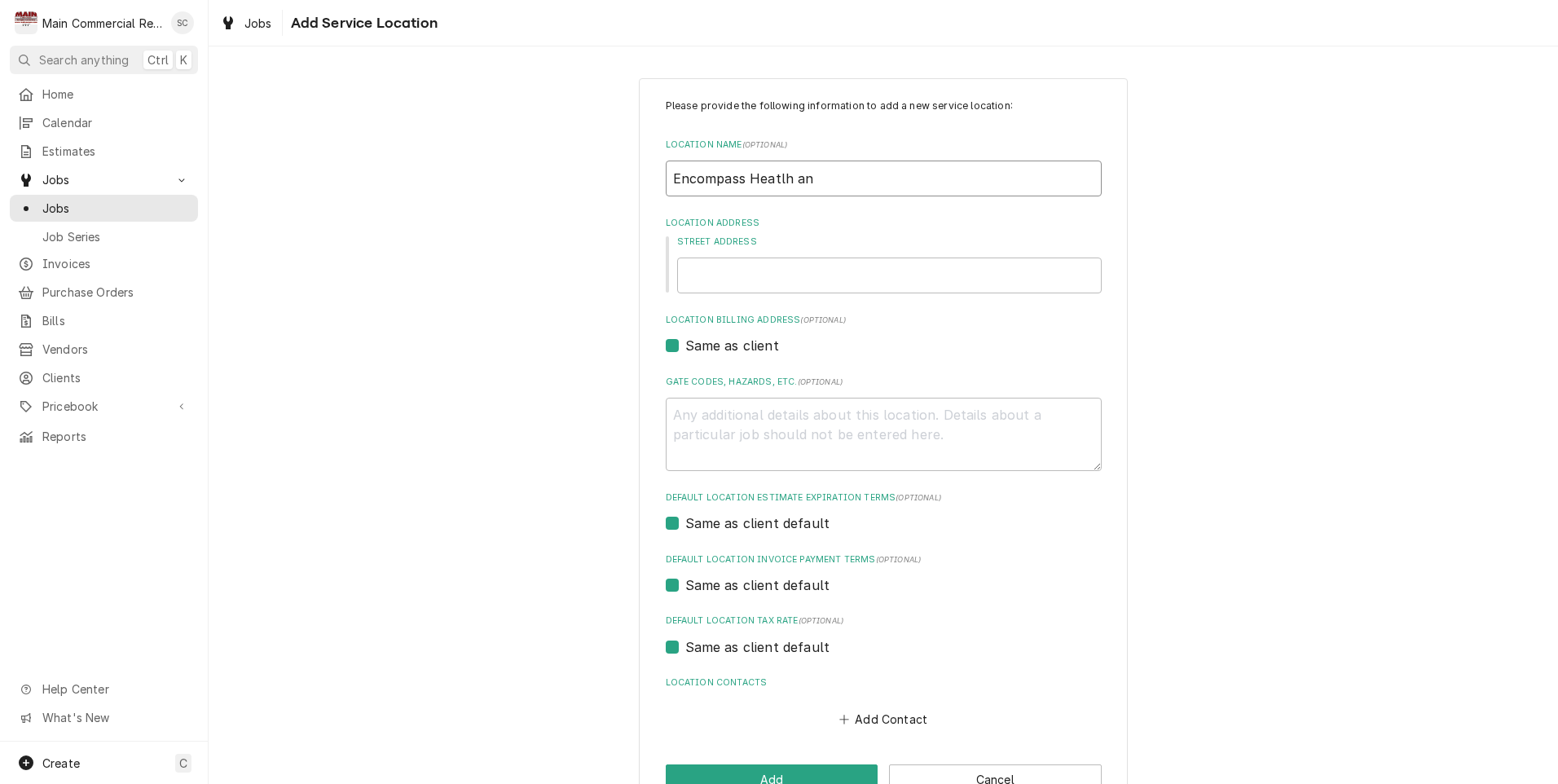
type input "Encompass Heatlh and"
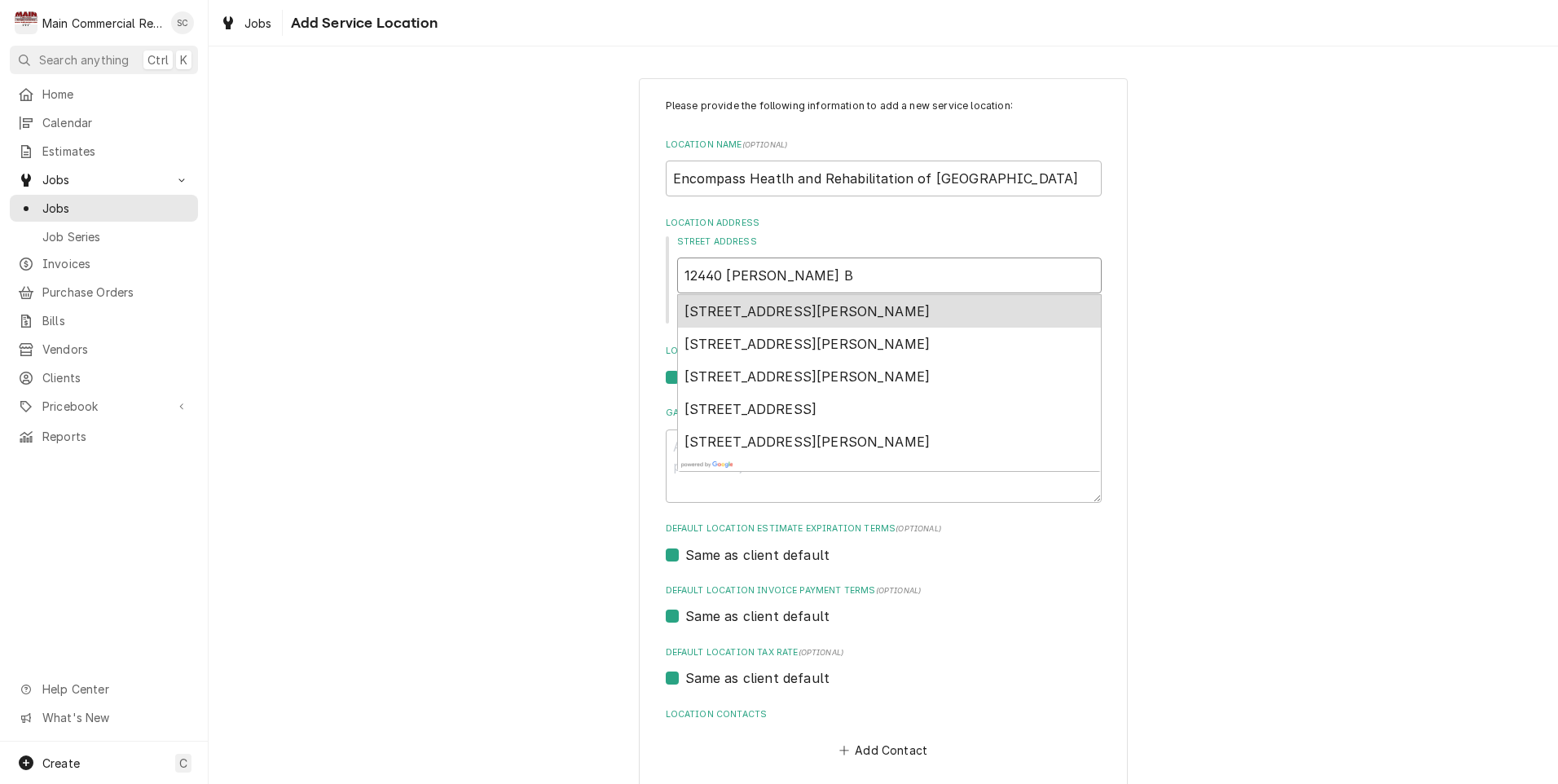
click at [711, 310] on span "[STREET_ADDRESS][PERSON_NAME]" at bounding box center [807, 311] width 246 height 17
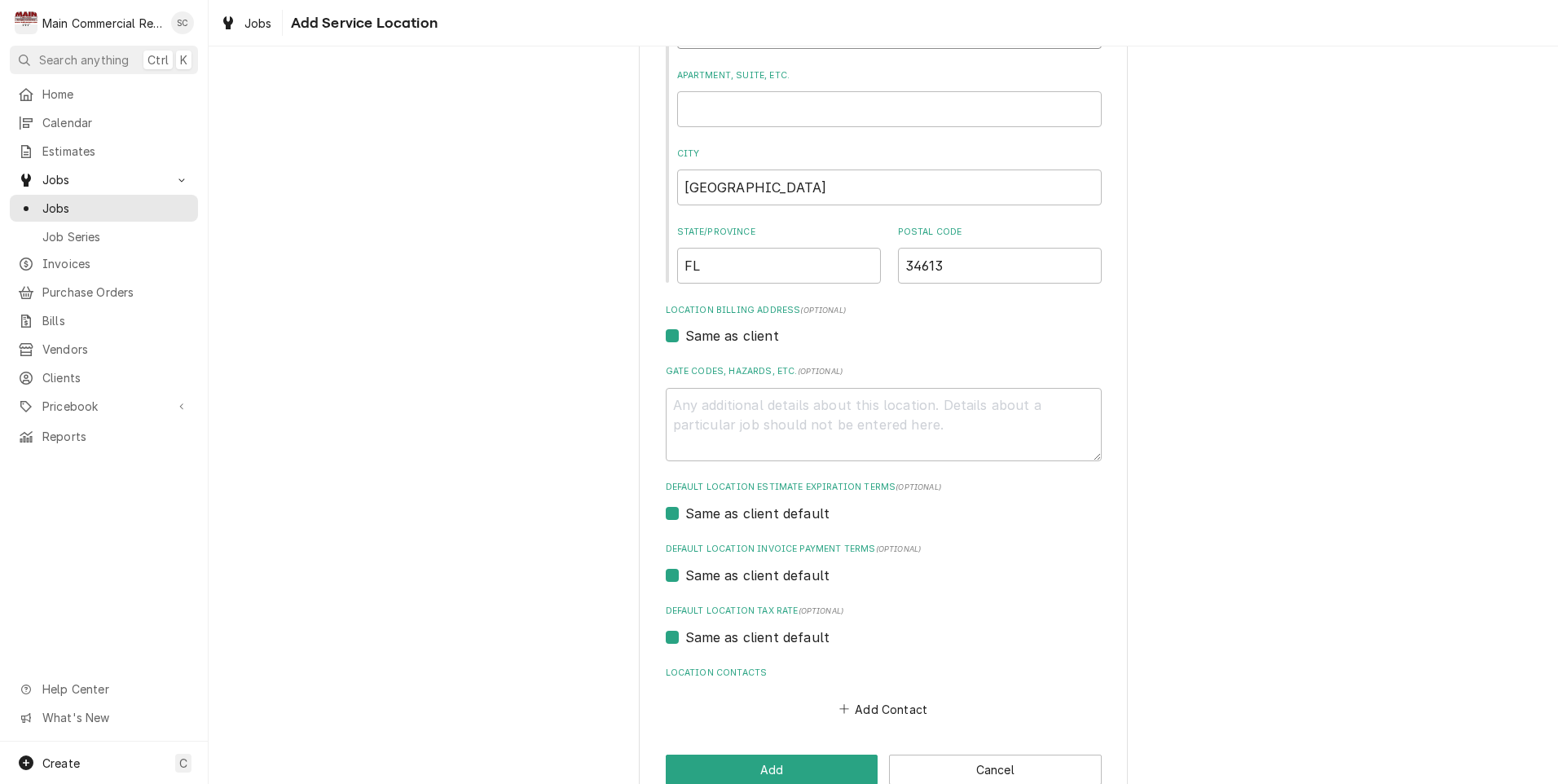
scroll to position [281, 0]
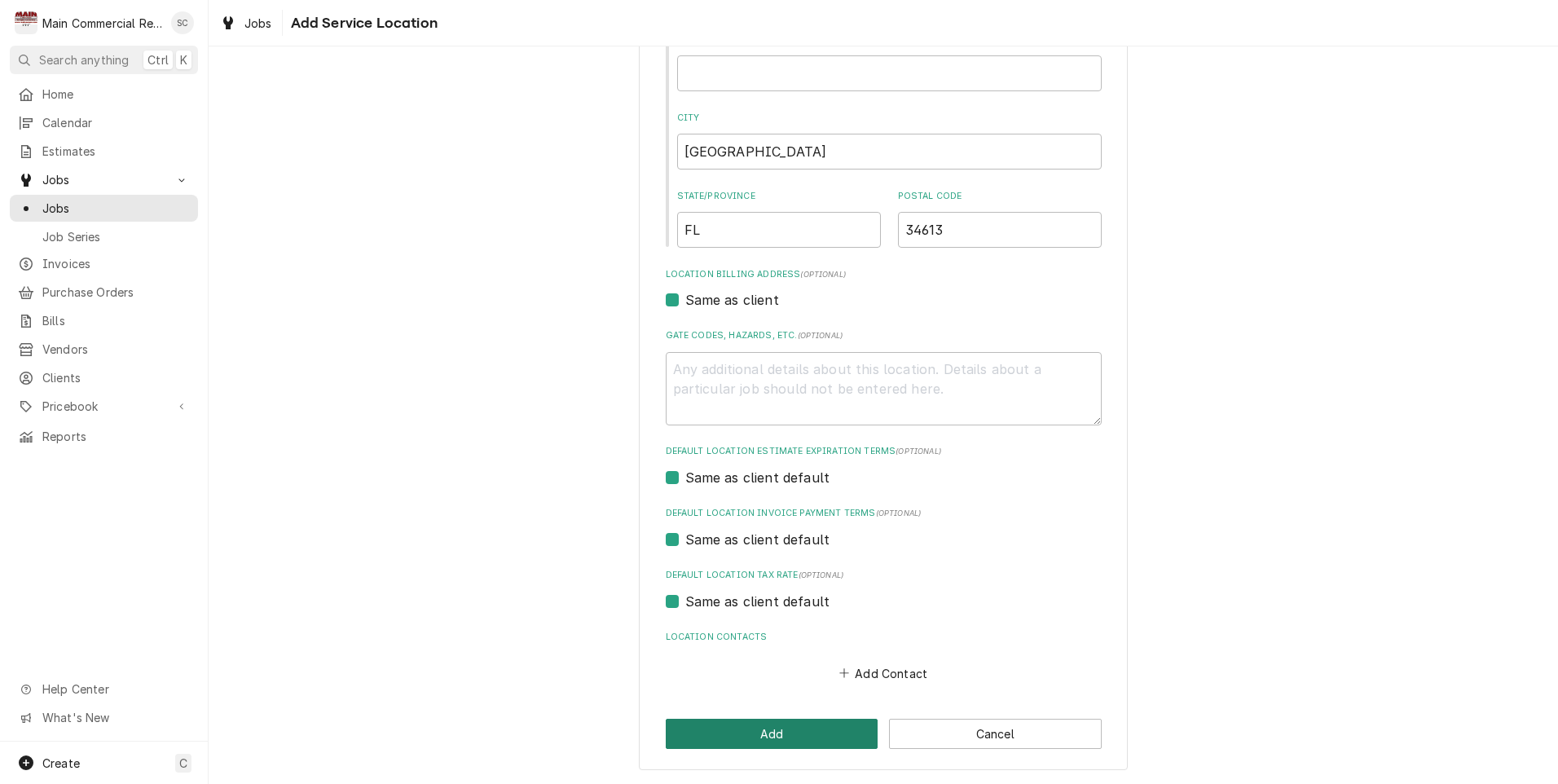
click at [713, 731] on button "Add" at bounding box center [772, 733] width 212 height 30
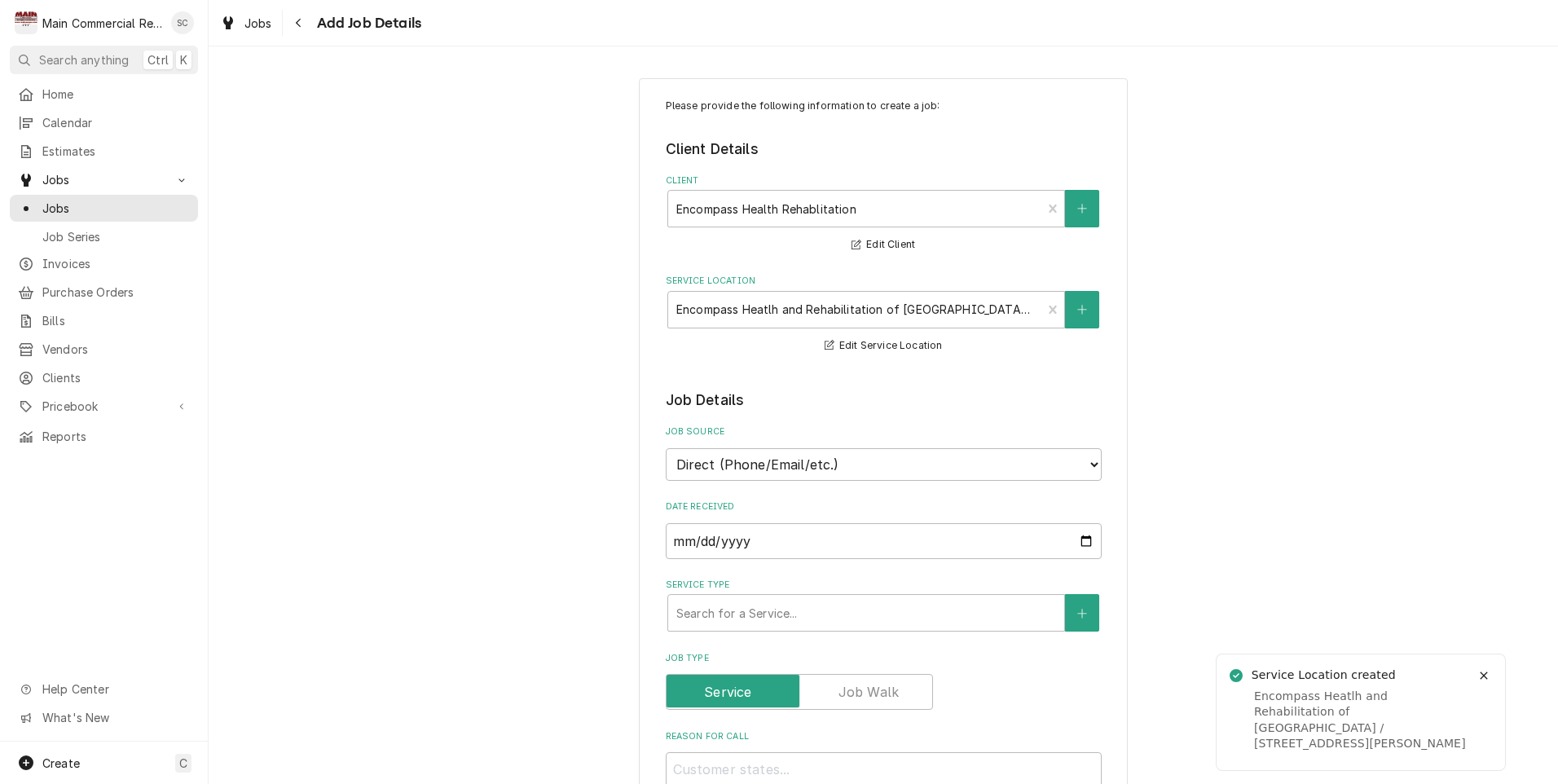
scroll to position [163, 0]
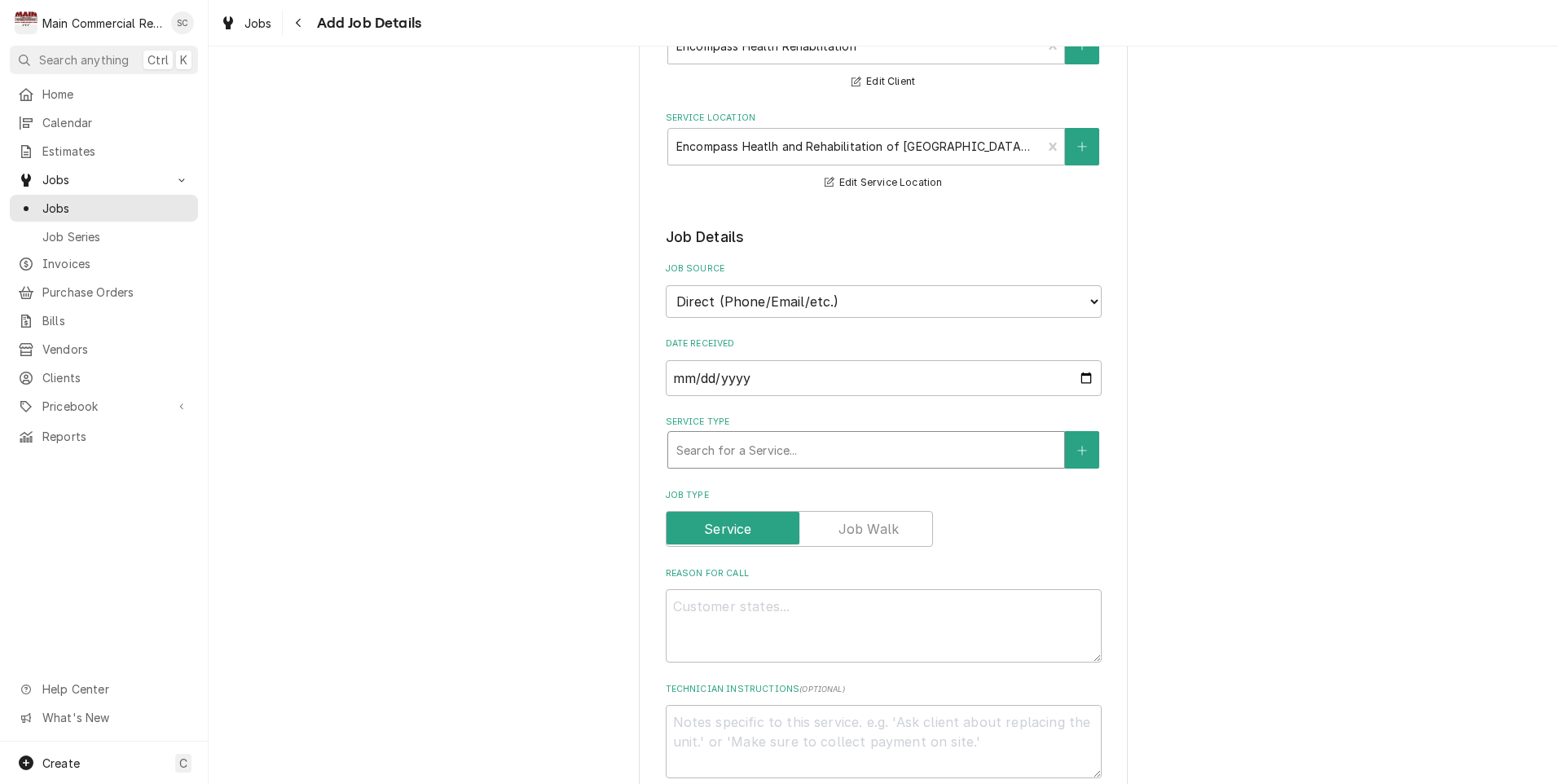
click at [738, 452] on div "Service Type" at bounding box center [866, 450] width 379 height 30
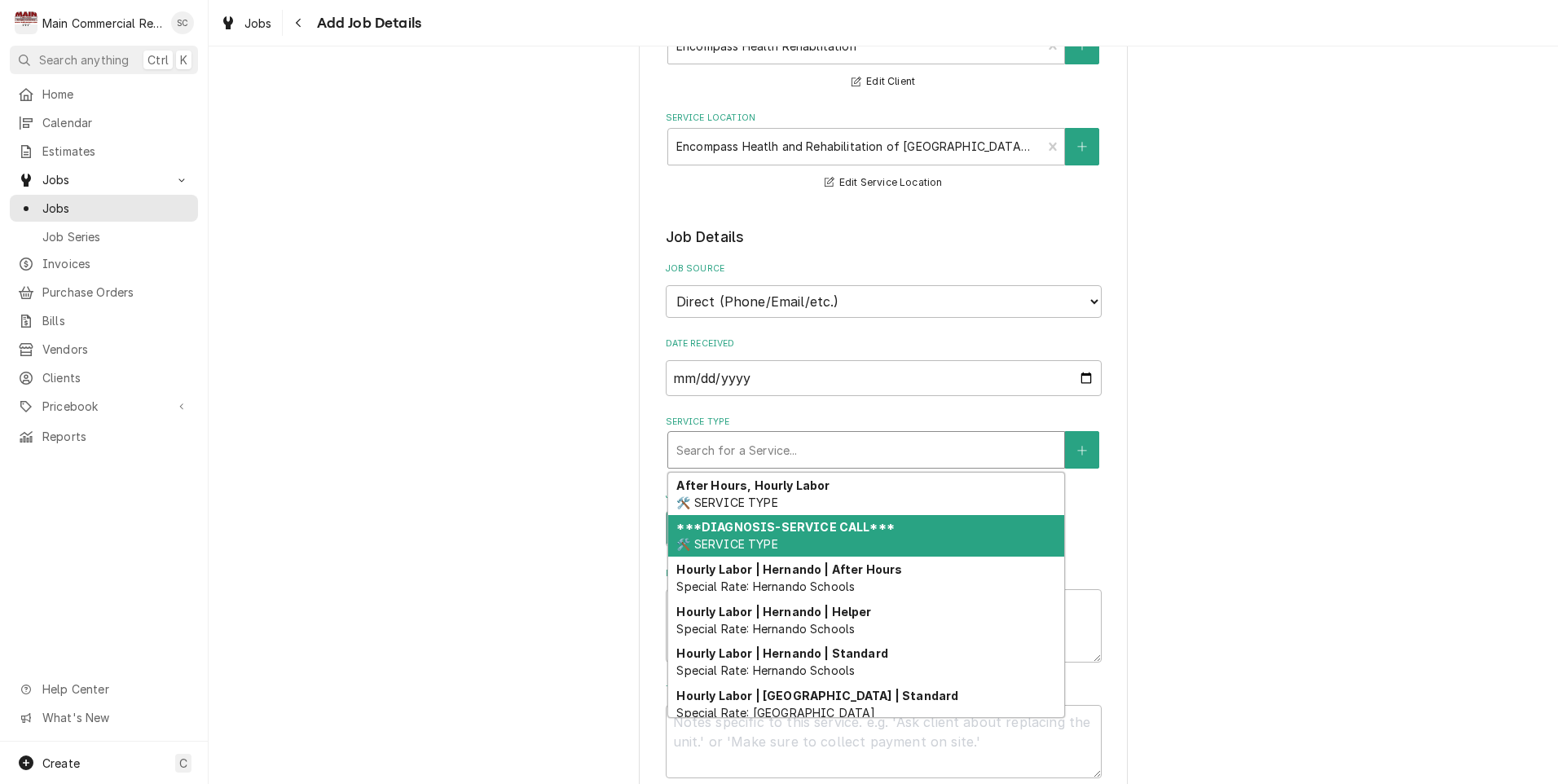
click at [730, 528] on strong "***DIAGNOSIS-SERVICE CALL***" at bounding box center [785, 527] width 218 height 14
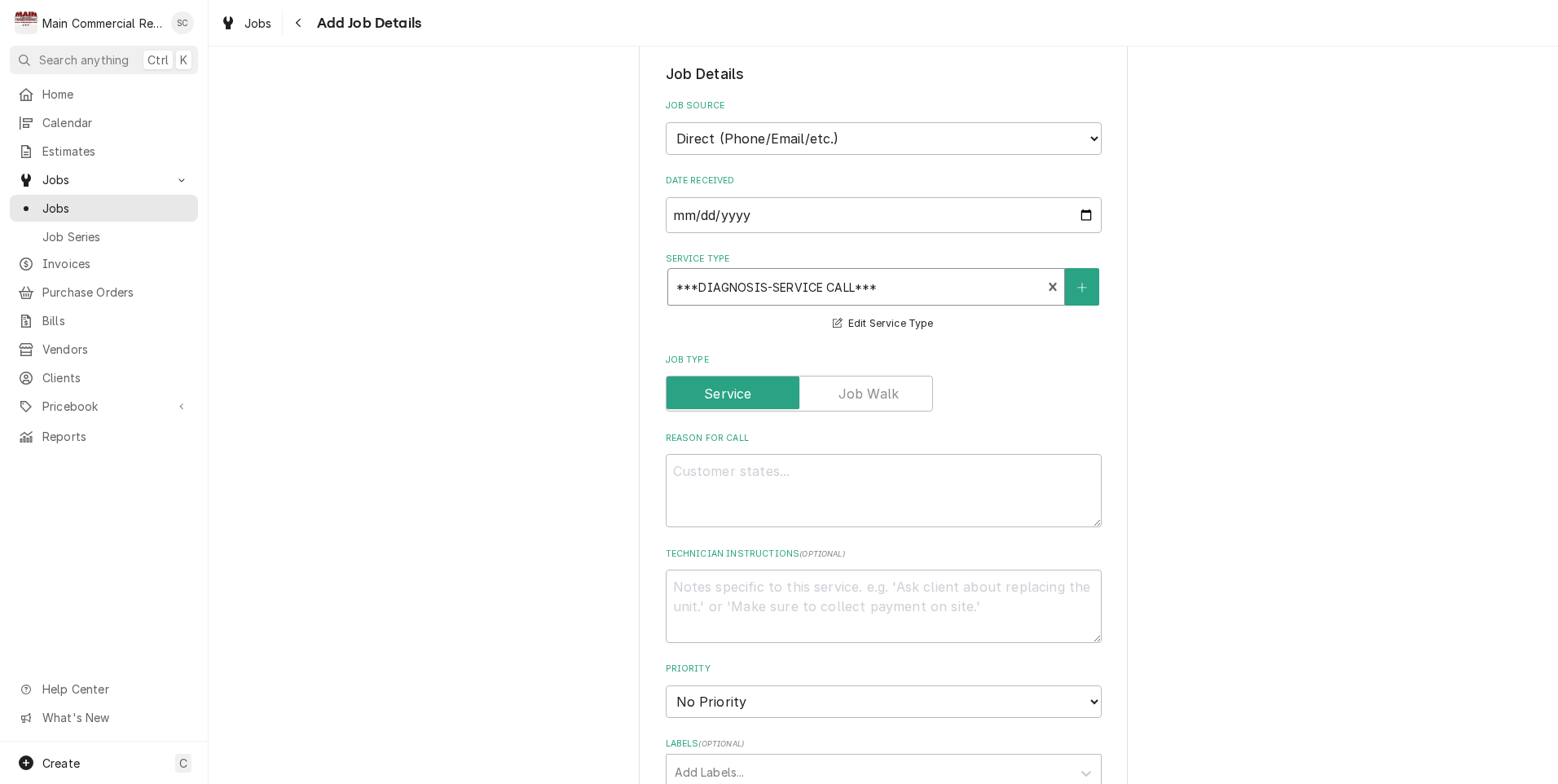
scroll to position [489, 0]
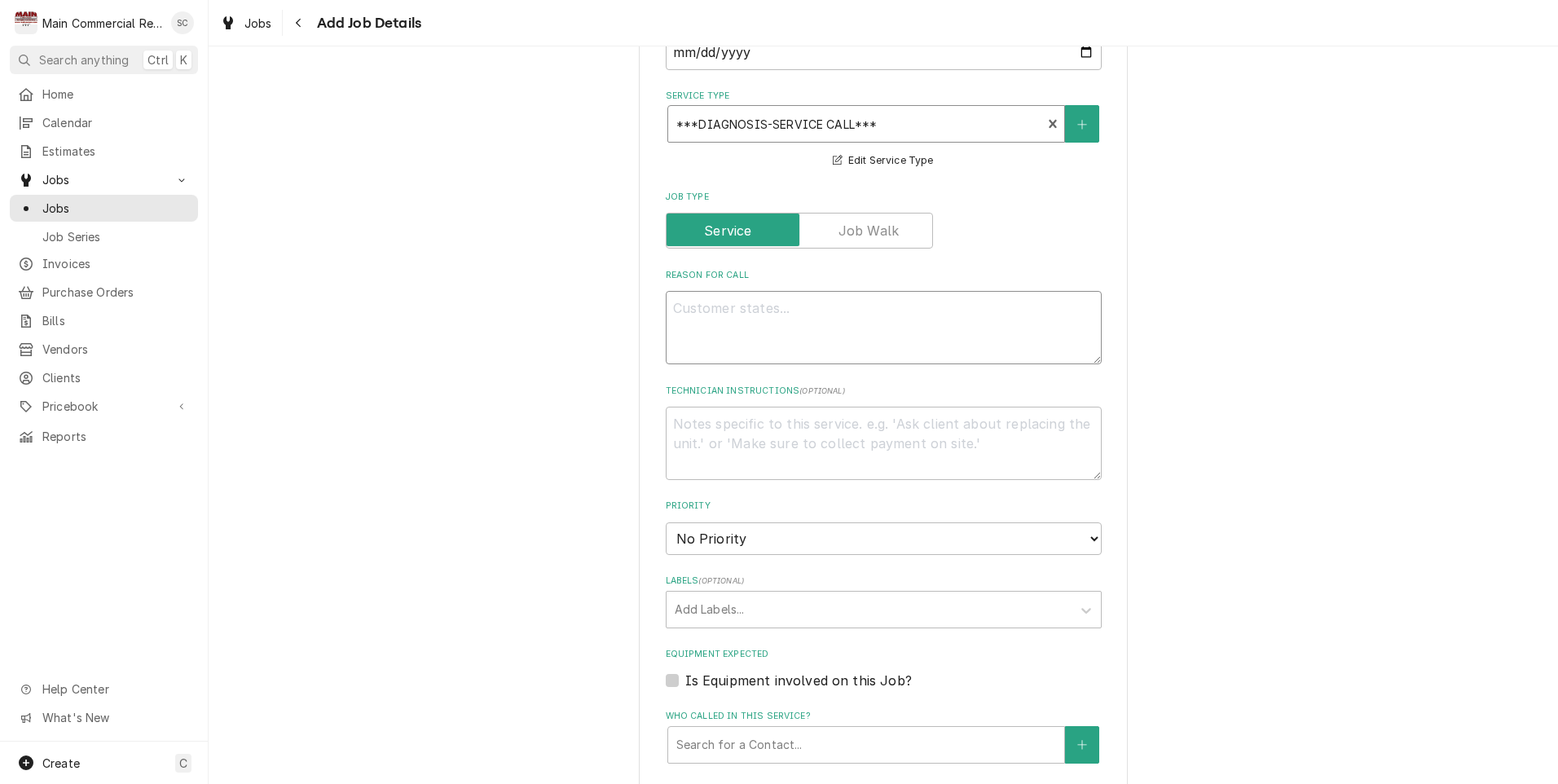
click at [716, 309] on textarea "Reason For Call" at bounding box center [884, 328] width 436 height 73
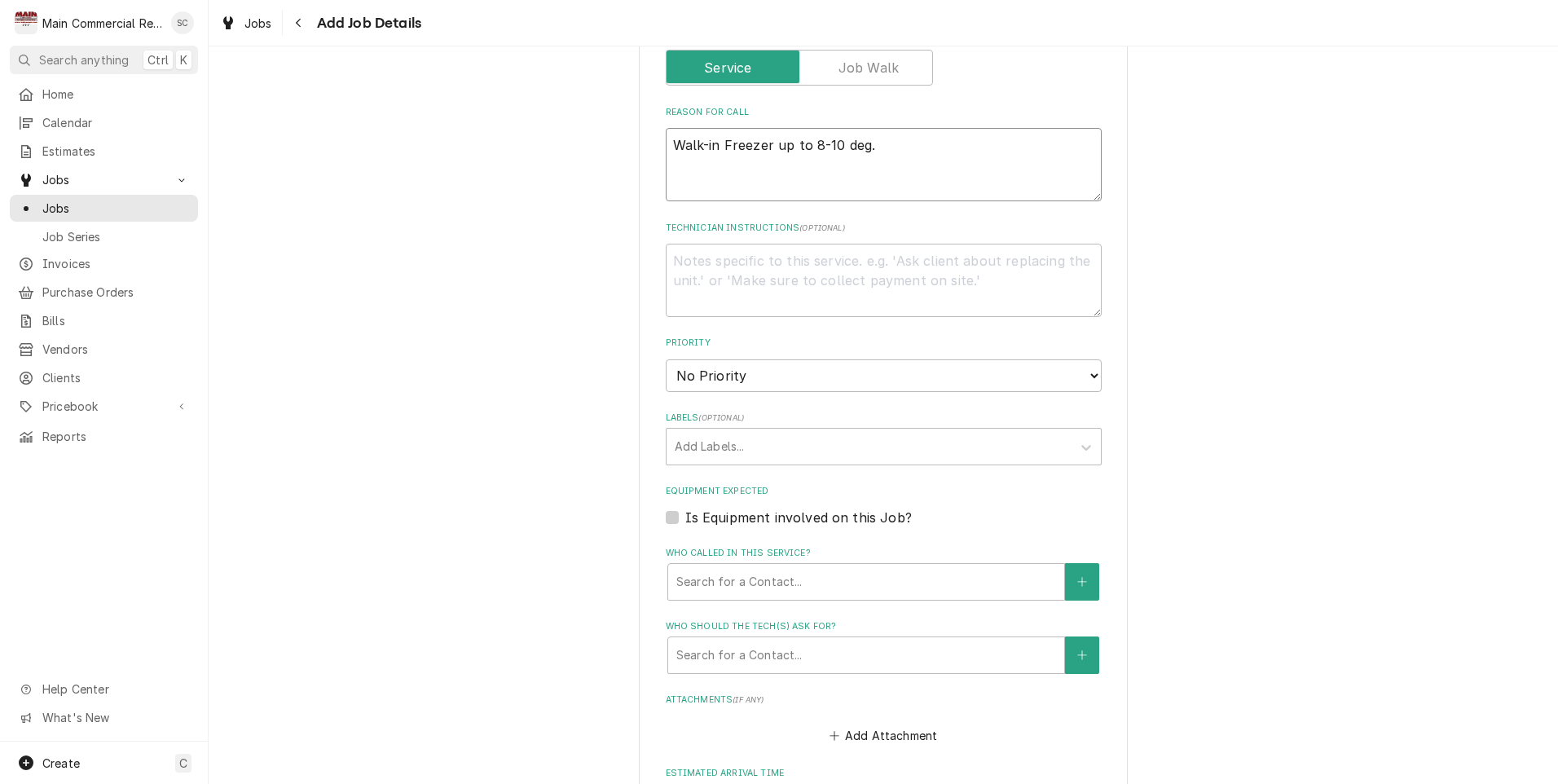
scroll to position [733, 0]
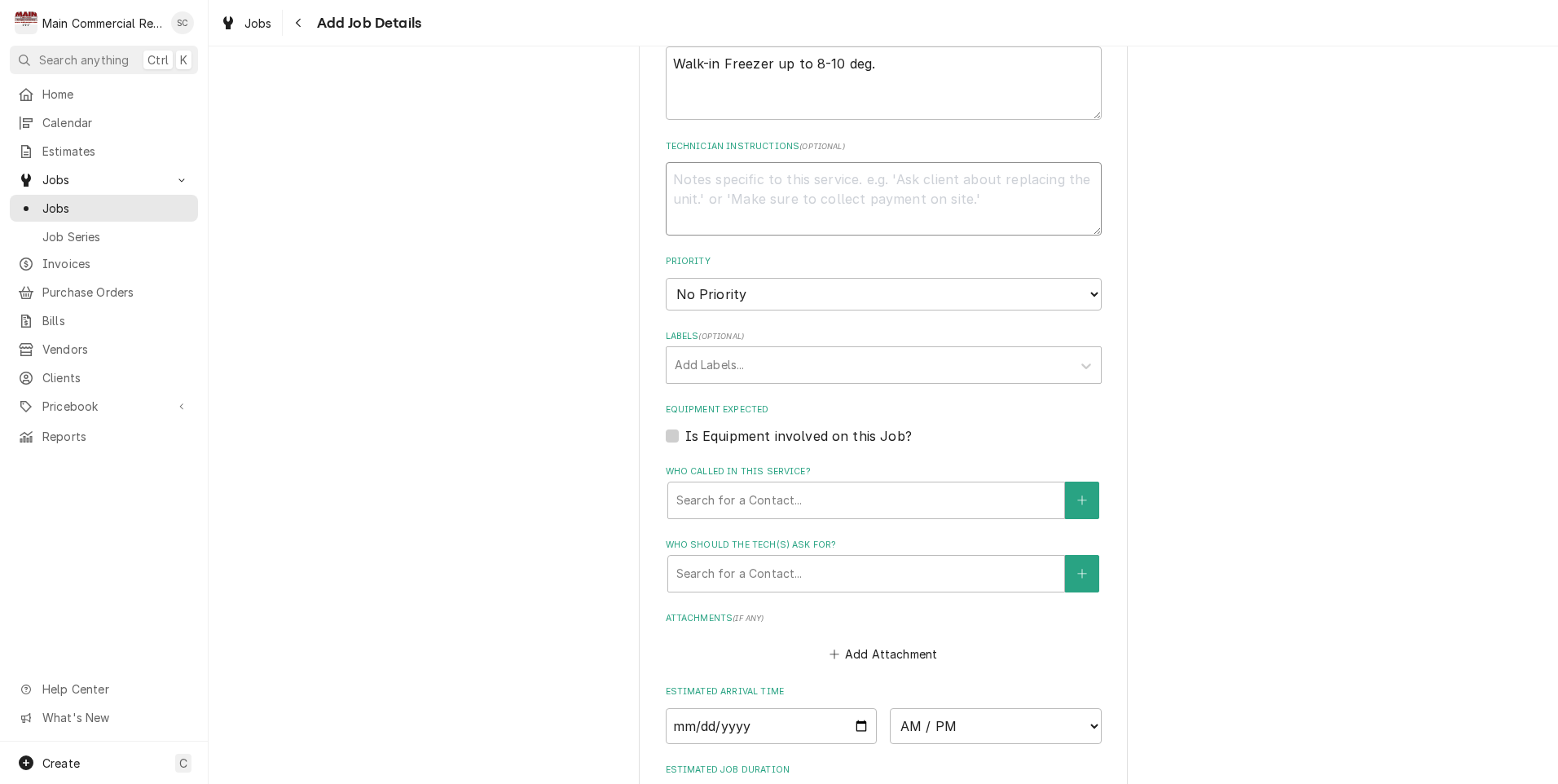
click at [704, 186] on textarea "Technician Instructions ( optional )" at bounding box center [884, 198] width 436 height 73
click at [745, 292] on select "No Priority Urgent High Medium Low" at bounding box center [884, 294] width 436 height 32
click at [666, 278] on select "No Priority Urgent High Medium Low" at bounding box center [884, 294] width 436 height 32
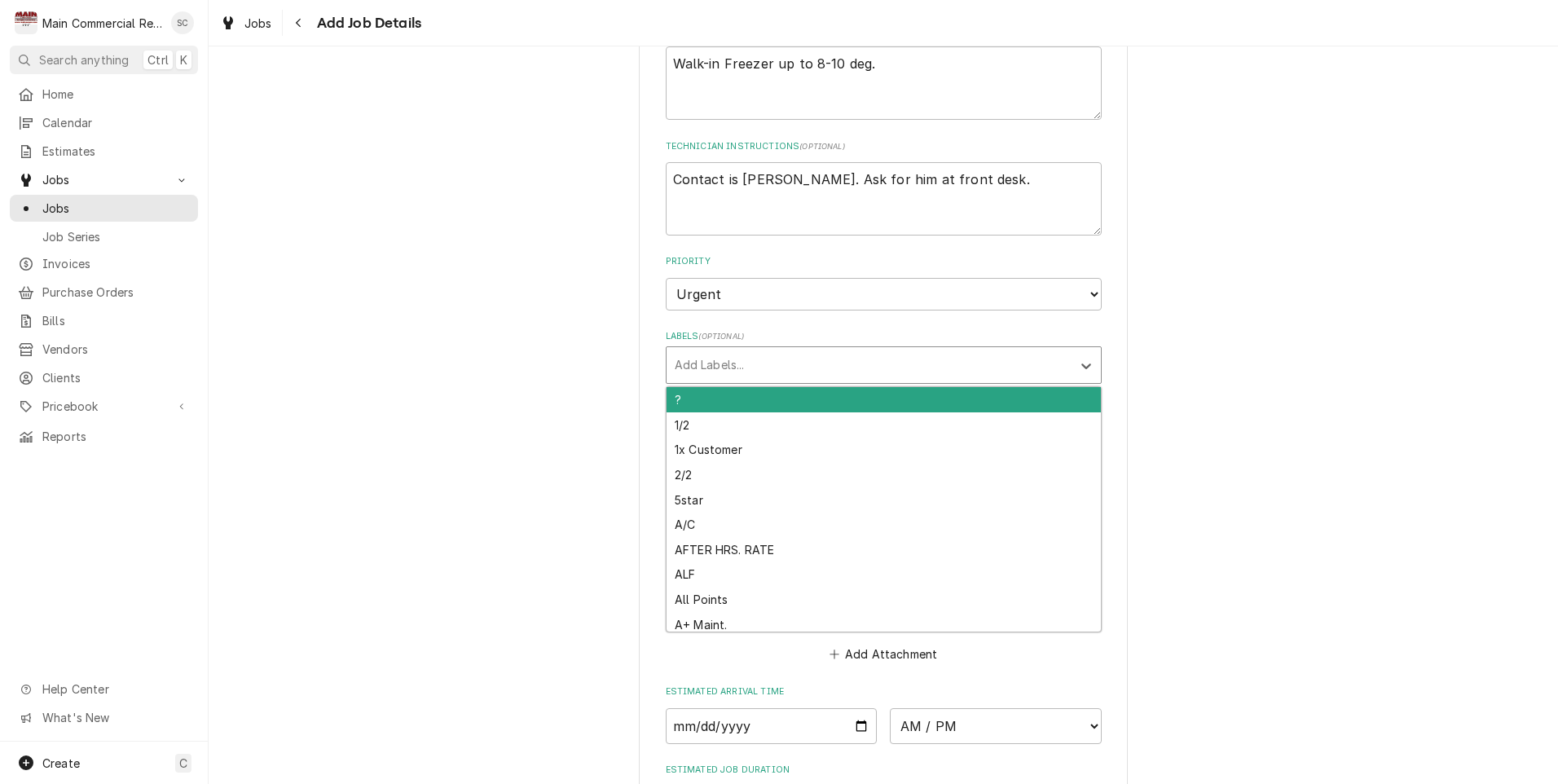
click at [683, 364] on div "Labels" at bounding box center [869, 365] width 389 height 30
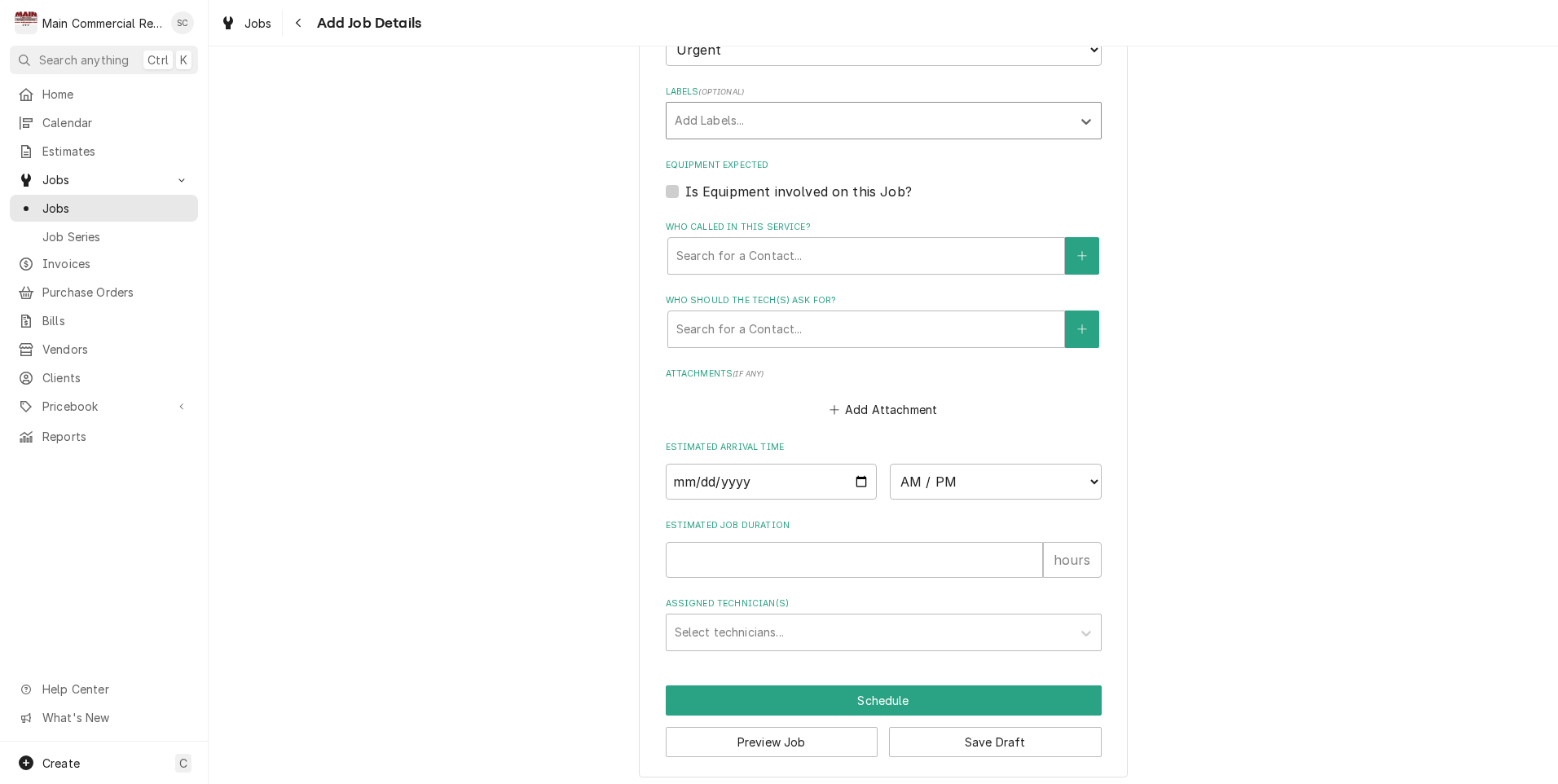
scroll to position [986, 0]
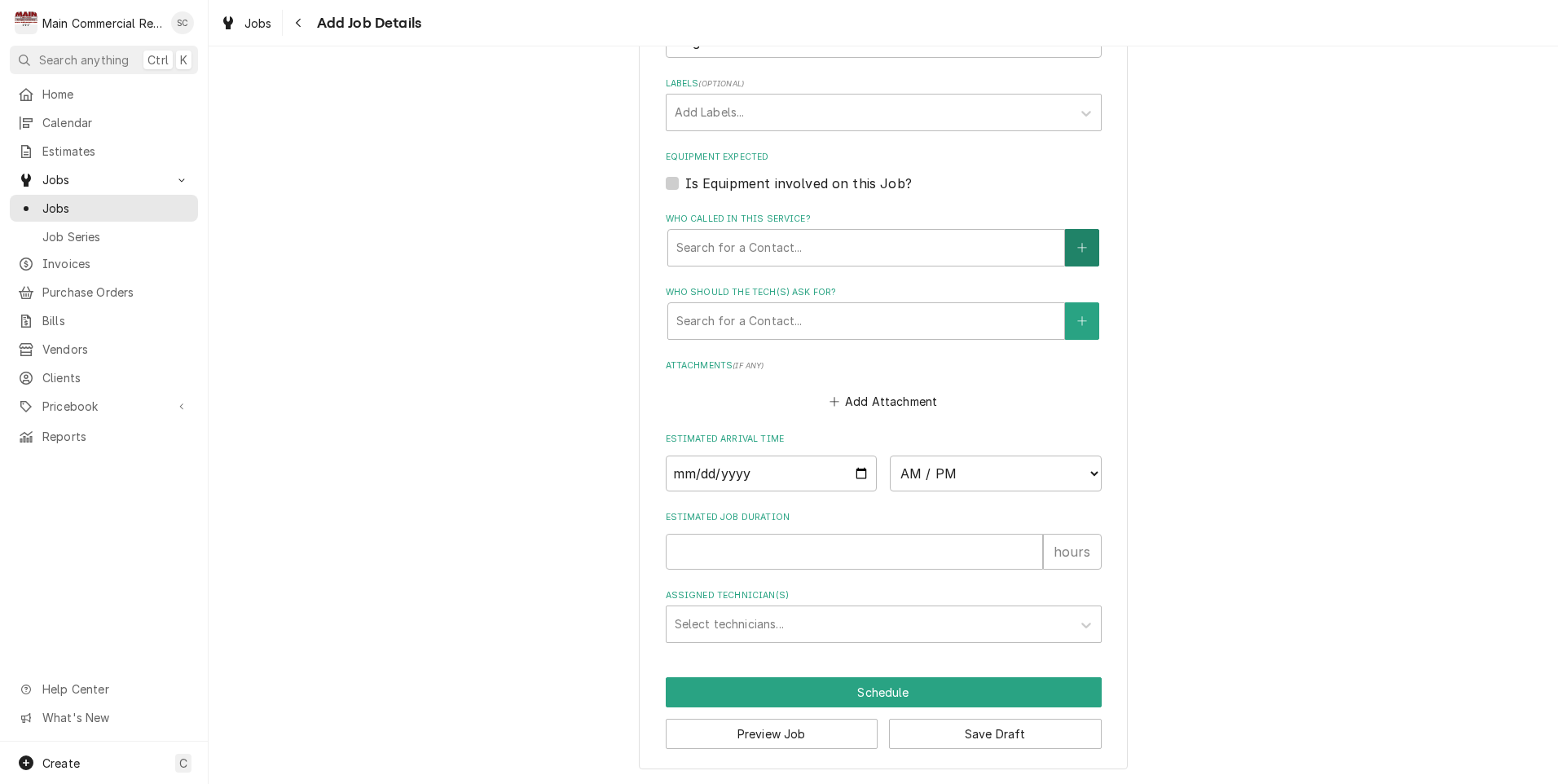
click at [1077, 247] on icon "Create New Contact" at bounding box center [1082, 247] width 10 height 11
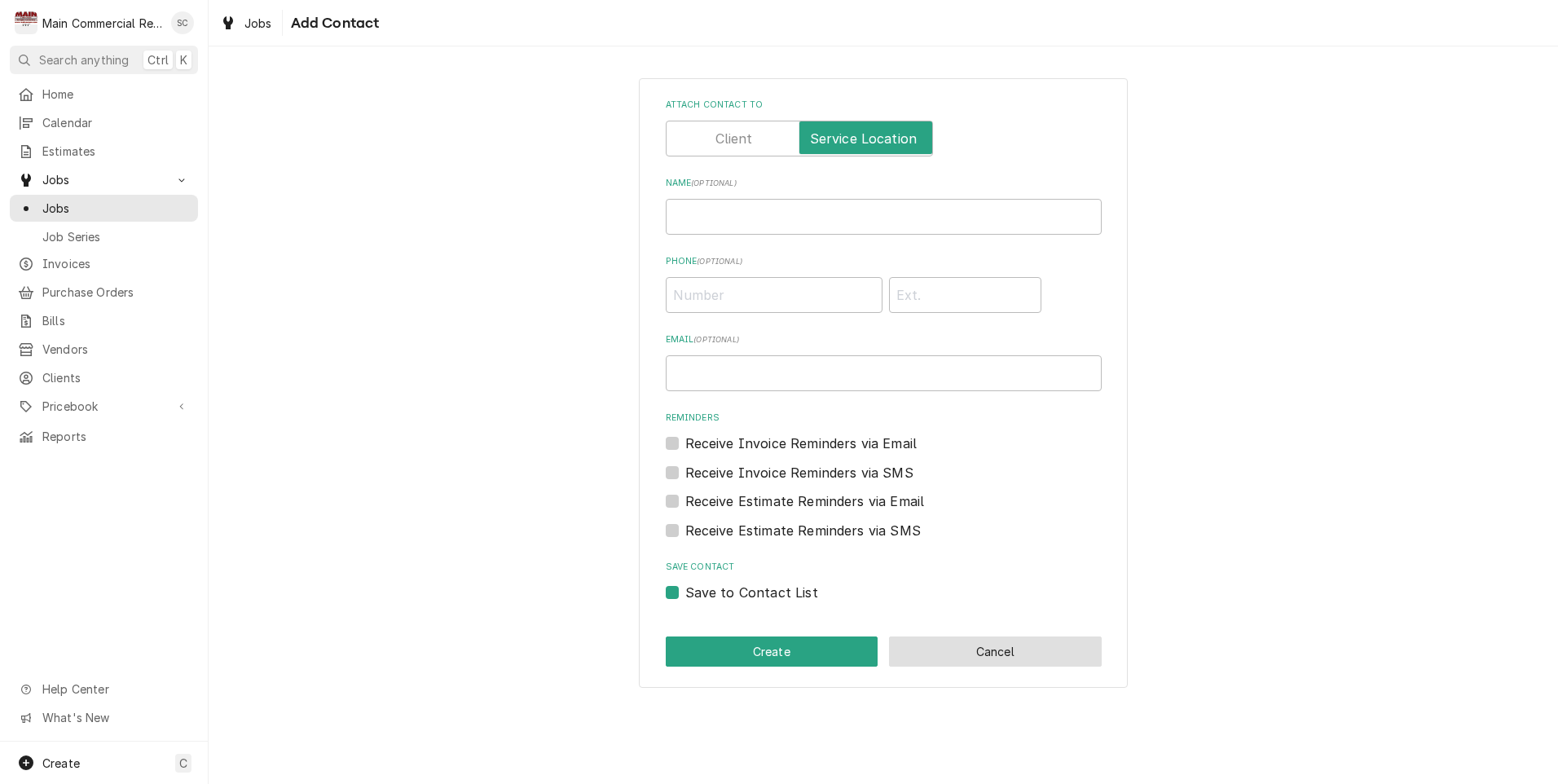
click at [985, 664] on button "Cancel" at bounding box center [995, 651] width 212 height 30
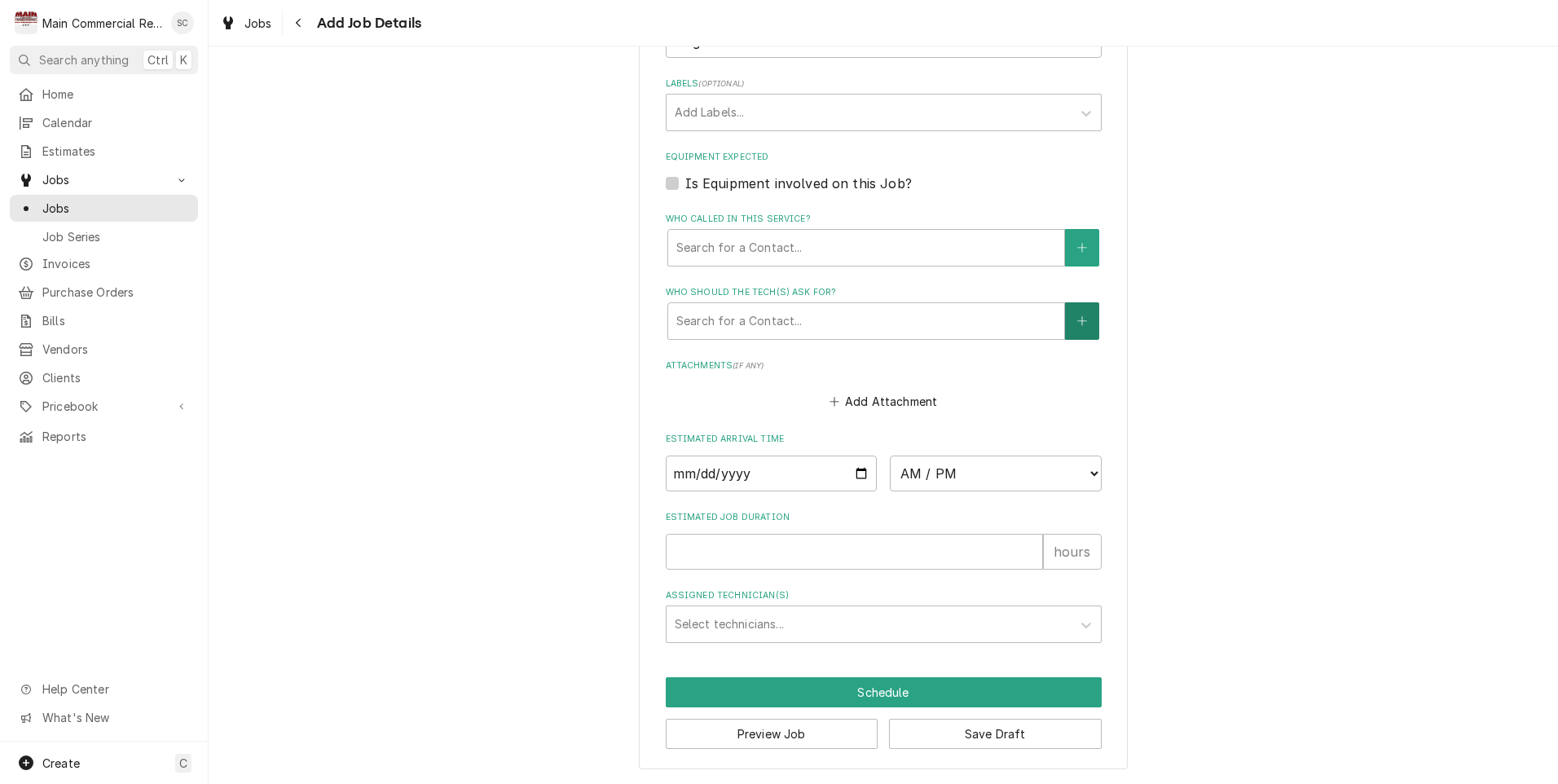
click at [1073, 313] on button "Who should the tech(s) ask for?" at bounding box center [1082, 321] width 34 height 38
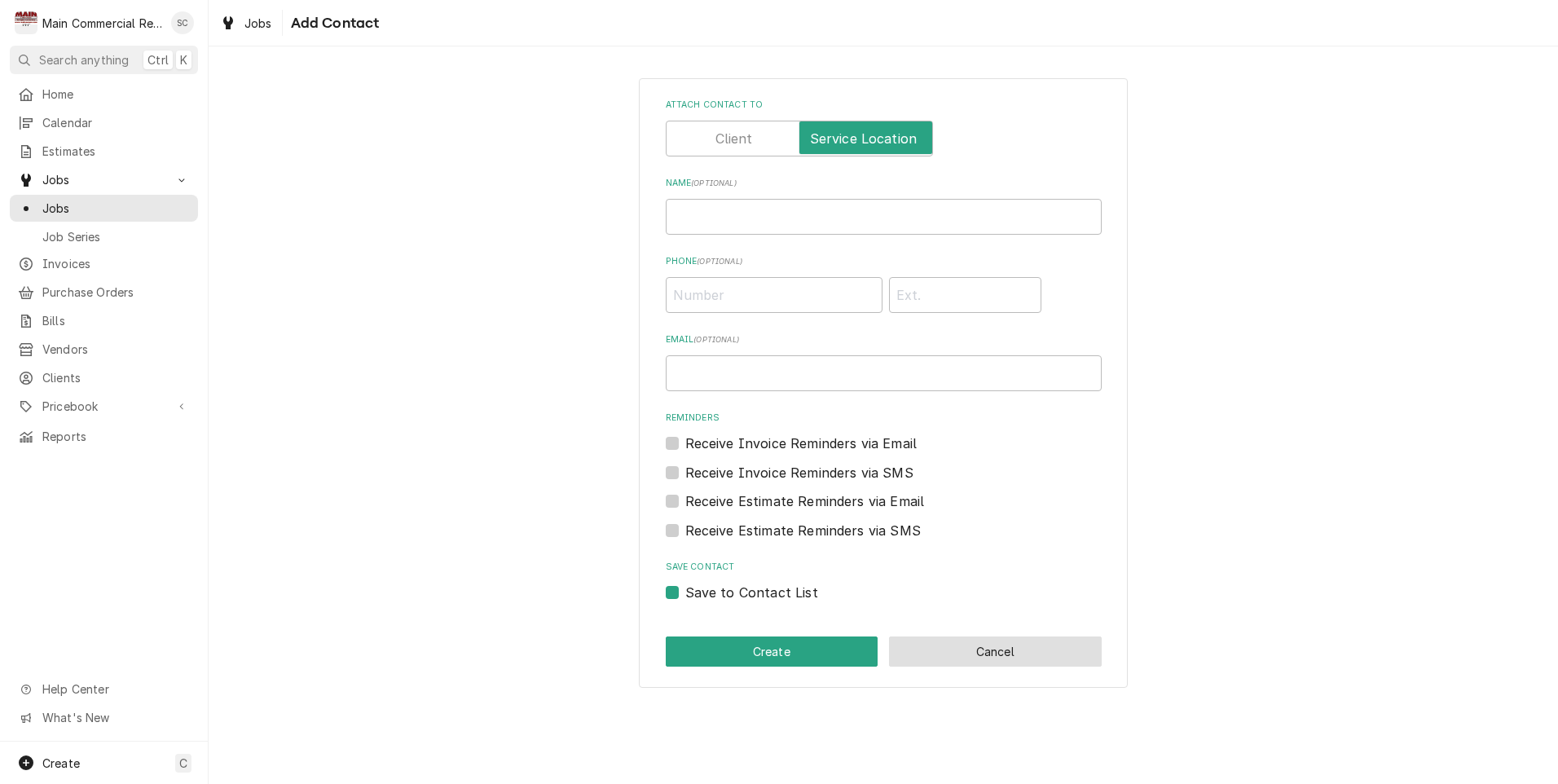
click at [968, 656] on button "Cancel" at bounding box center [995, 651] width 212 height 30
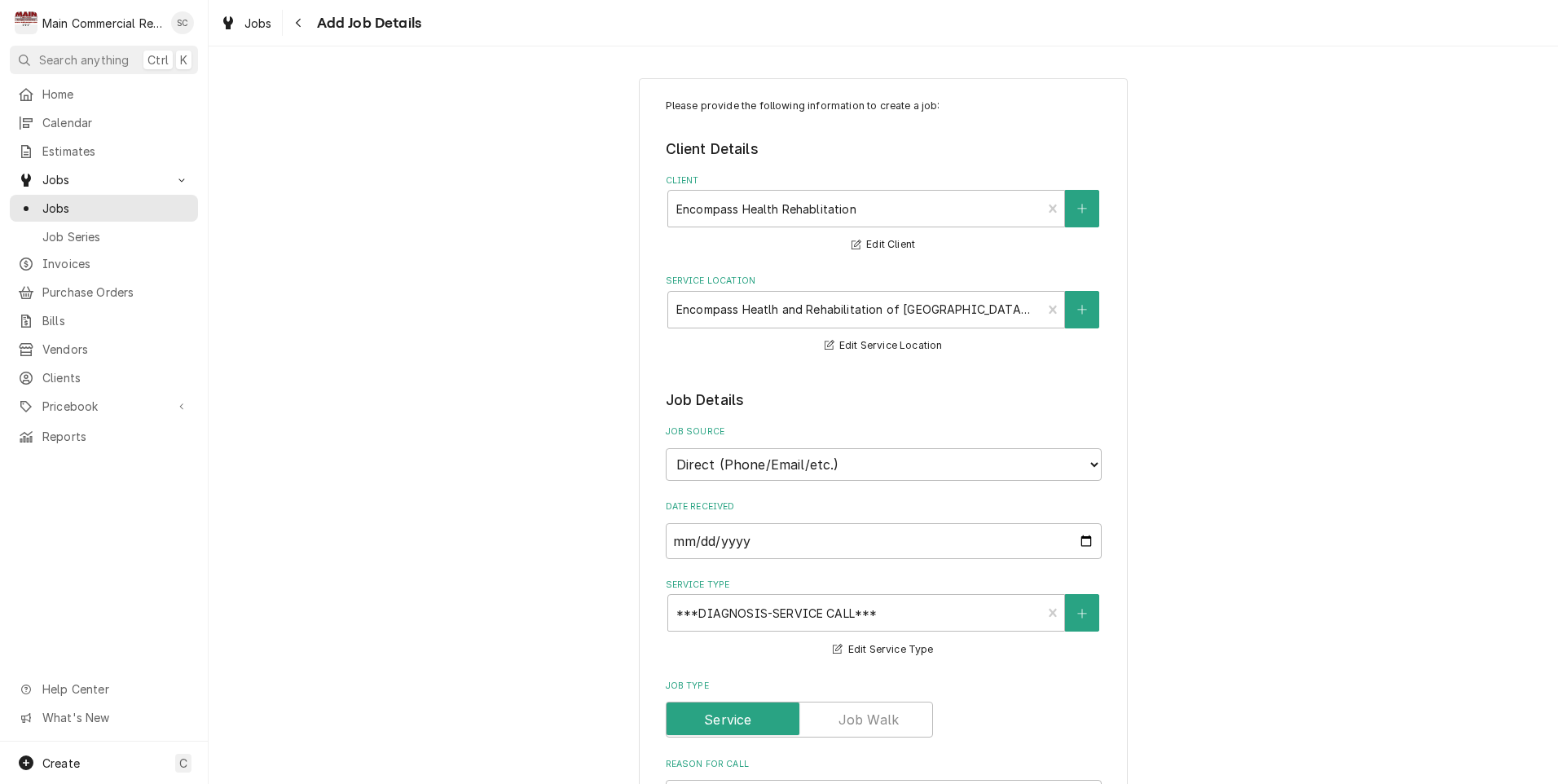
scroll to position [986, 0]
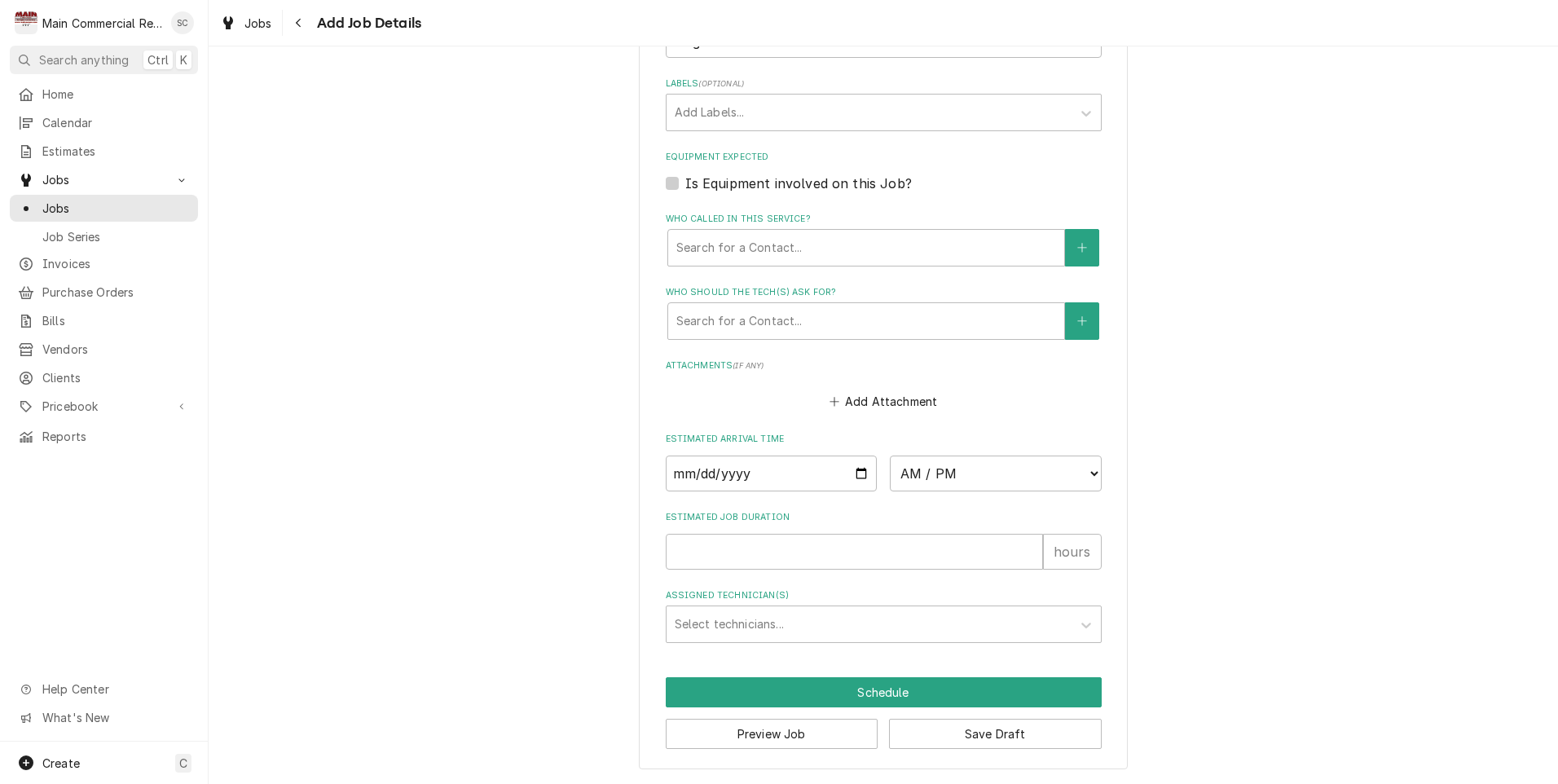
click at [685, 184] on label "Is Equipment involved on this Job?" at bounding box center [798, 184] width 226 height 19
click at [685, 184] on input "Equipment Expected" at bounding box center [903, 191] width 436 height 36
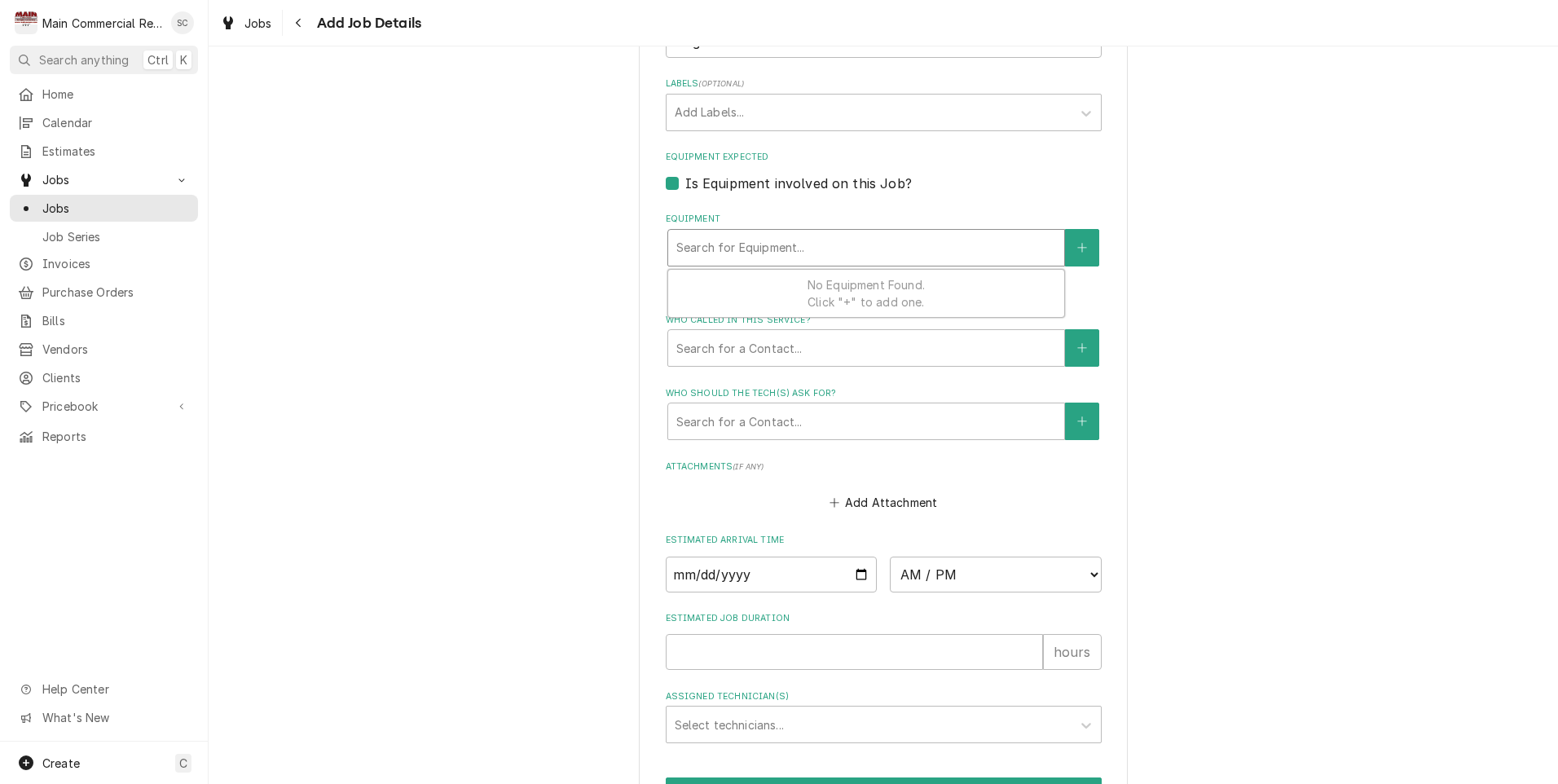
click at [693, 245] on div "Equipment" at bounding box center [866, 248] width 379 height 30
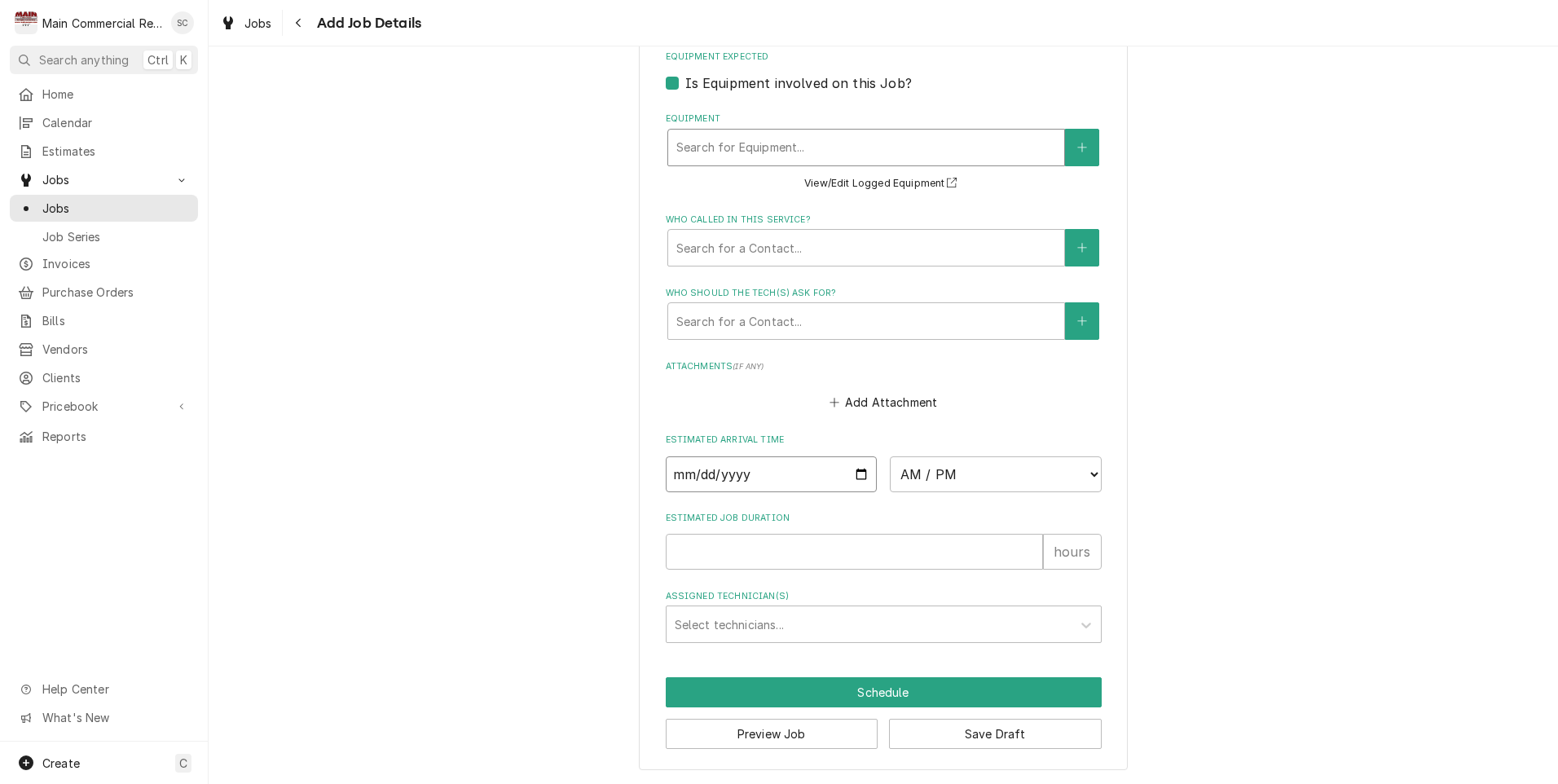
click at [784, 477] on input "Date" at bounding box center [772, 474] width 212 height 36
click at [858, 470] on input "Date" at bounding box center [772, 474] width 212 height 36
click at [963, 473] on select "AM / PM 6:00 AM 6:15 AM 6:30 AM 6:45 AM 7:00 AM 7:15 AM 7:30 AM 7:45 AM 8:00 AM…" at bounding box center [996, 474] width 212 height 36
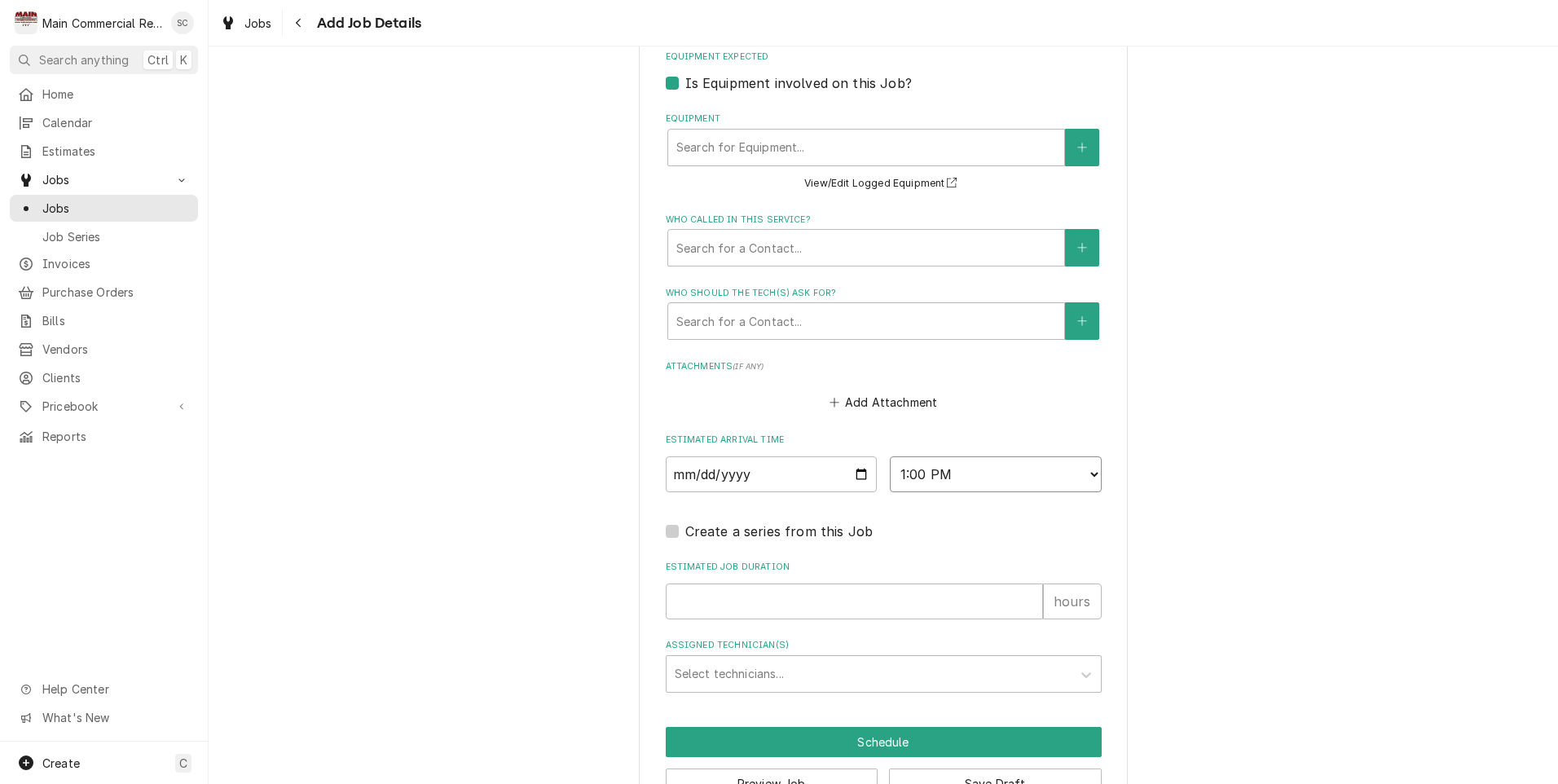
scroll to position [1135, 0]
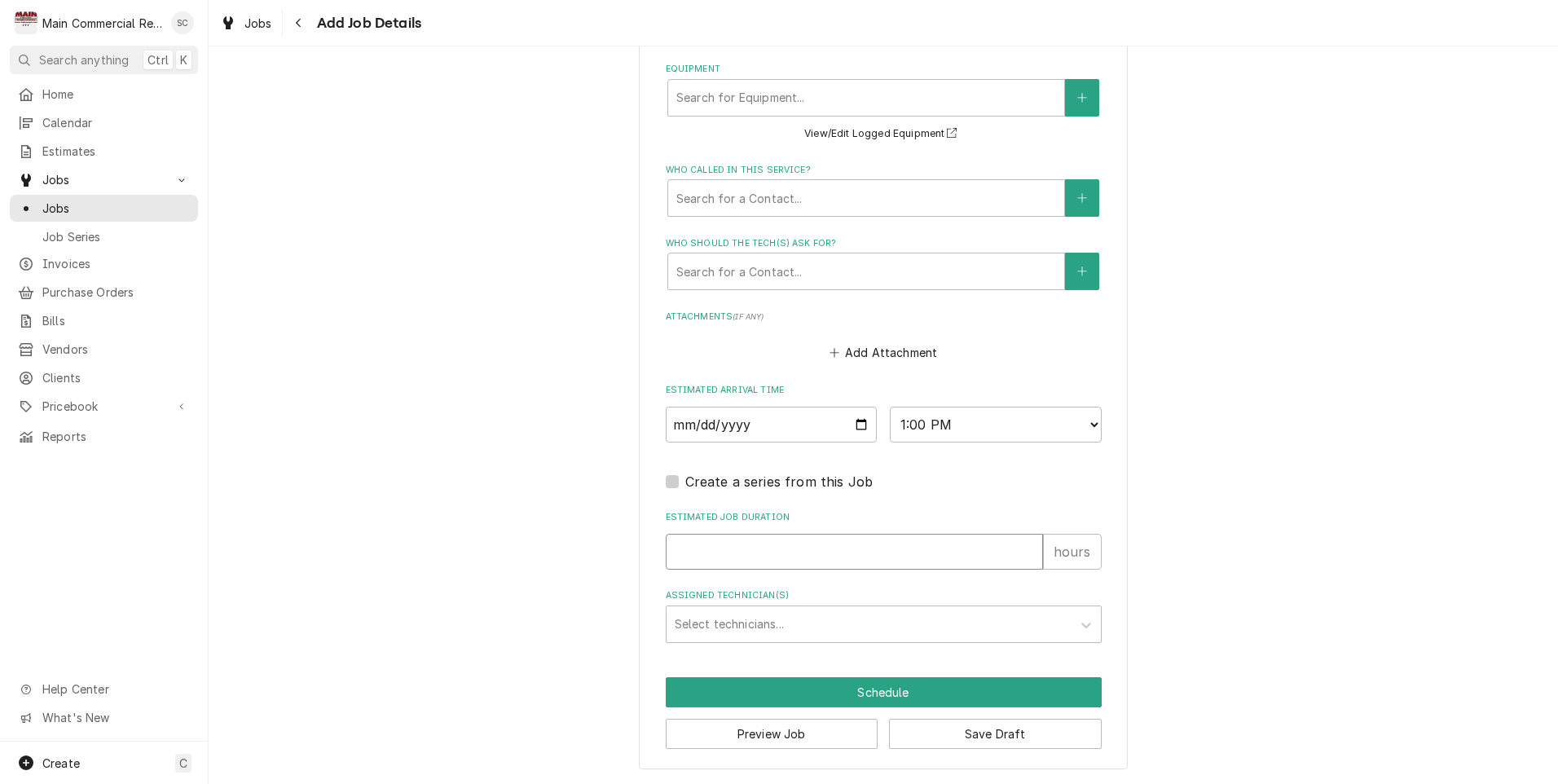
click at [671, 554] on input "Estimated Job Duration" at bounding box center [855, 552] width 378 height 36
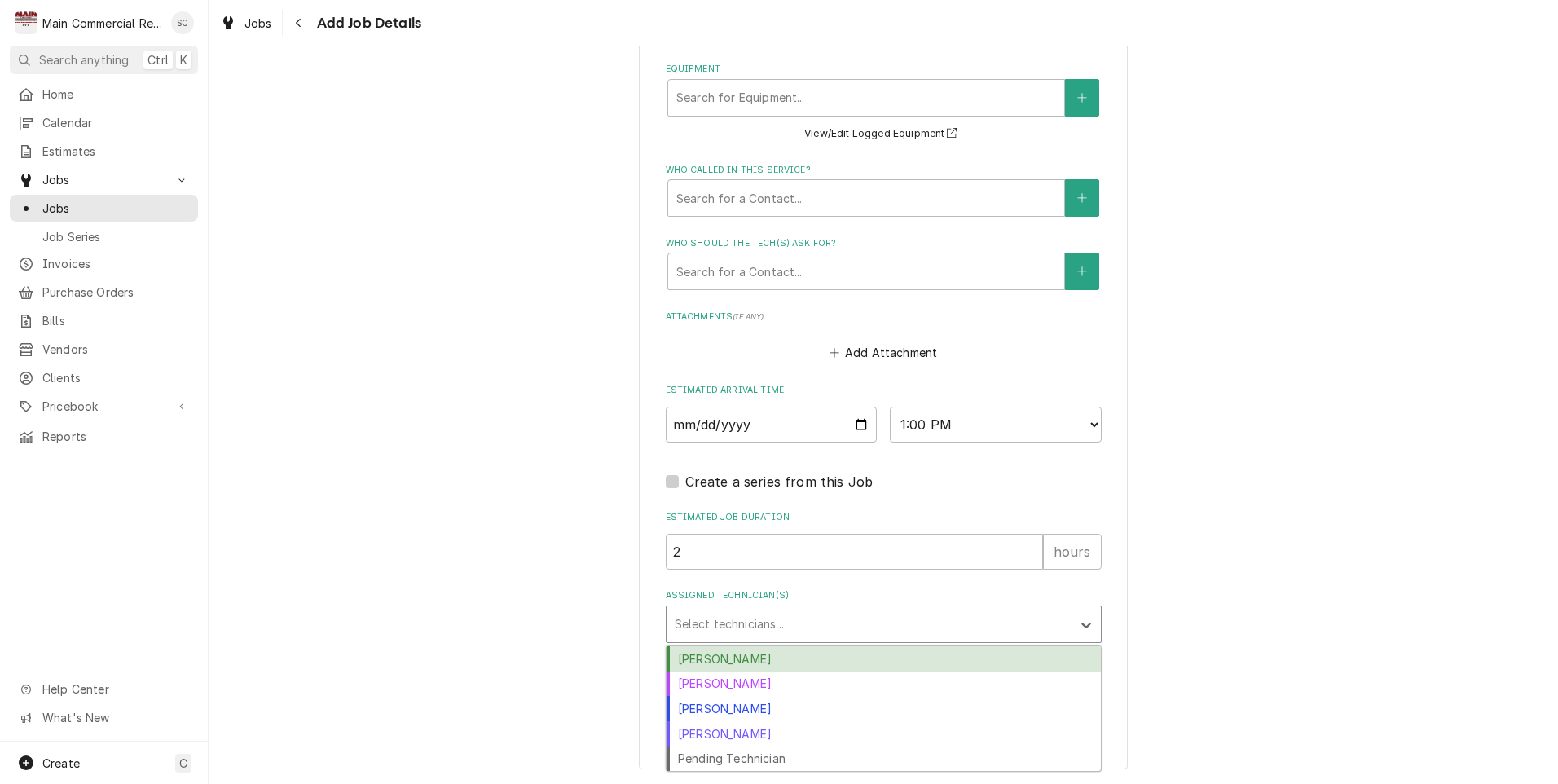
click at [736, 618] on div "Assigned Technician(s)" at bounding box center [869, 624] width 389 height 30
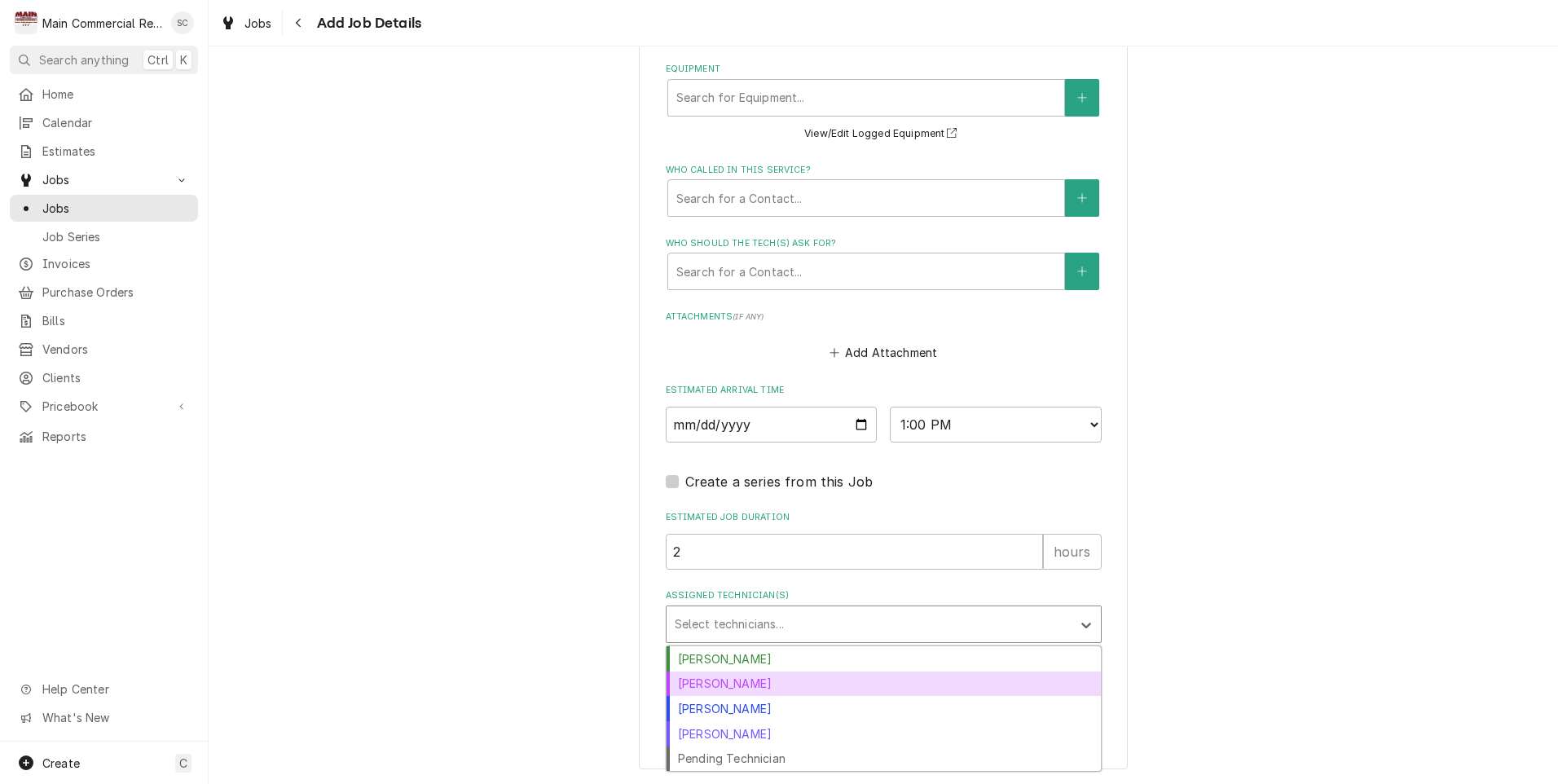
click at [700, 690] on div "[PERSON_NAME]" at bounding box center [883, 683] width 435 height 25
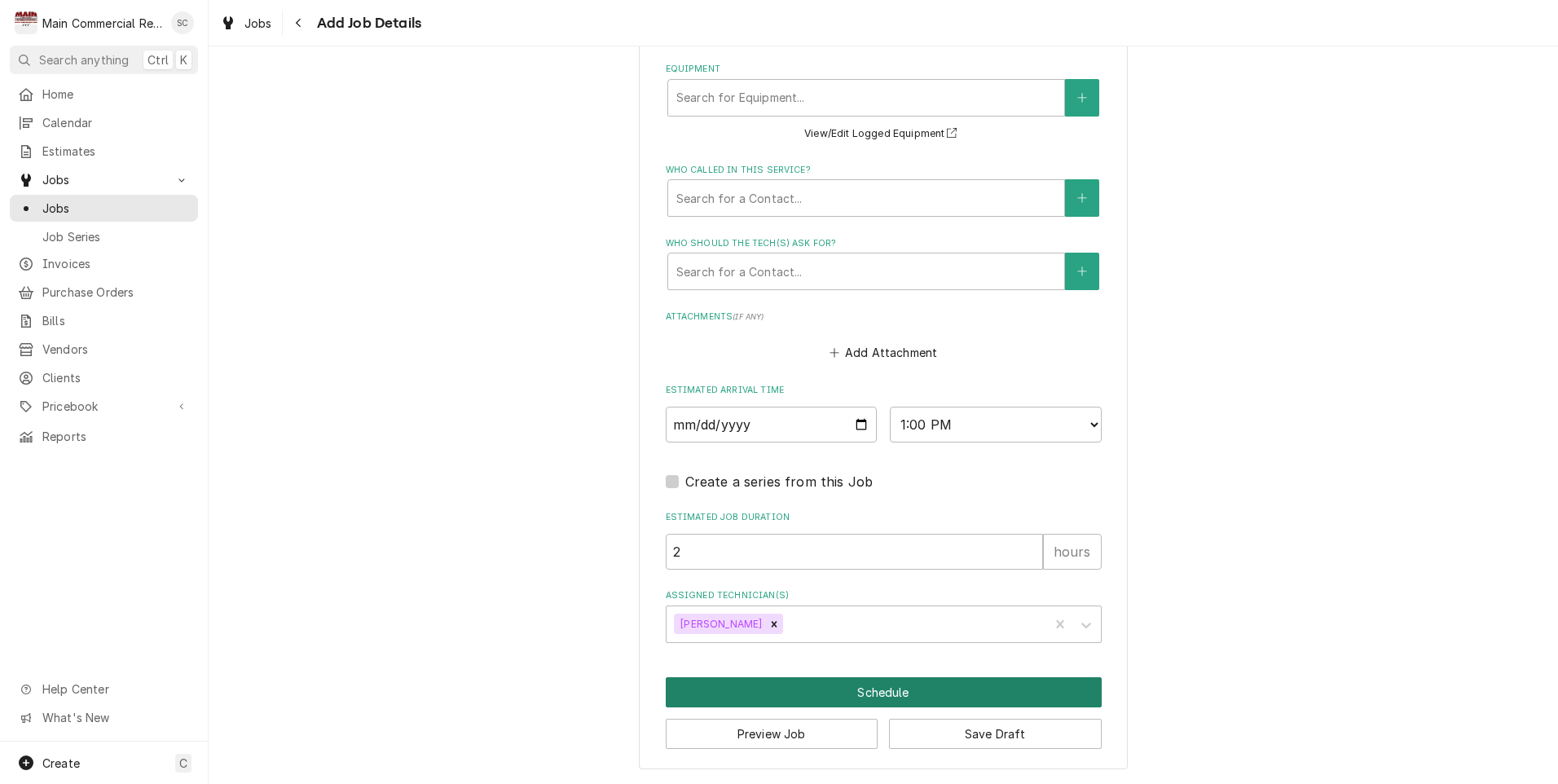
click at [809, 695] on button "Schedule" at bounding box center [884, 692] width 436 height 30
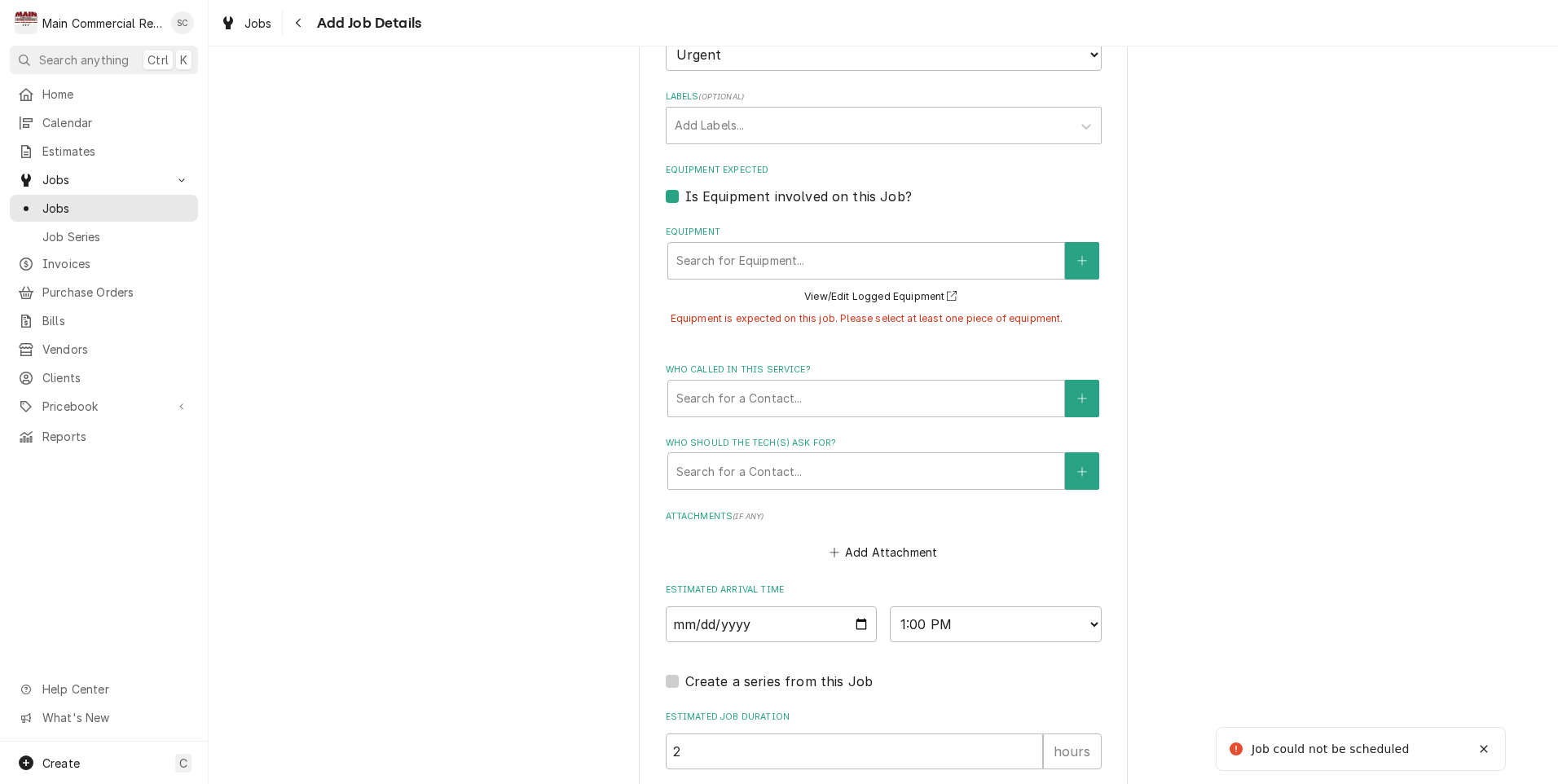
scroll to position [892, 0]
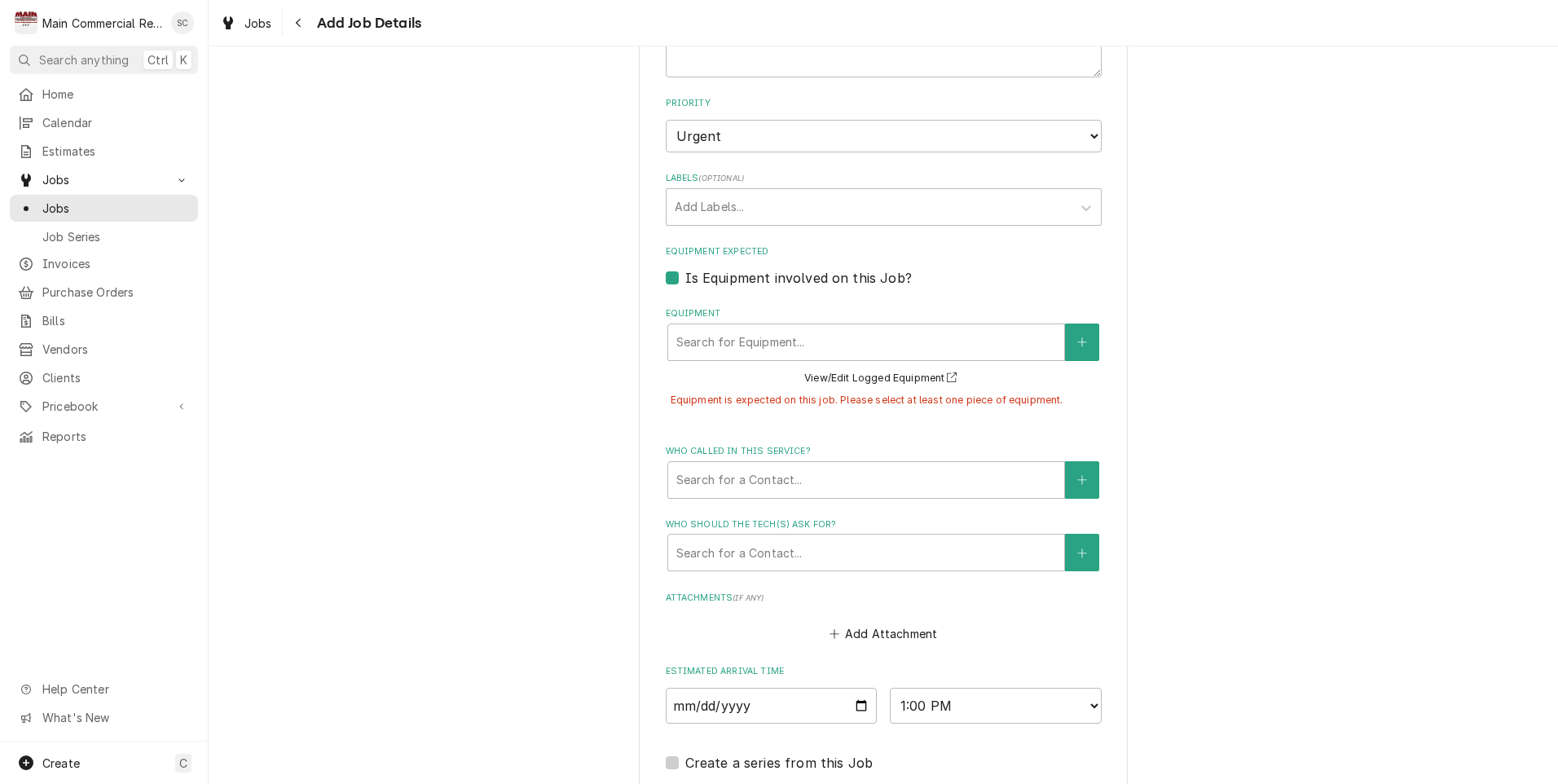
click at [685, 277] on label "Is Equipment involved on this Job?" at bounding box center [798, 278] width 226 height 19
click at [685, 277] on input "Equipment Expected" at bounding box center [903, 286] width 436 height 36
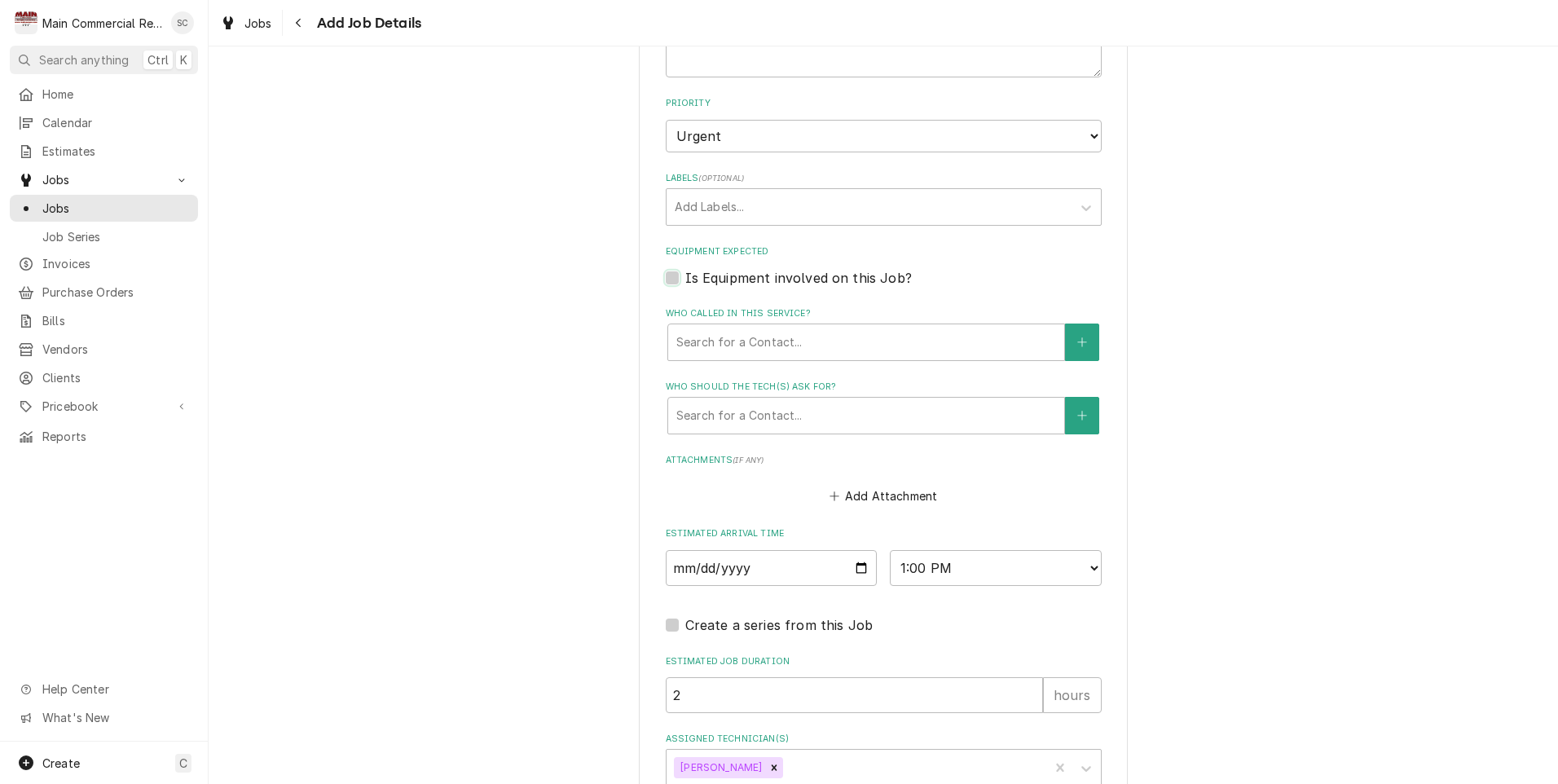
scroll to position [1035, 0]
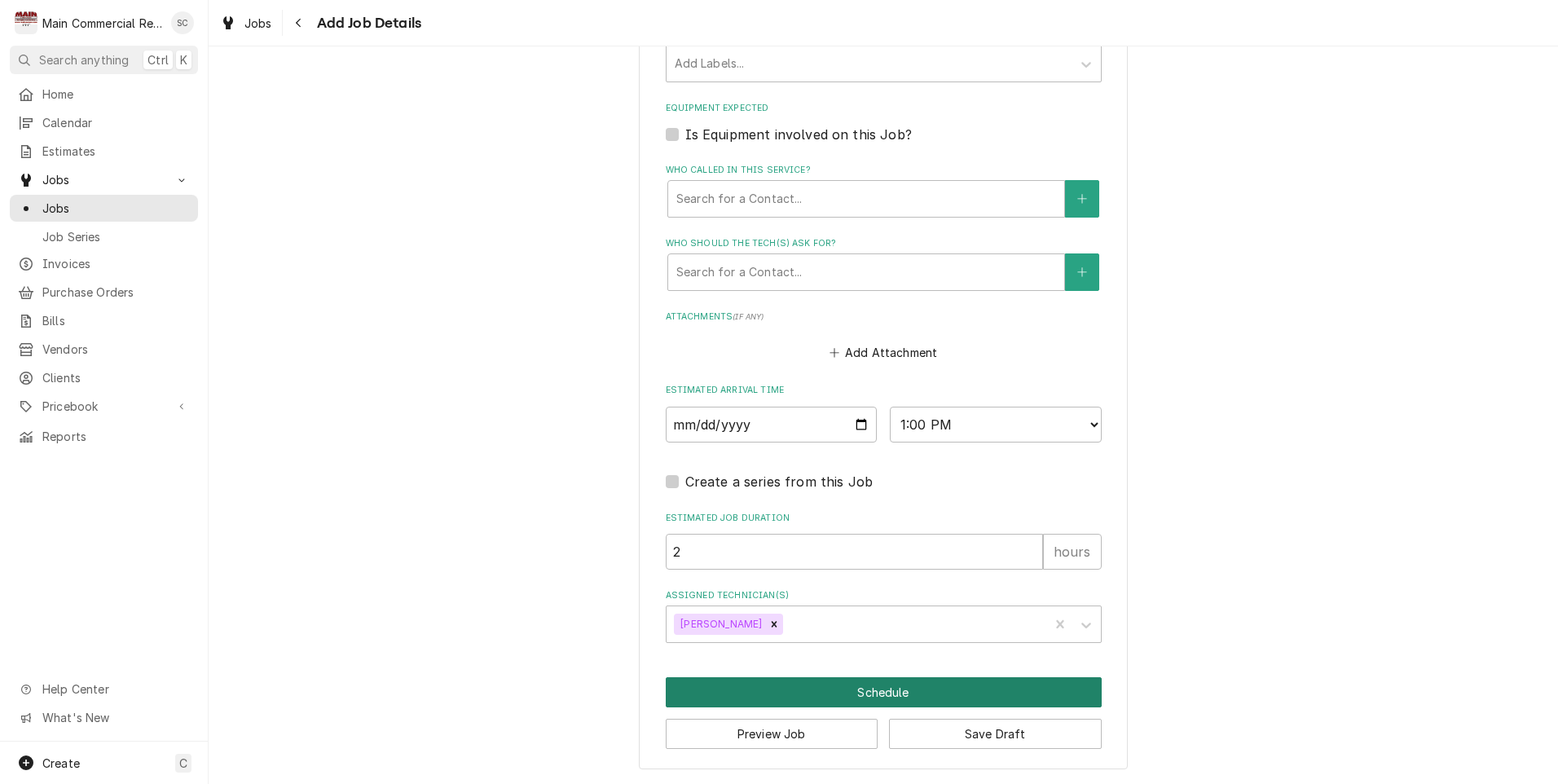
click at [757, 690] on button "Schedule" at bounding box center [884, 692] width 436 height 30
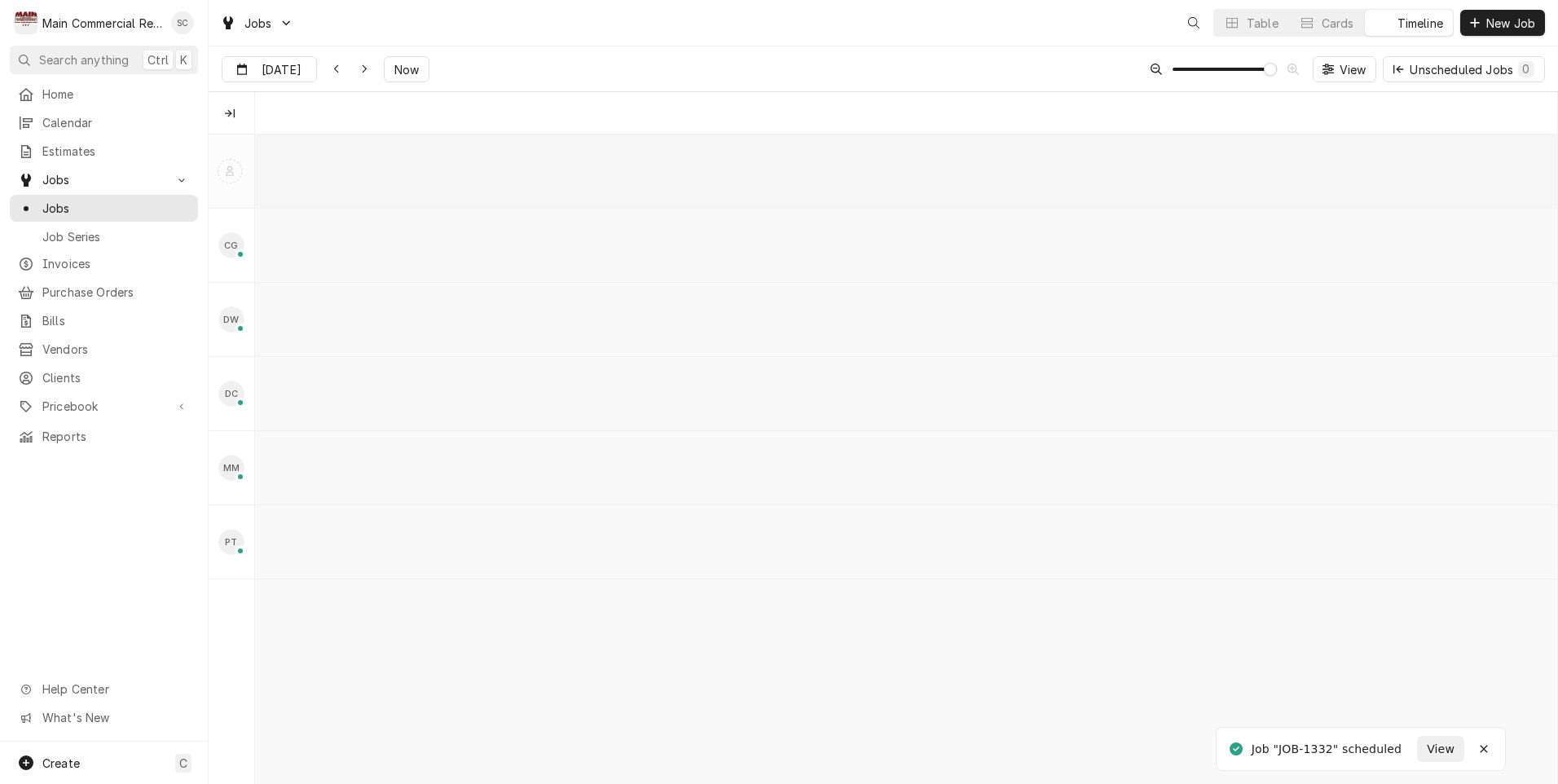
scroll to position [0, 25836]
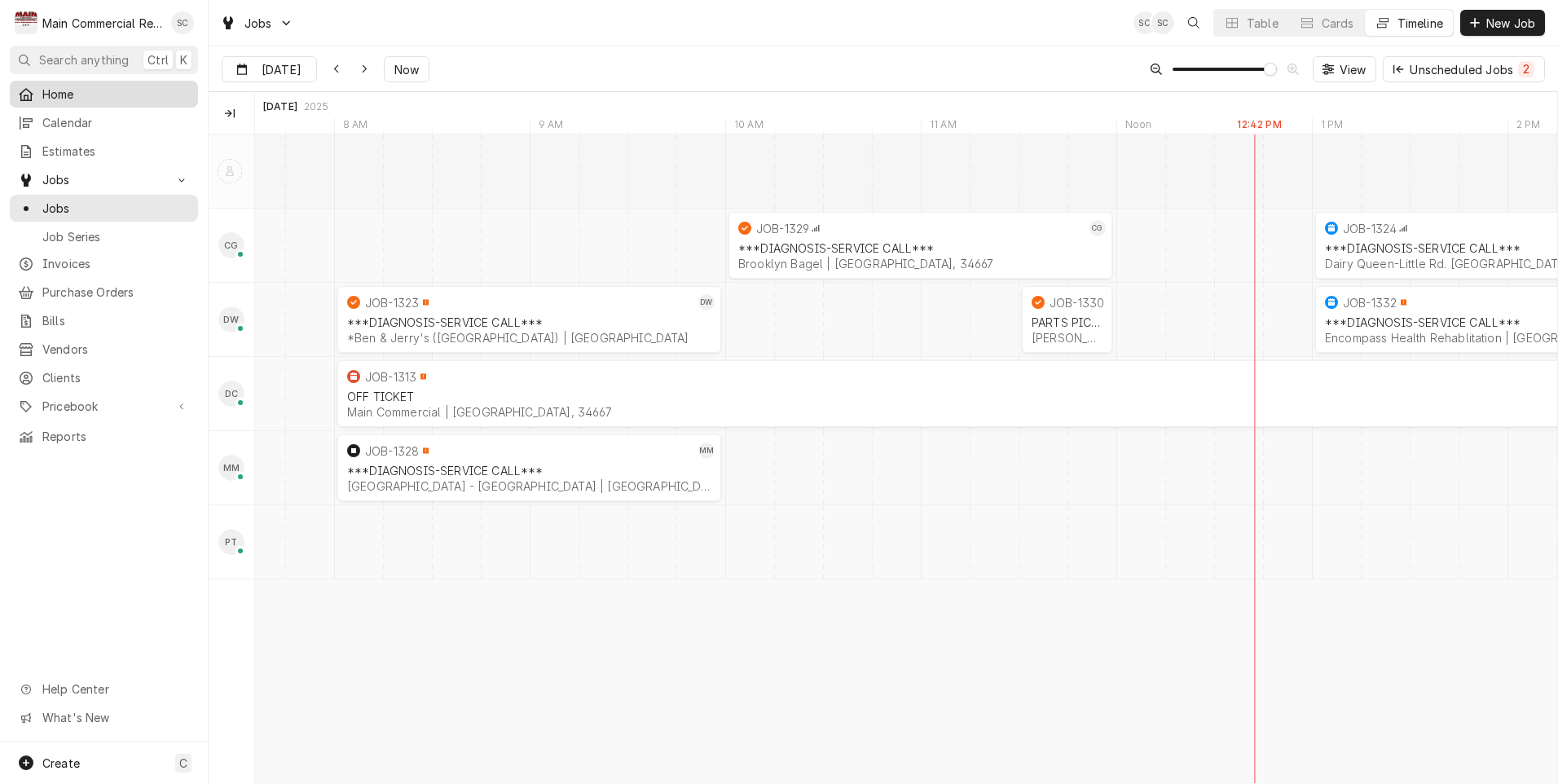
click at [38, 91] on div "Home" at bounding box center [104, 94] width 172 height 17
